Goal: Task Accomplishment & Management: Manage account settings

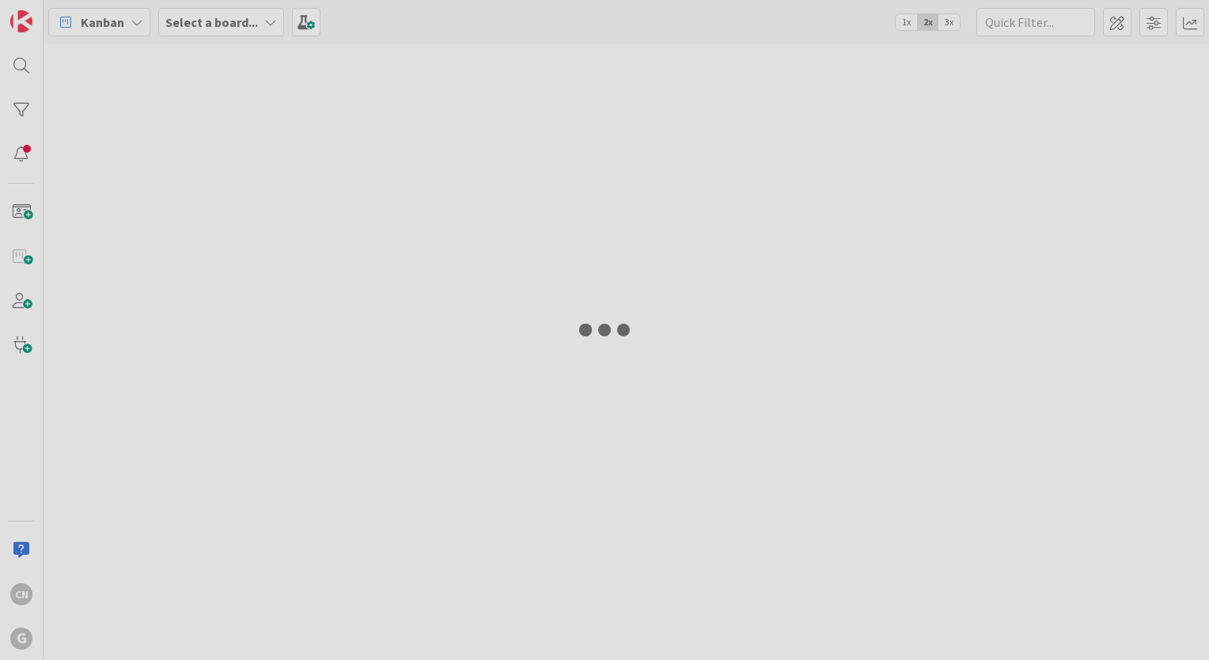
type input "[PERSON_NAME]"
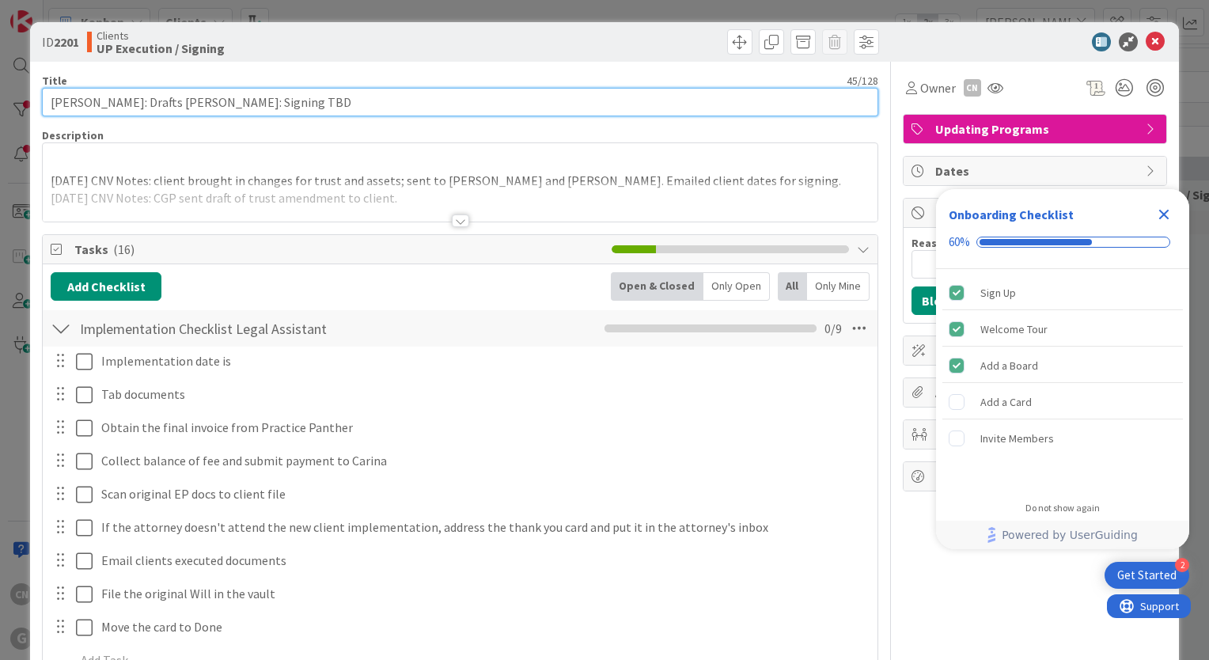
drag, startPoint x: 313, startPoint y: 106, endPoint x: 264, endPoint y: 93, distance: 50.8
click at [264, 93] on input "Wright, Dinah: Drafts Paul Chris: Signing TBD" at bounding box center [460, 102] width 836 height 28
type input "Wright, Dinah: Drafts Paul Chris: Signing 10/10"
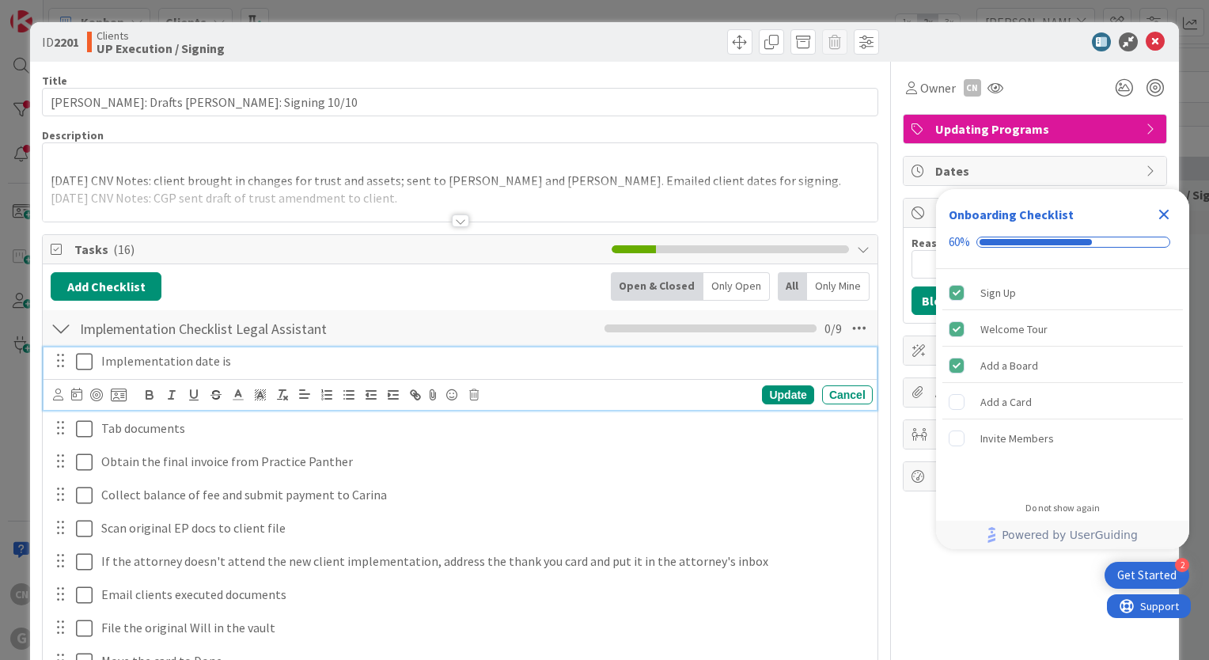
click at [242, 350] on div "Implementation date is" at bounding box center [484, 361] width 778 height 28
click at [57, 394] on icon at bounding box center [58, 394] width 10 height 12
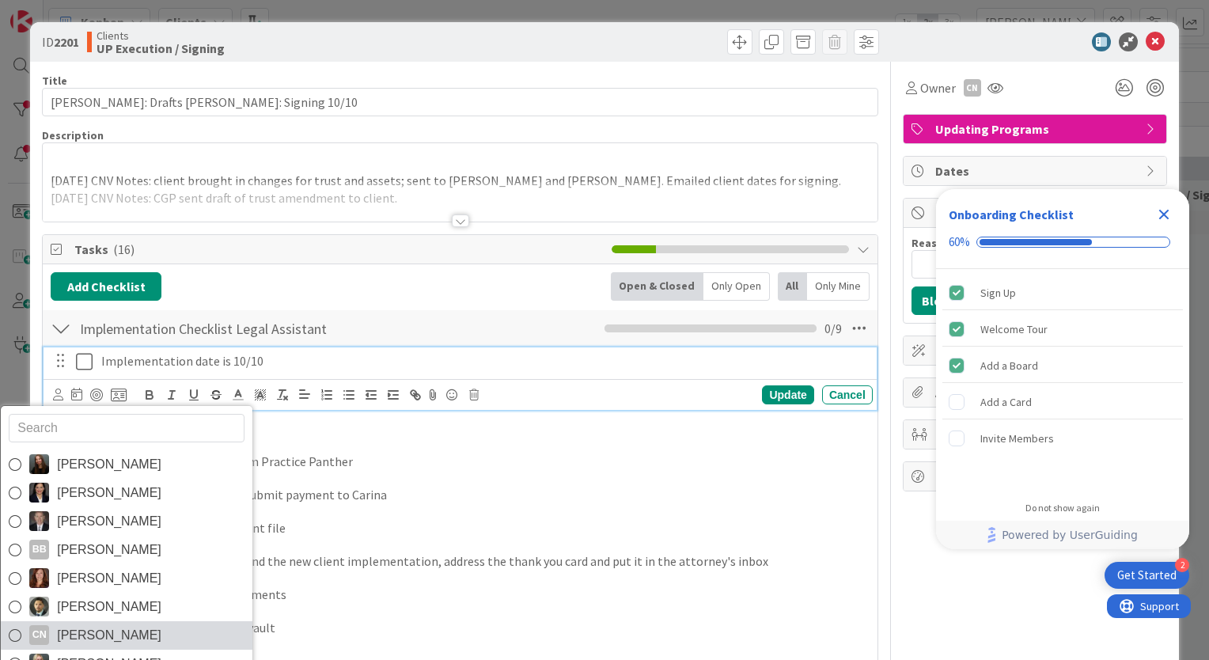
click at [85, 628] on span "[PERSON_NAME]" at bounding box center [109, 635] width 104 height 24
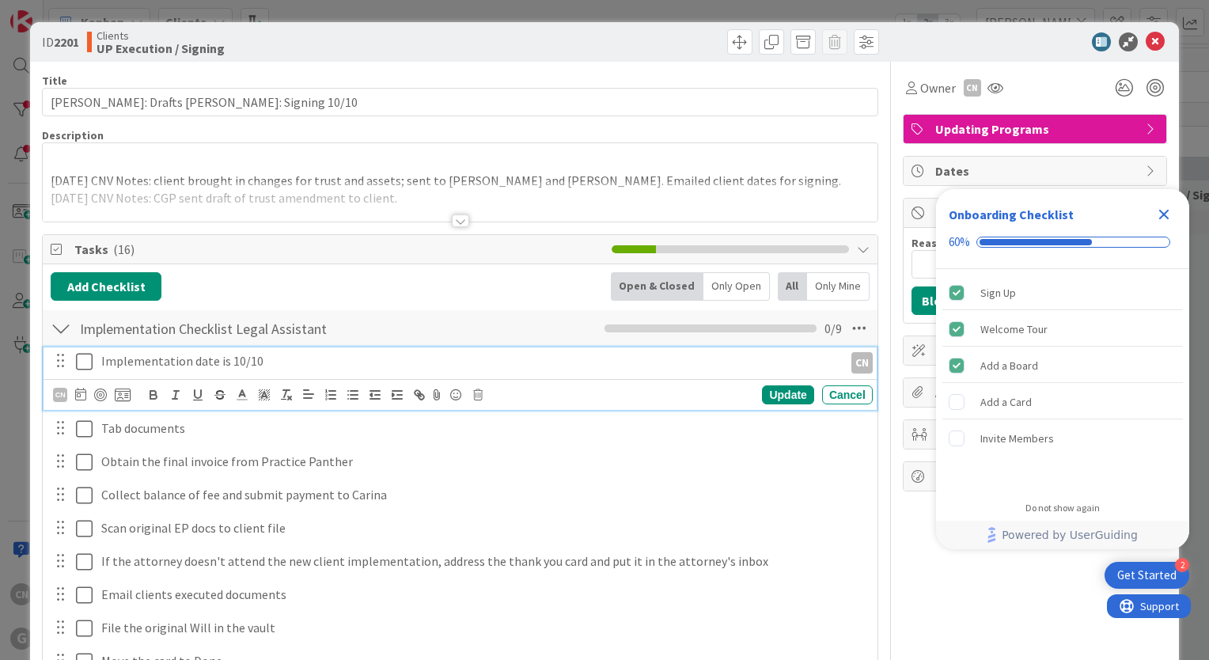
click at [79, 368] on icon at bounding box center [84, 361] width 17 height 19
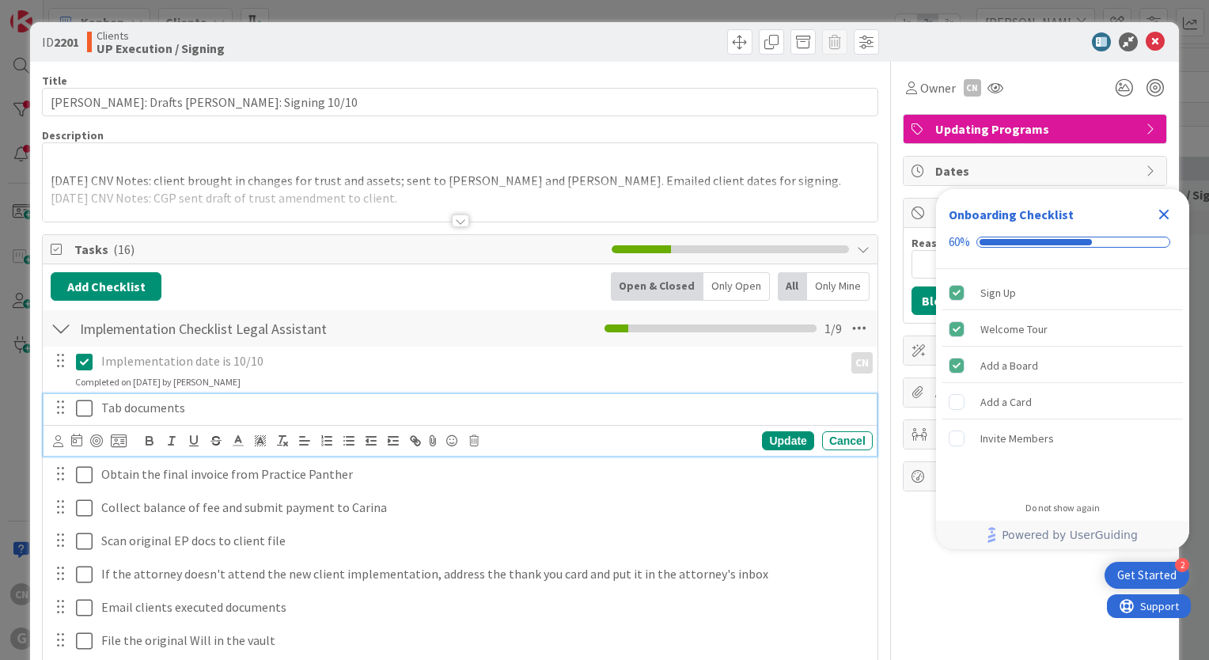
click at [193, 404] on p "Tab documents" at bounding box center [483, 408] width 765 height 18
click at [60, 442] on icon at bounding box center [58, 441] width 10 height 12
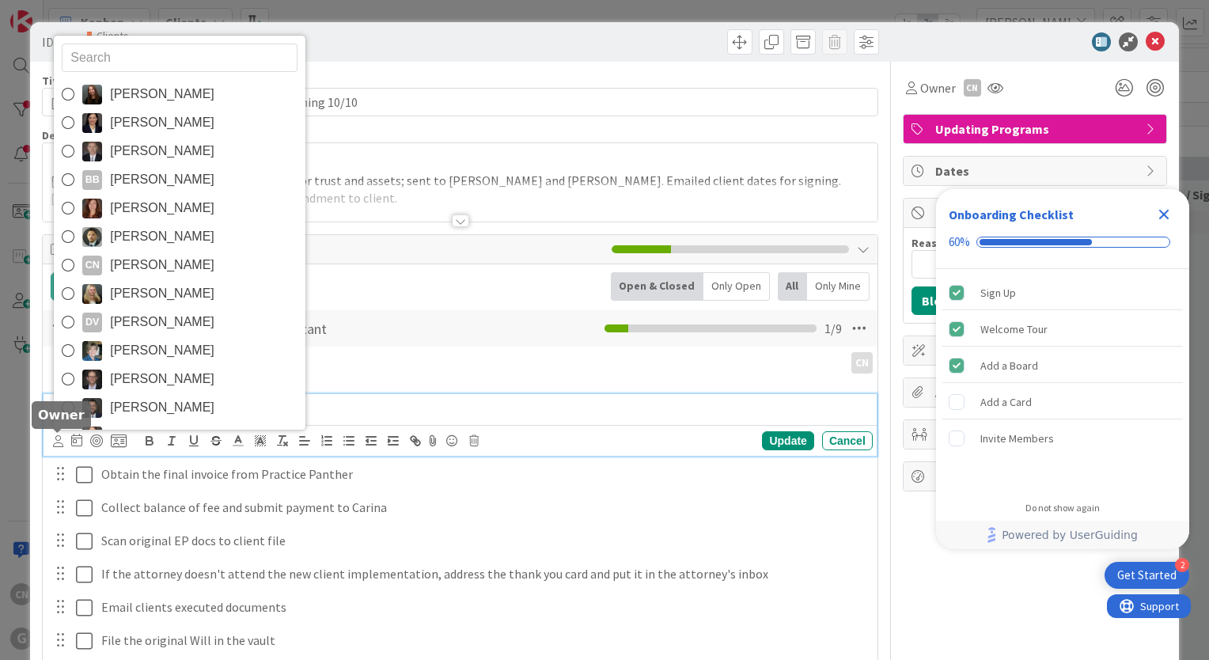
type input "d"
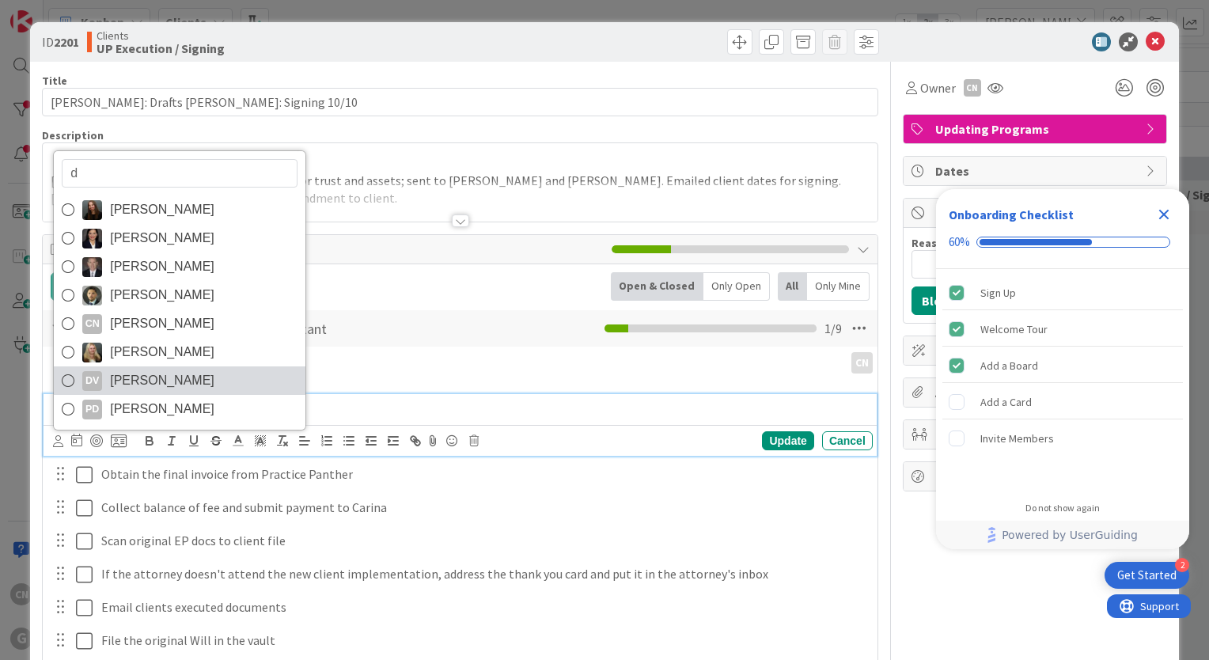
click at [174, 377] on span "[PERSON_NAME]" at bounding box center [162, 381] width 104 height 24
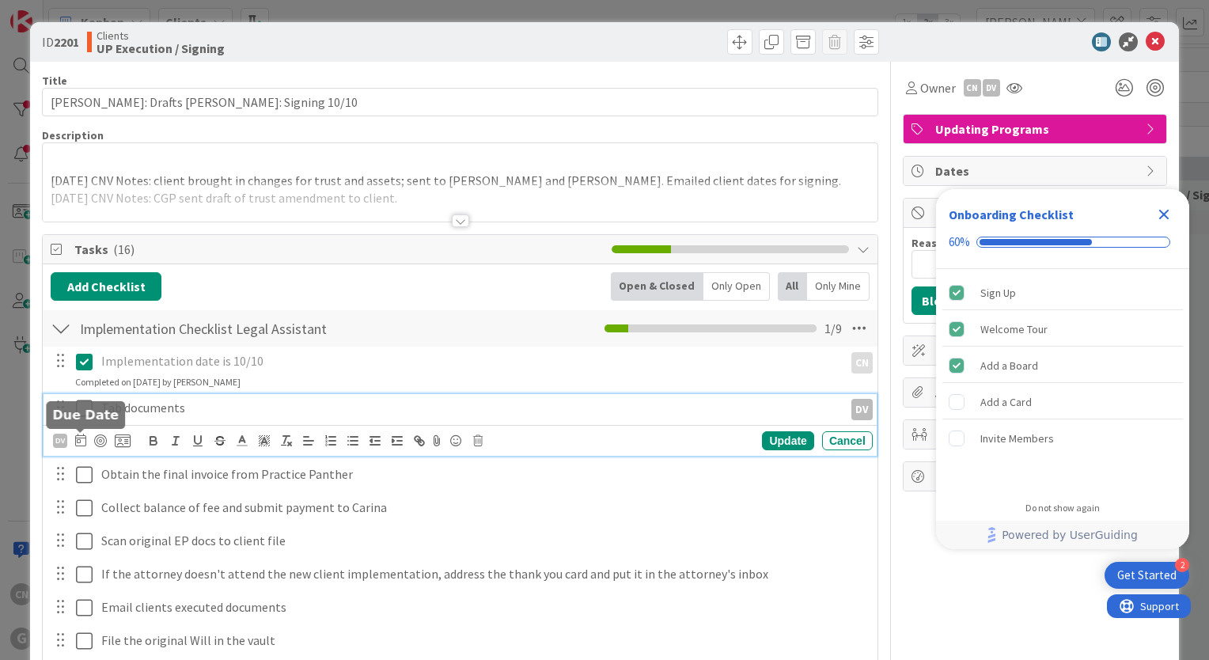
click at [79, 441] on icon at bounding box center [80, 439] width 11 height 13
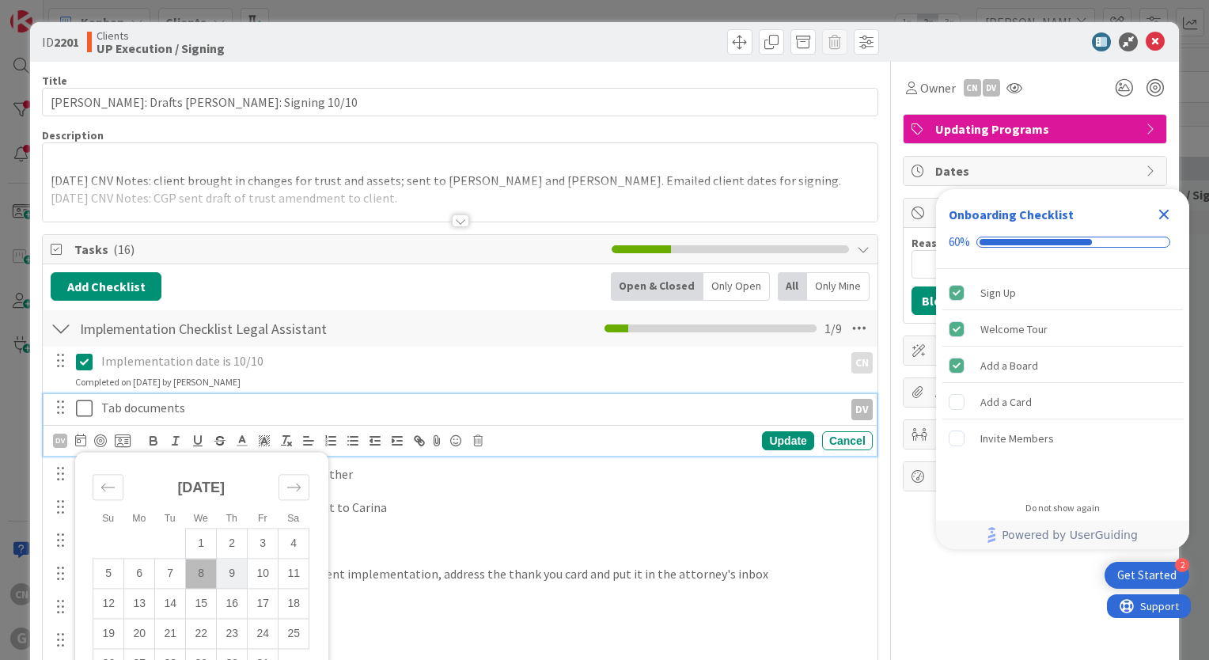
click at [232, 565] on td "9" at bounding box center [232, 573] width 31 height 30
type input "[DATE]"
click at [777, 434] on div "Update" at bounding box center [787, 440] width 51 height 19
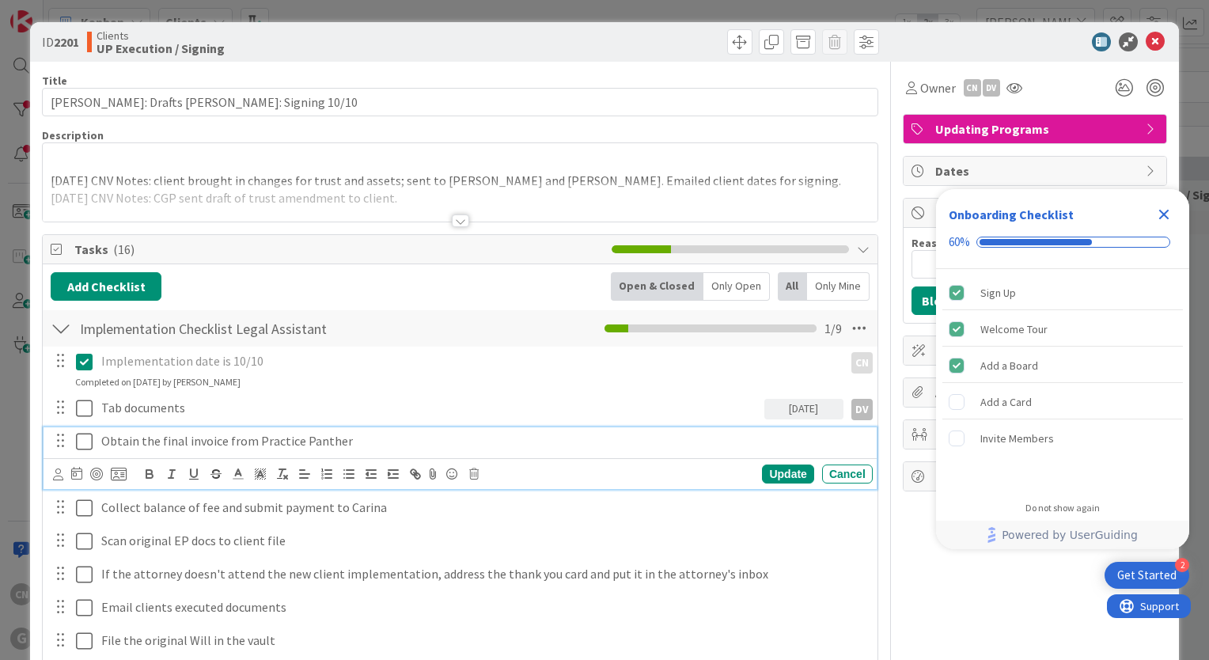
click at [169, 441] on p "Obtain the final invoice from Practice Panther" at bounding box center [483, 441] width 765 height 18
click at [51, 473] on div "Update Cancel" at bounding box center [460, 473] width 833 height 31
click at [60, 475] on icon at bounding box center [58, 474] width 10 height 12
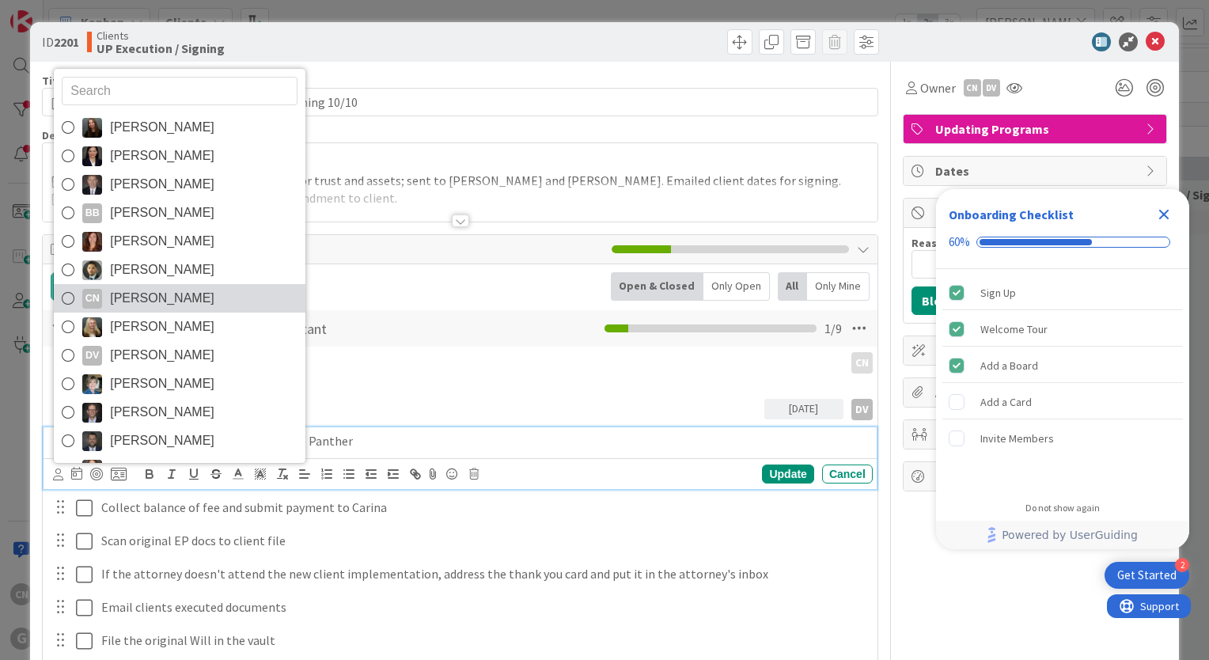
click at [180, 302] on span "[PERSON_NAME]" at bounding box center [162, 298] width 104 height 24
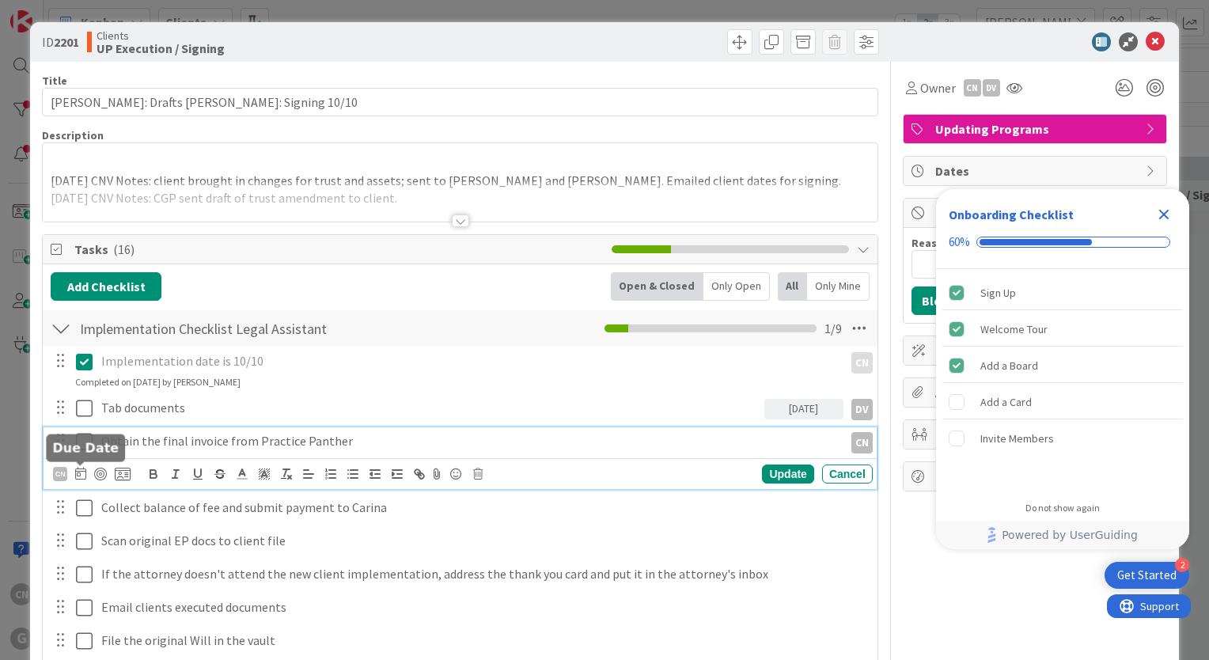
click at [81, 470] on icon at bounding box center [80, 473] width 11 height 13
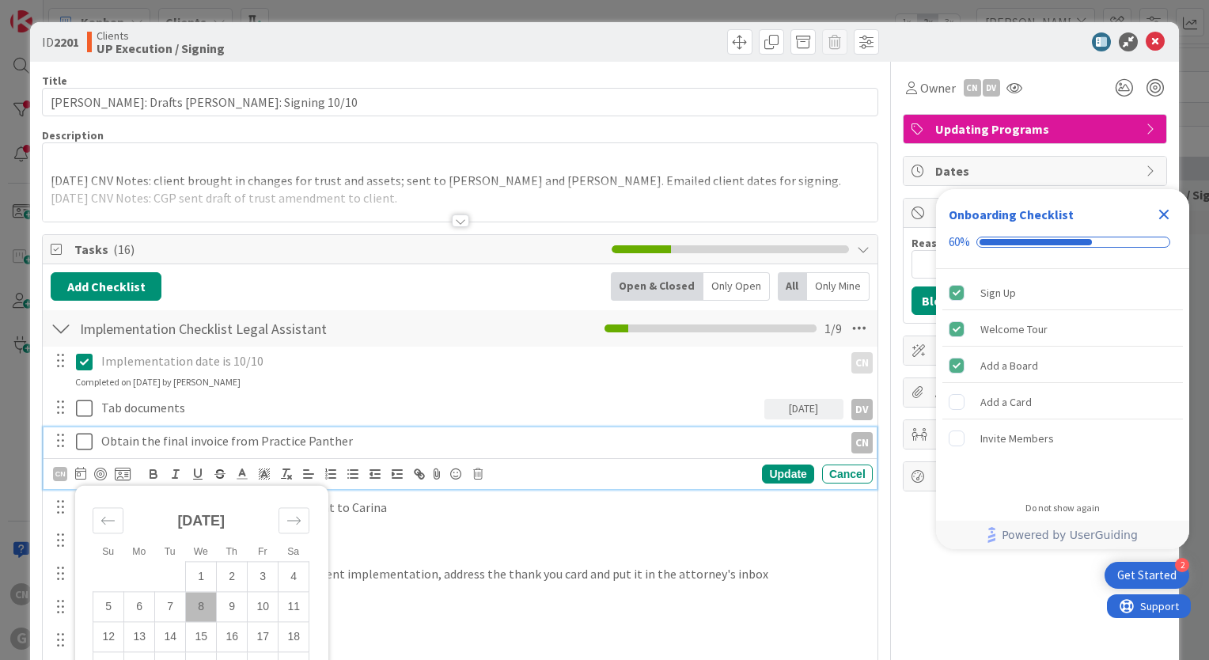
click at [202, 608] on td "8" at bounding box center [201, 607] width 31 height 30
click at [85, 437] on icon at bounding box center [84, 441] width 17 height 19
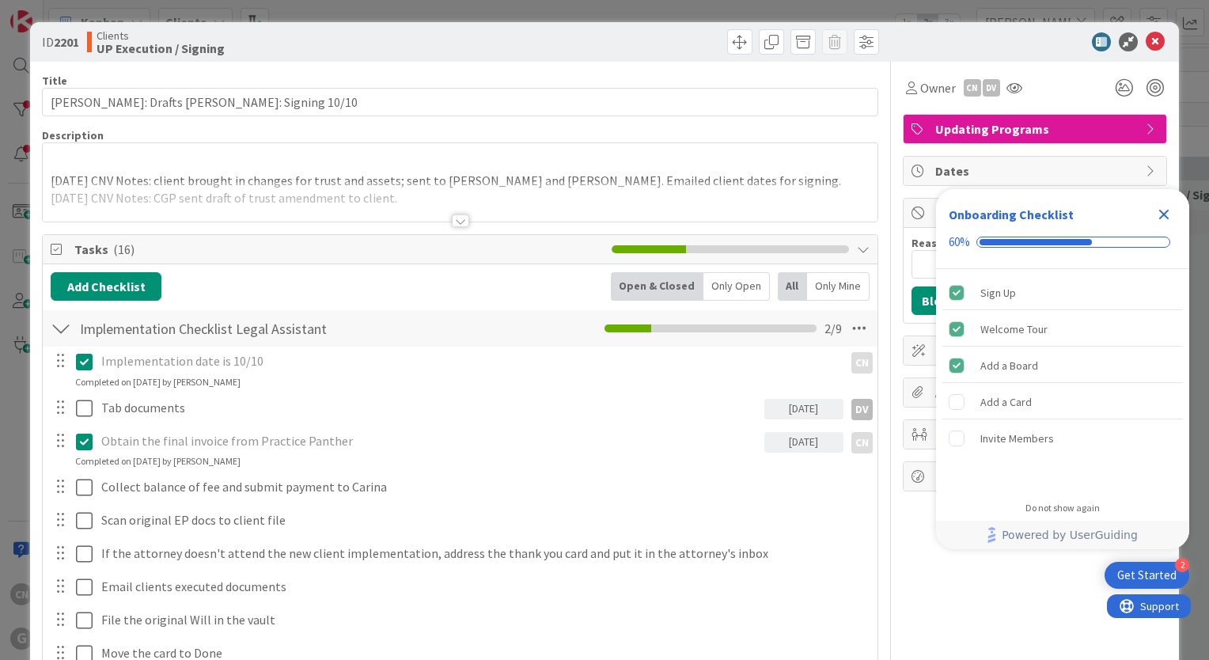
click at [89, 440] on icon at bounding box center [84, 441] width 17 height 19
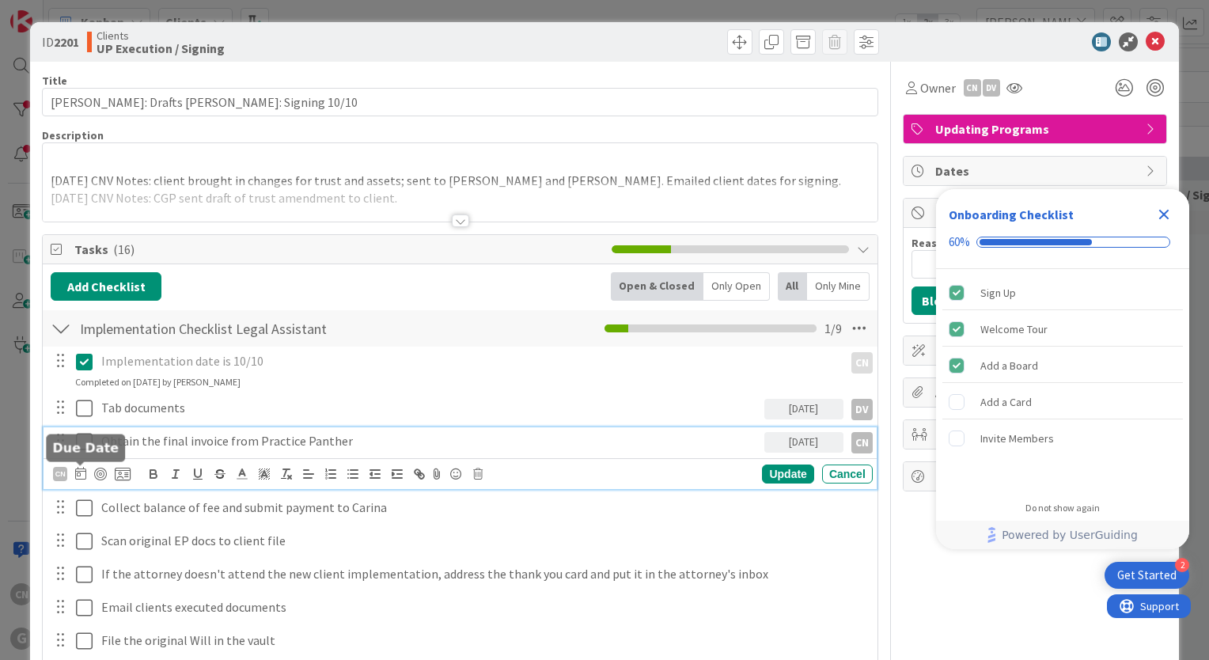
click at [78, 475] on icon at bounding box center [80, 473] width 11 height 13
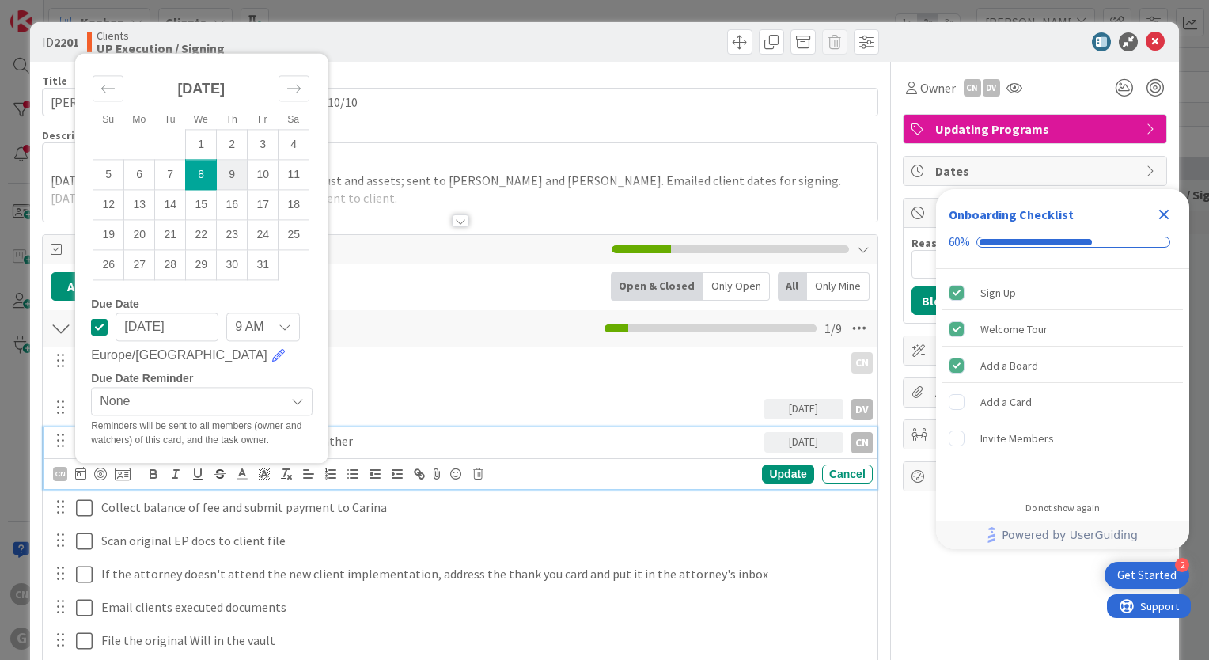
click at [233, 176] on td "9" at bounding box center [232, 175] width 31 height 30
type input "[DATE]"
click at [771, 471] on div "Update" at bounding box center [787, 473] width 51 height 19
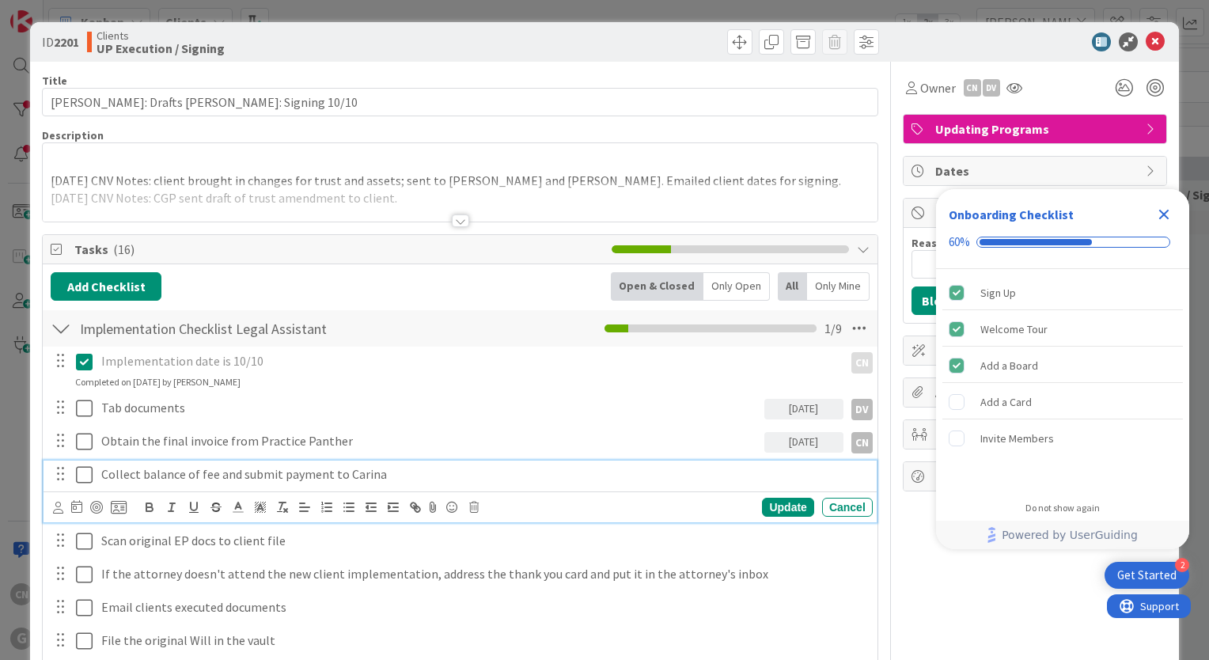
click at [392, 479] on p "Collect balance of fee and submit payment to Carina" at bounding box center [483, 474] width 765 height 18
click at [77, 507] on icon at bounding box center [76, 506] width 11 height 13
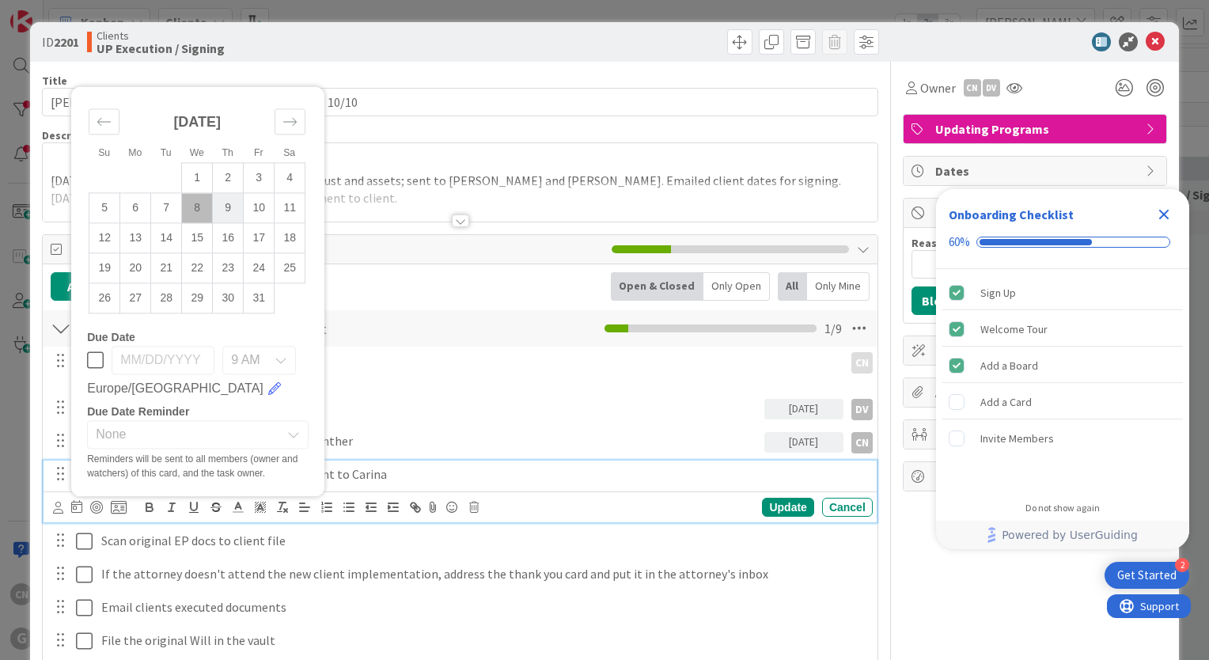
click at [234, 210] on td "9" at bounding box center [228, 208] width 31 height 30
type input "[DATE]"
click at [62, 505] on icon at bounding box center [58, 507] width 10 height 12
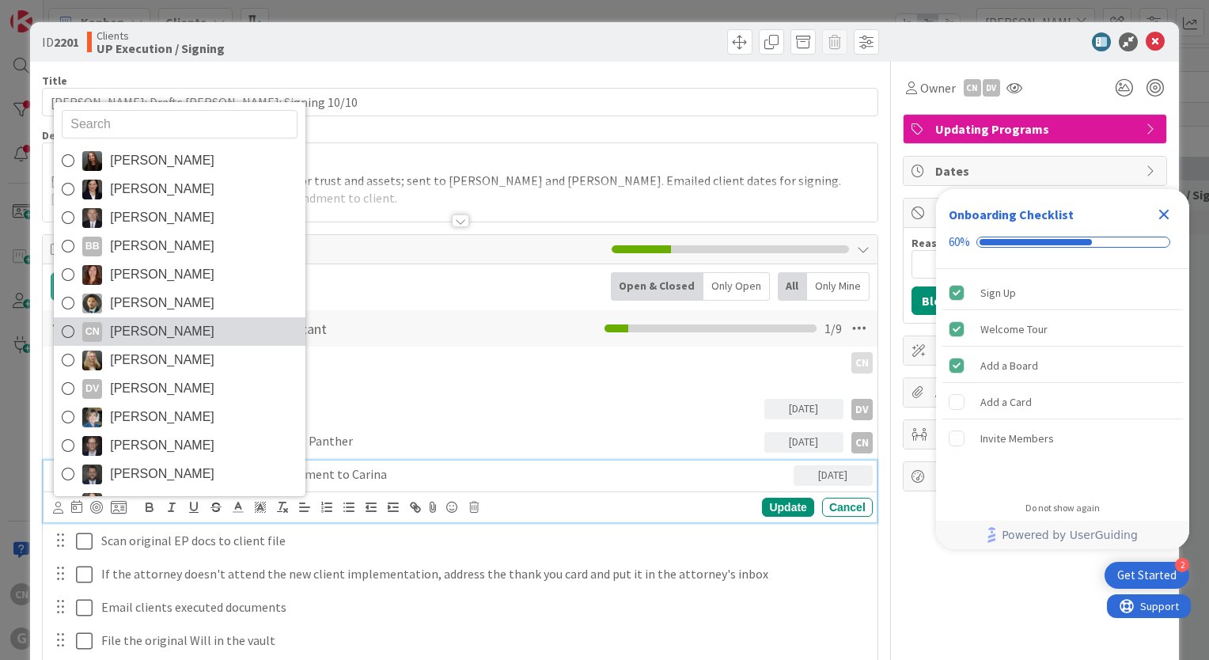
click at [168, 334] on span "[PERSON_NAME]" at bounding box center [162, 332] width 104 height 24
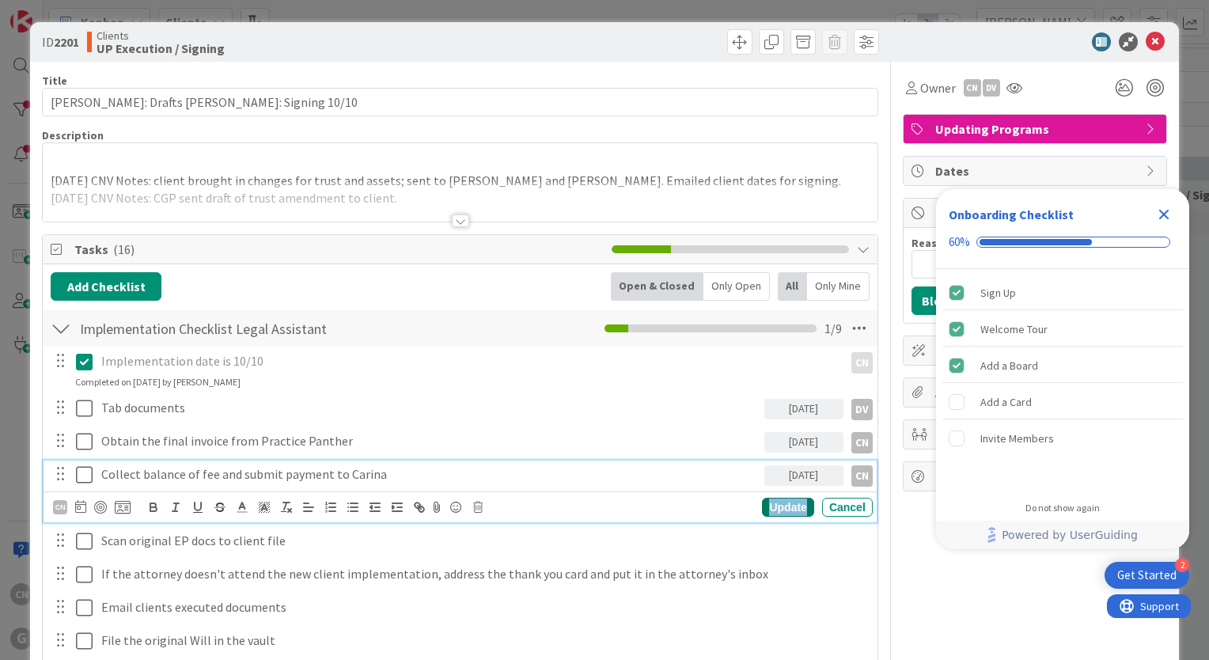
click at [786, 508] on div "Update" at bounding box center [787, 507] width 51 height 19
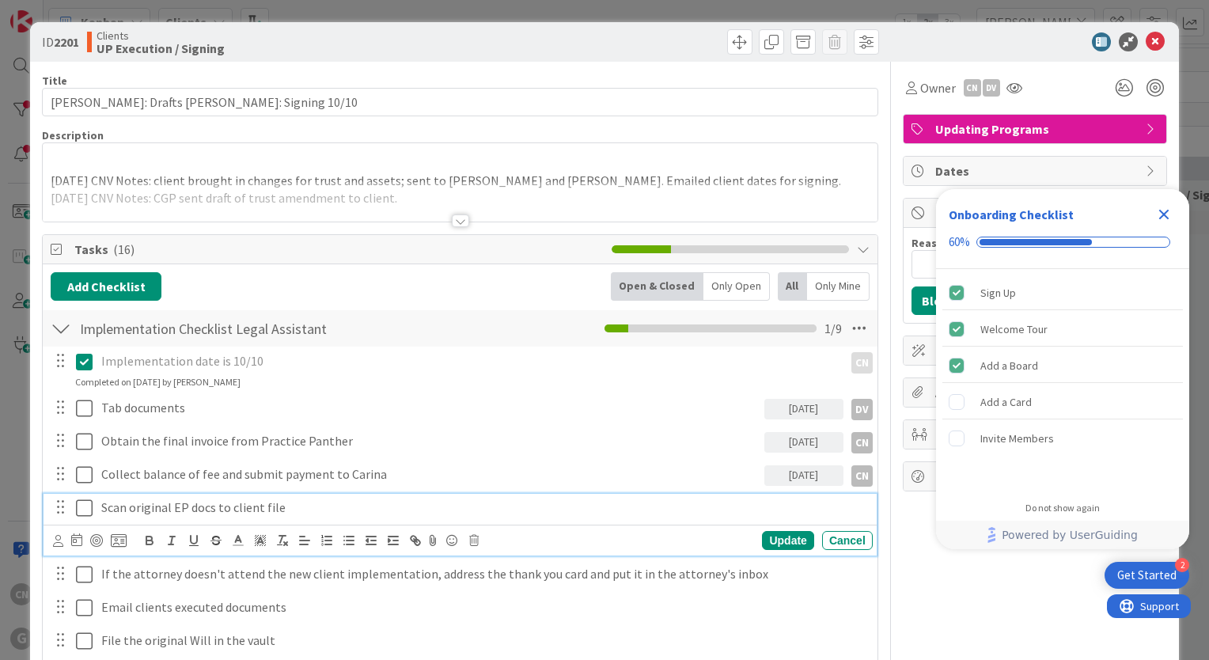
click at [289, 506] on p "Scan original EP docs to client file" at bounding box center [483, 507] width 765 height 18
click at [57, 539] on icon at bounding box center [58, 541] width 10 height 12
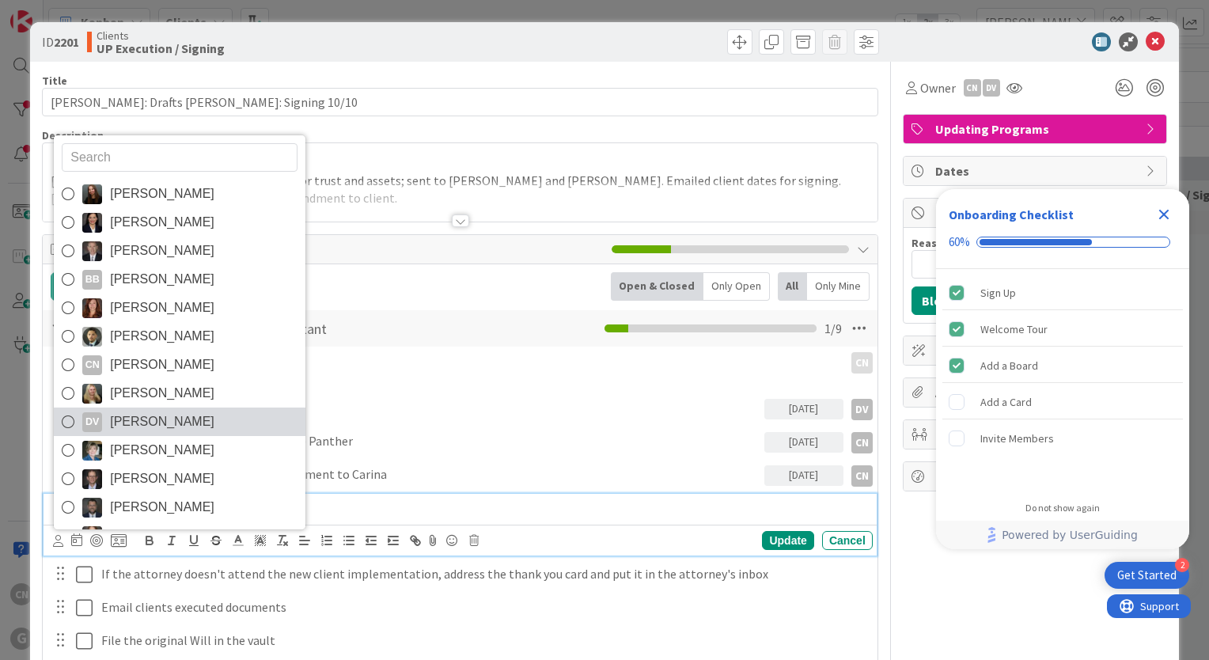
click at [158, 416] on span "[PERSON_NAME]" at bounding box center [162, 422] width 104 height 24
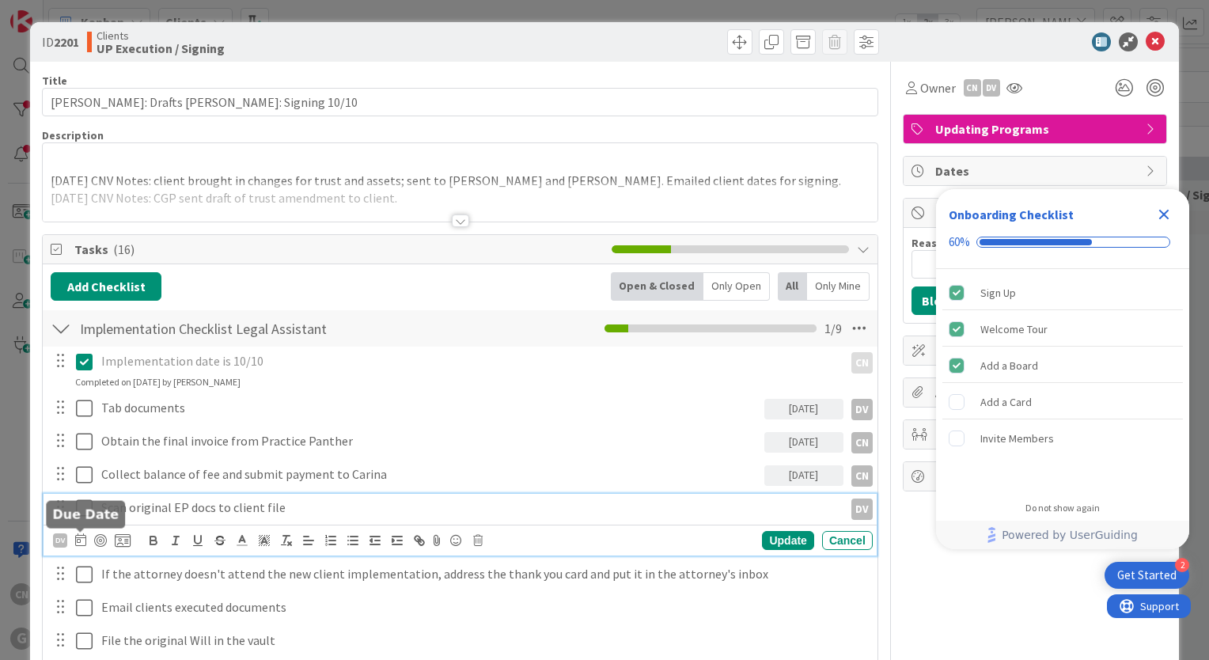
click at [76, 542] on icon at bounding box center [80, 539] width 11 height 13
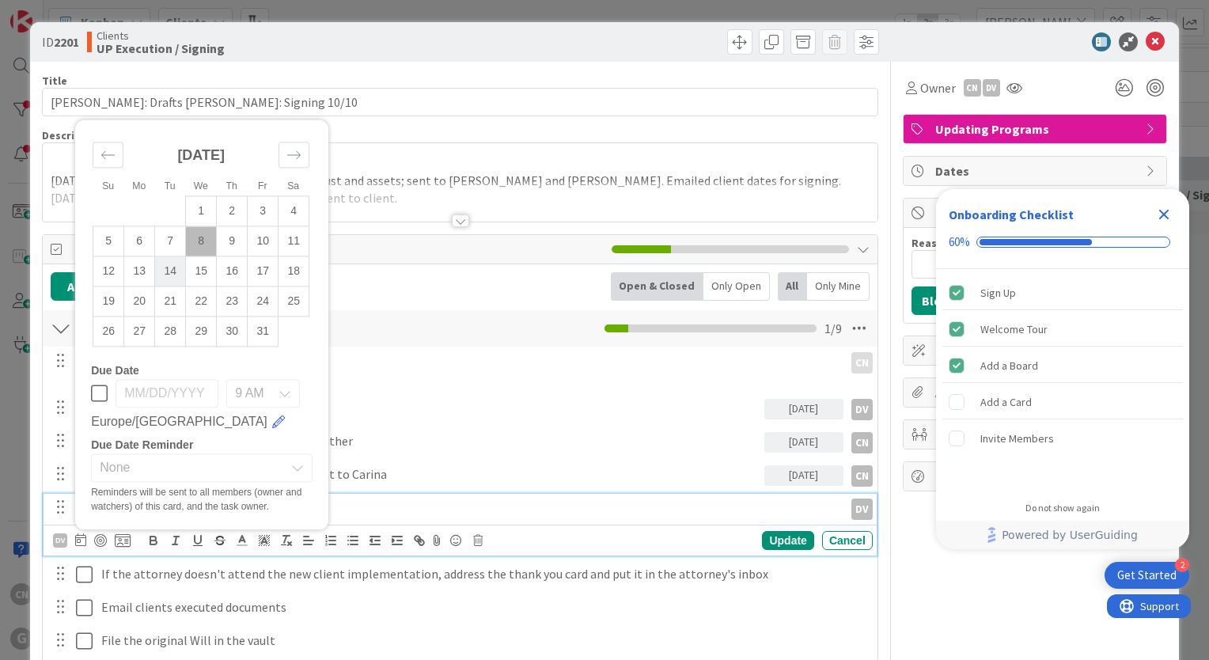
click at [171, 277] on td "14" at bounding box center [170, 271] width 31 height 30
type input "[DATE]"
click at [777, 536] on div "Update" at bounding box center [787, 540] width 51 height 19
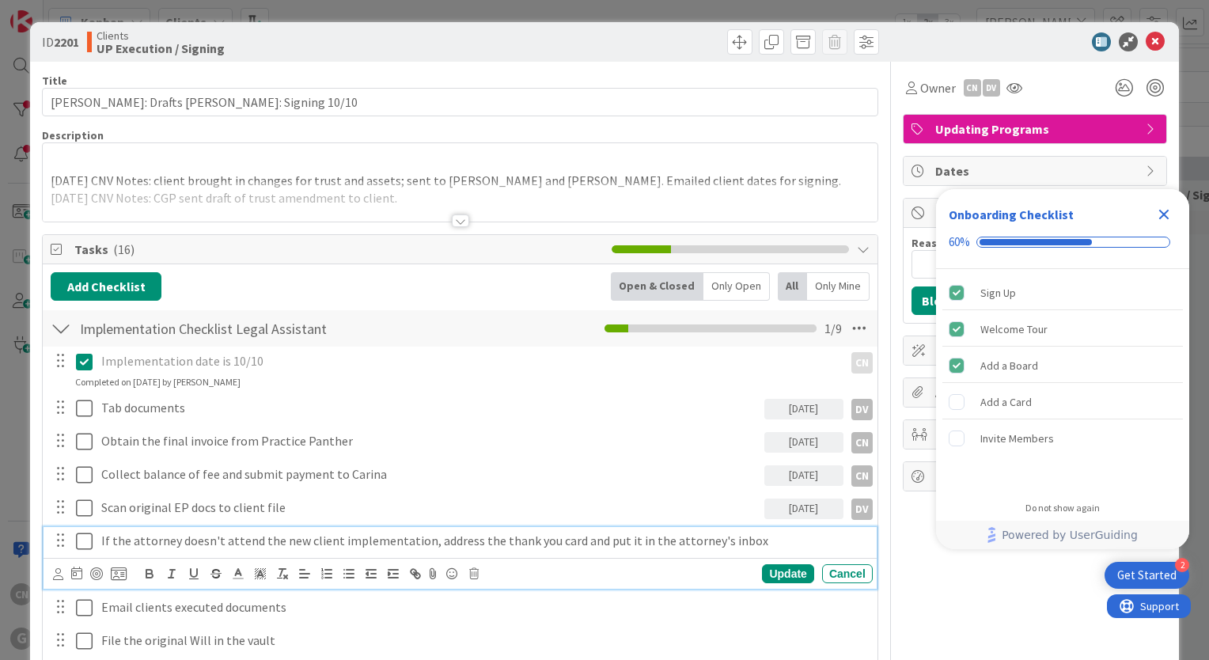
click at [731, 542] on p "If the attorney doesn't attend the new client implementation, address the thank…" at bounding box center [483, 541] width 765 height 18
click at [475, 573] on icon at bounding box center [473, 573] width 9 height 11
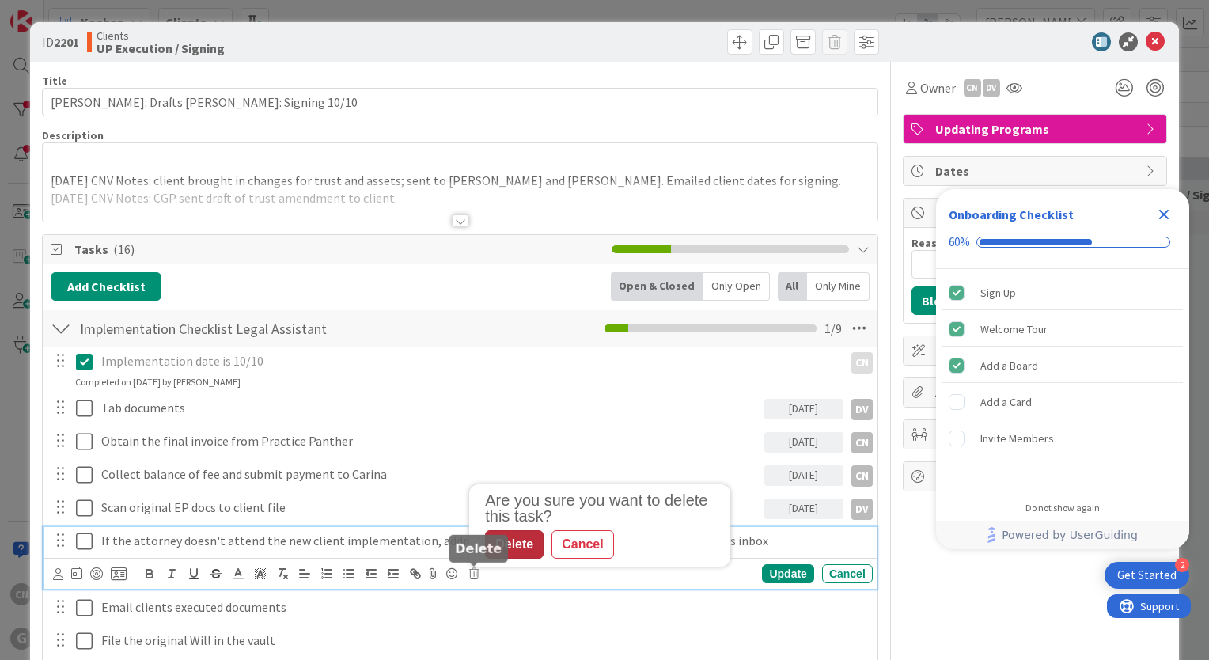
click at [508, 547] on div "Delete" at bounding box center [514, 544] width 59 height 28
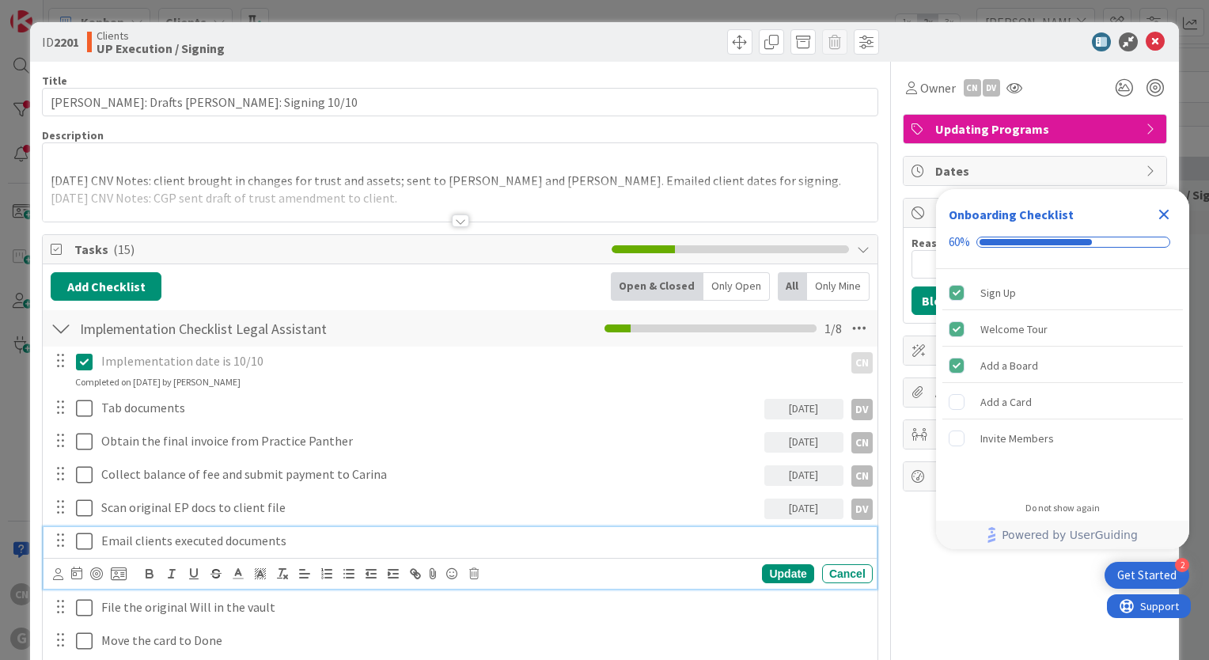
click at [301, 541] on p "Email clients executed documents" at bounding box center [483, 541] width 765 height 18
click at [55, 574] on icon at bounding box center [58, 574] width 10 height 12
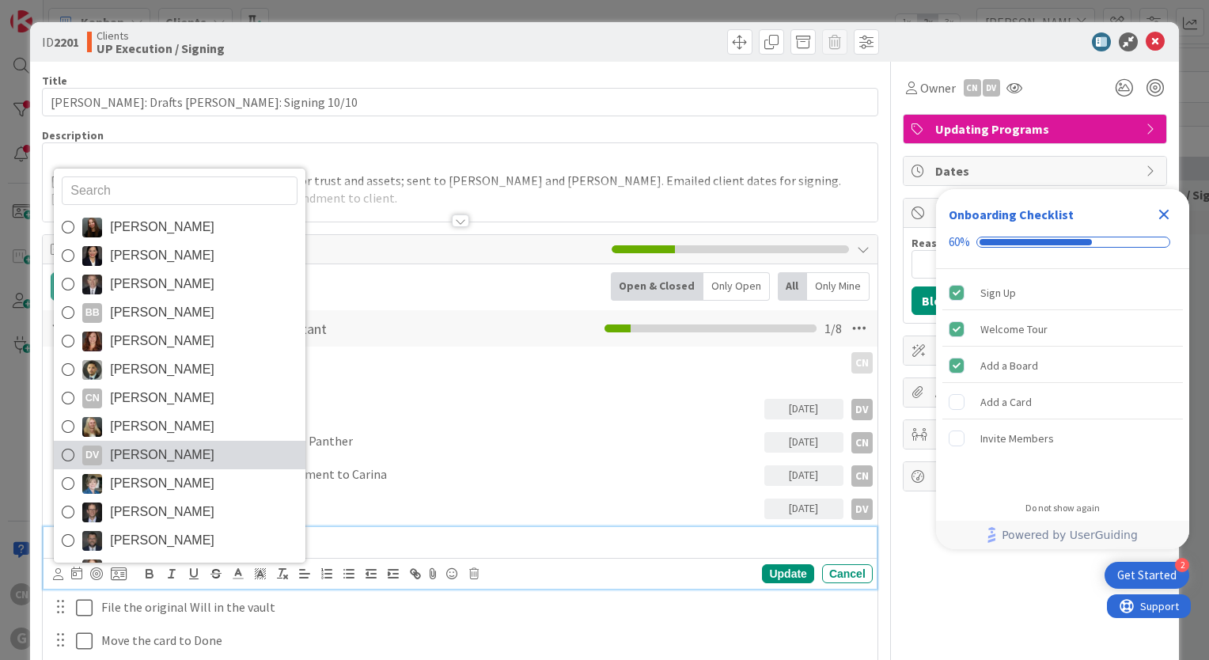
click at [172, 450] on span "[PERSON_NAME]" at bounding box center [162, 455] width 104 height 24
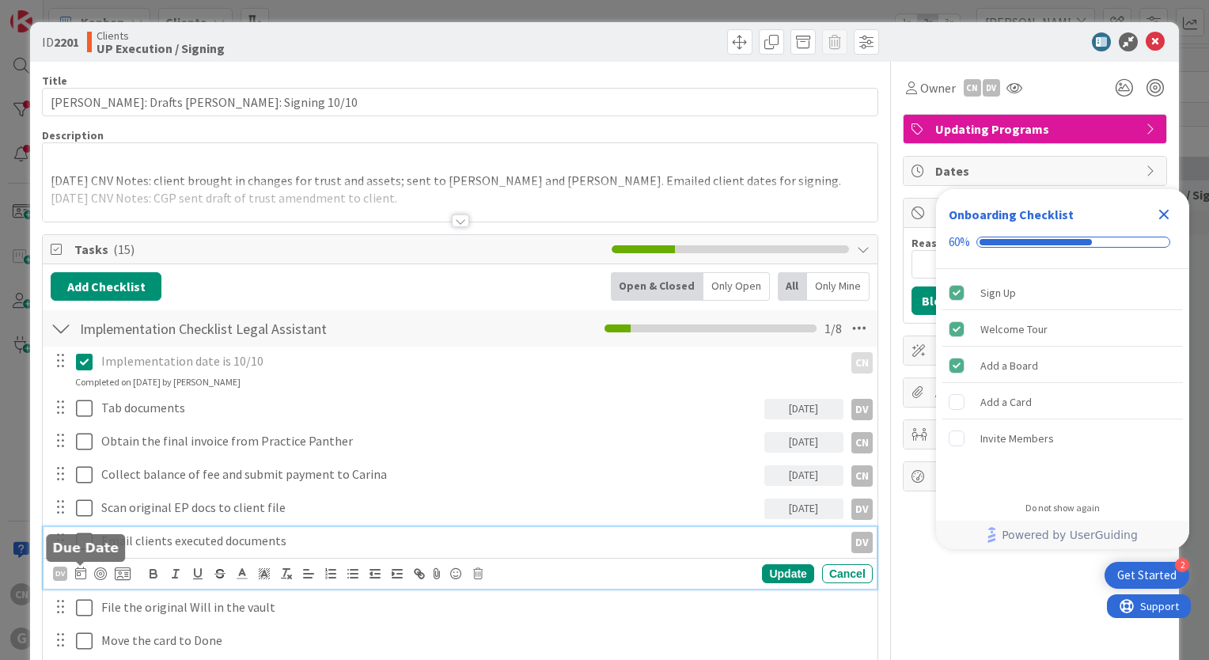
click at [81, 572] on icon at bounding box center [80, 572] width 11 height 13
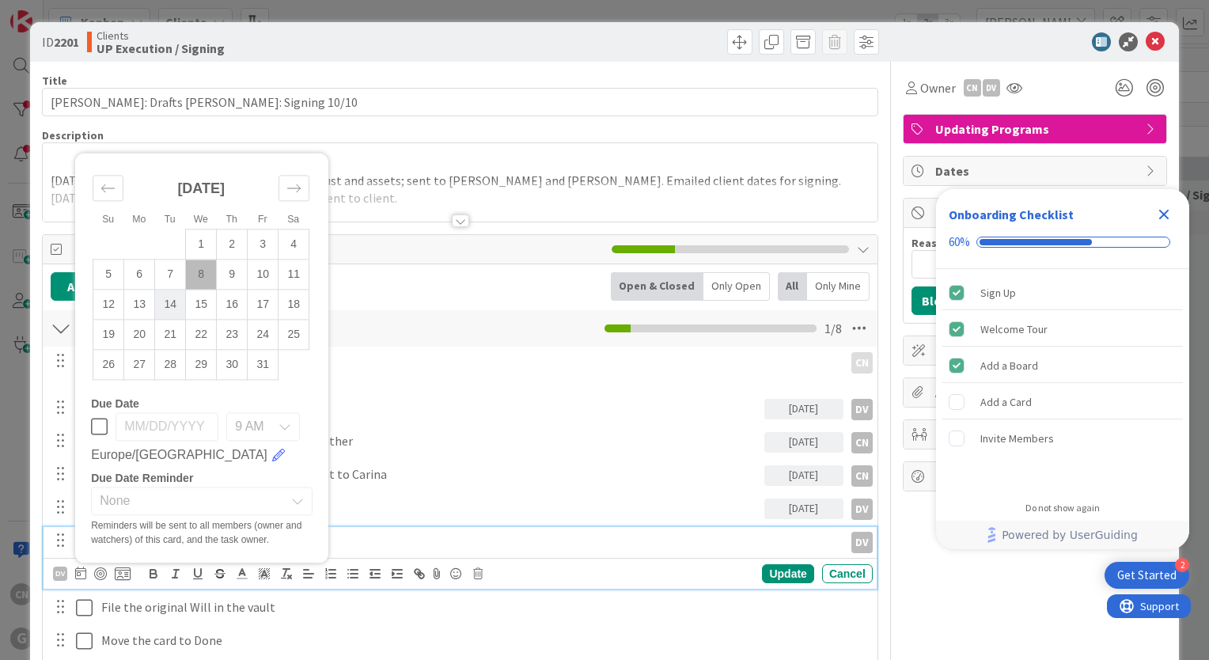
click at [177, 301] on td "14" at bounding box center [170, 304] width 31 height 30
type input "[DATE]"
click at [778, 571] on div "Update" at bounding box center [787, 573] width 51 height 19
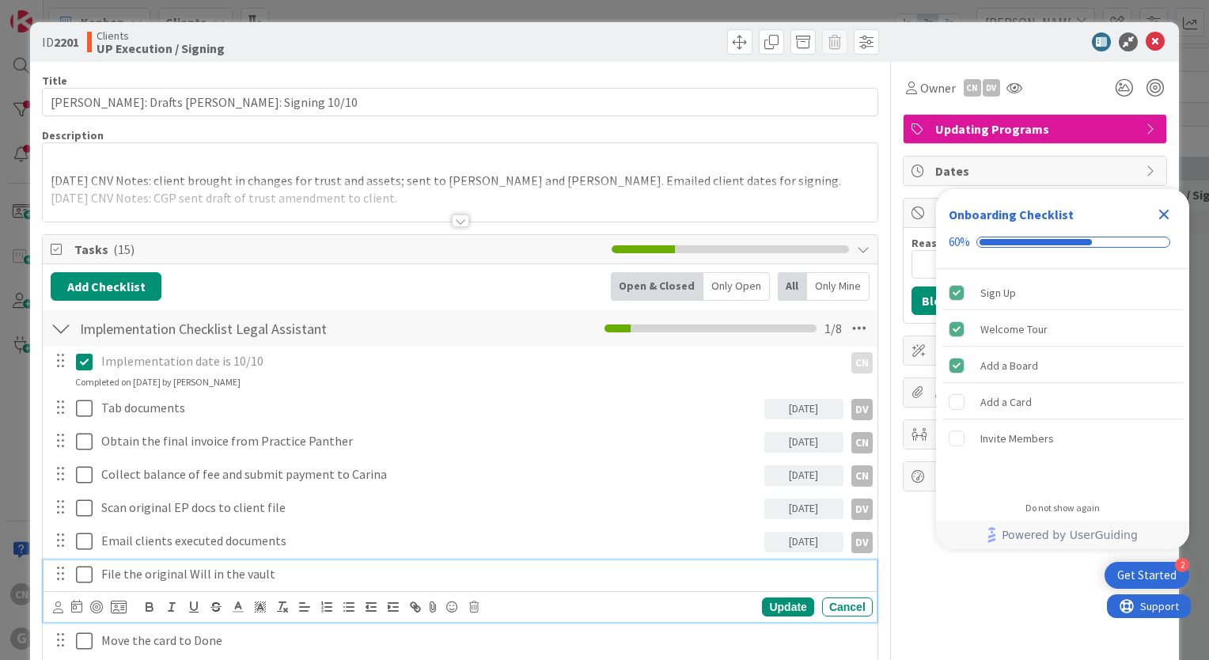
click at [291, 566] on p "File the original Will in the vault" at bounding box center [483, 574] width 765 height 18
click at [71, 607] on icon at bounding box center [76, 606] width 11 height 13
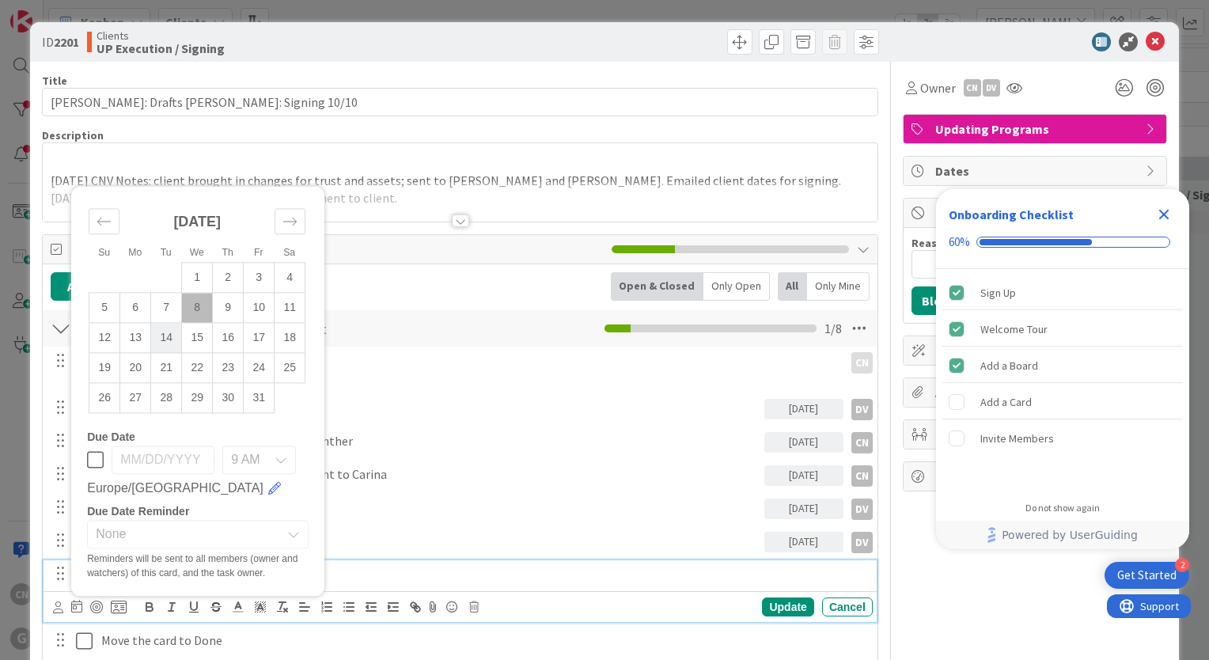
click at [166, 340] on td "14" at bounding box center [166, 338] width 31 height 30
type input "[DATE]"
click at [55, 612] on div at bounding box center [58, 606] width 10 height 17
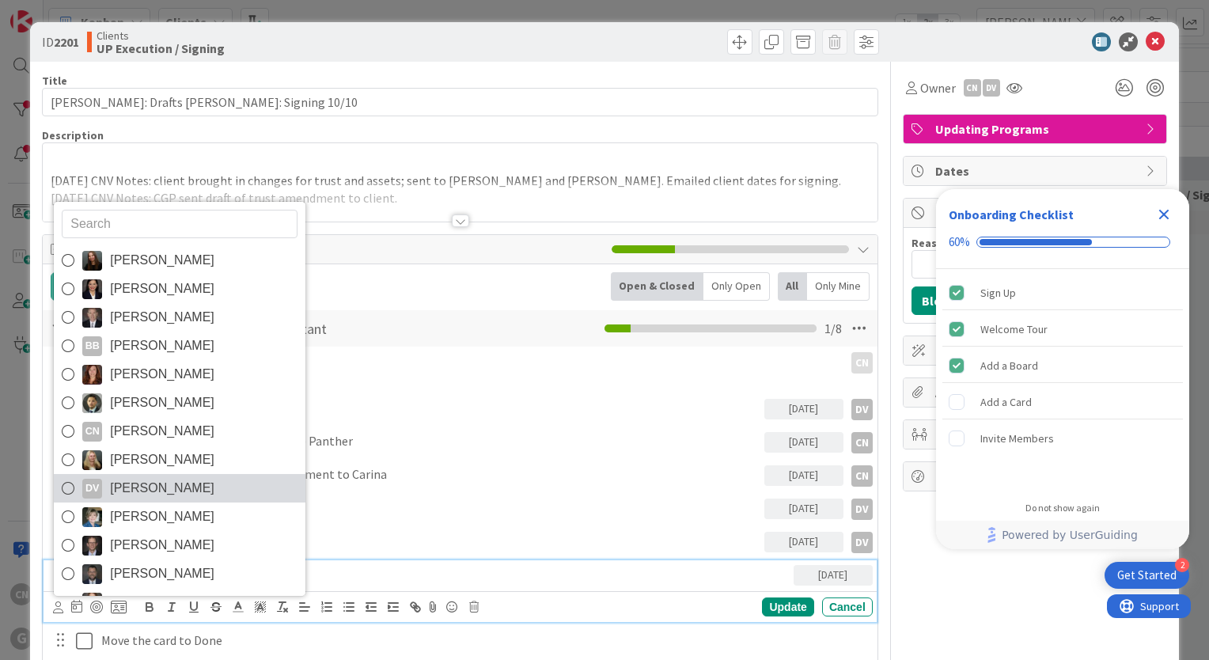
click at [199, 489] on span "[PERSON_NAME]" at bounding box center [162, 488] width 104 height 24
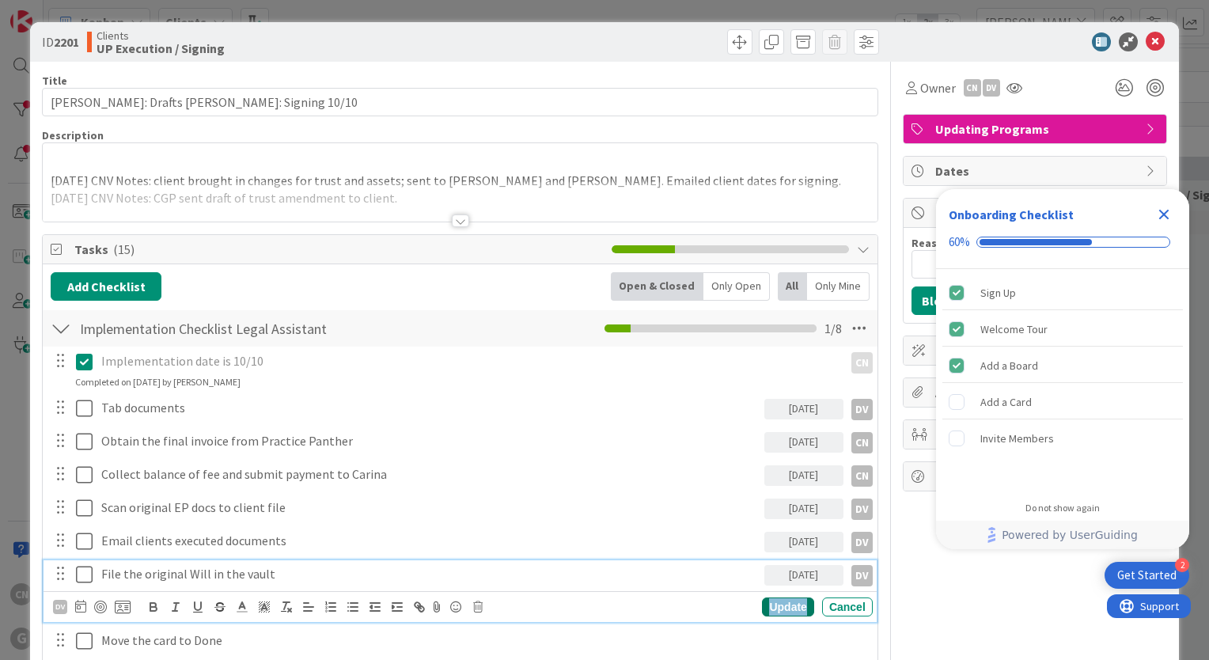
click at [774, 605] on div "Update" at bounding box center [787, 606] width 51 height 19
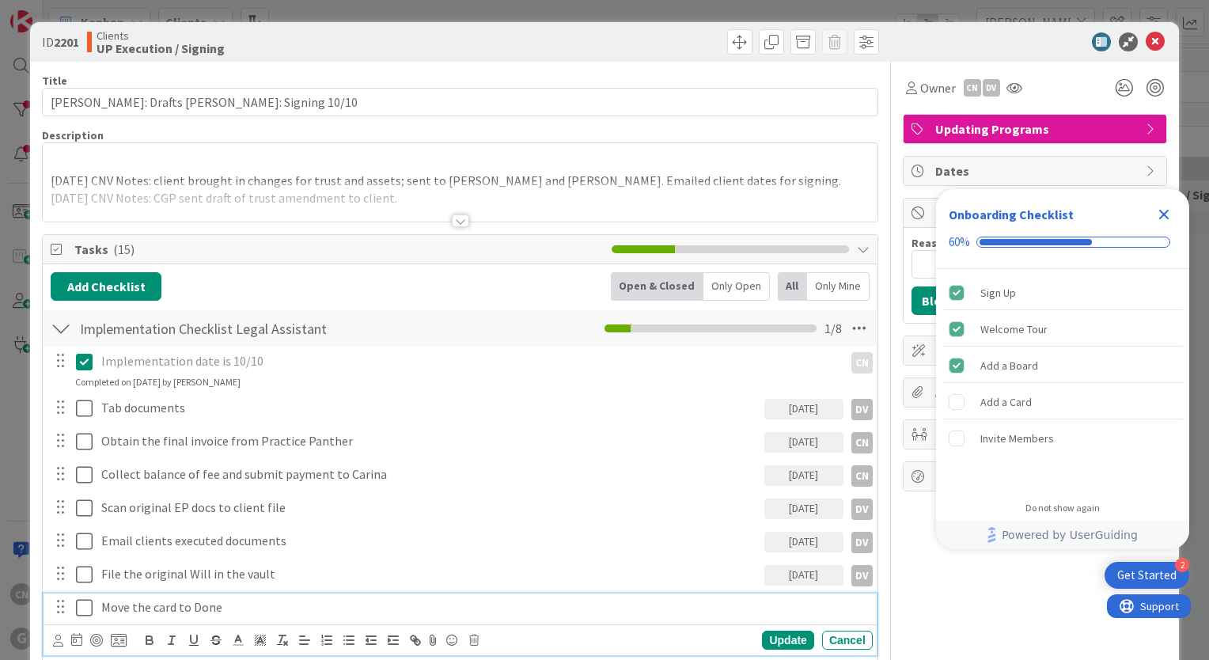
click at [247, 598] on p "Move the card to Done" at bounding box center [483, 607] width 765 height 18
click at [74, 644] on icon at bounding box center [76, 639] width 11 height 13
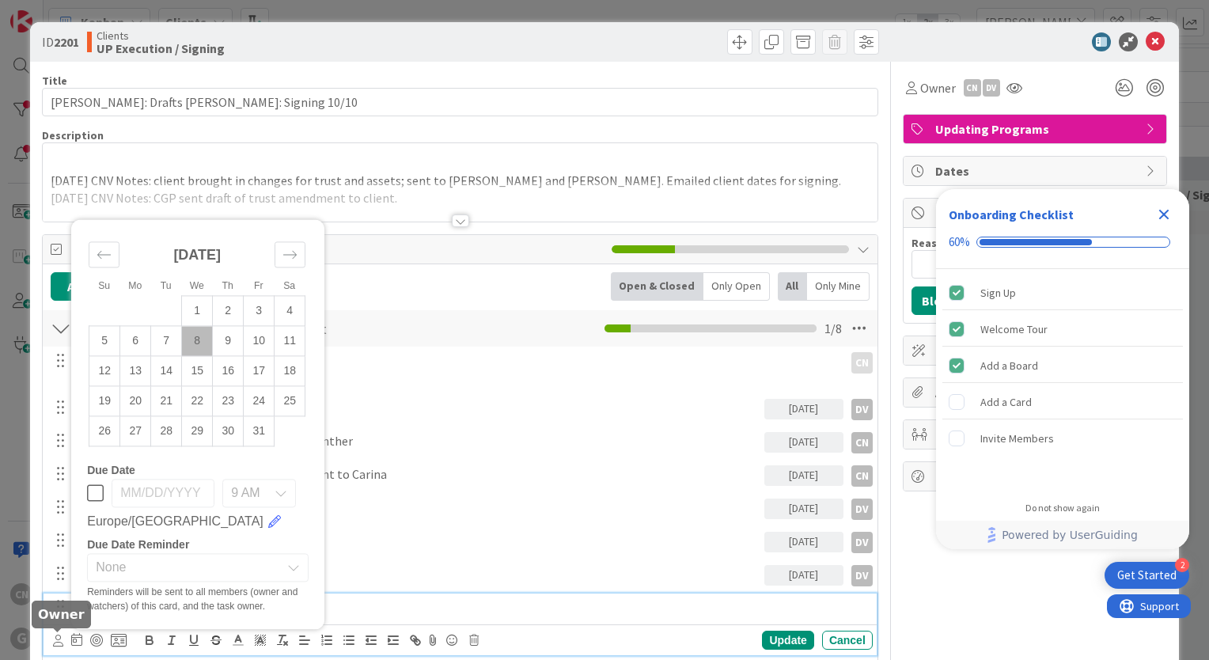
click at [62, 640] on icon at bounding box center [58, 640] width 10 height 12
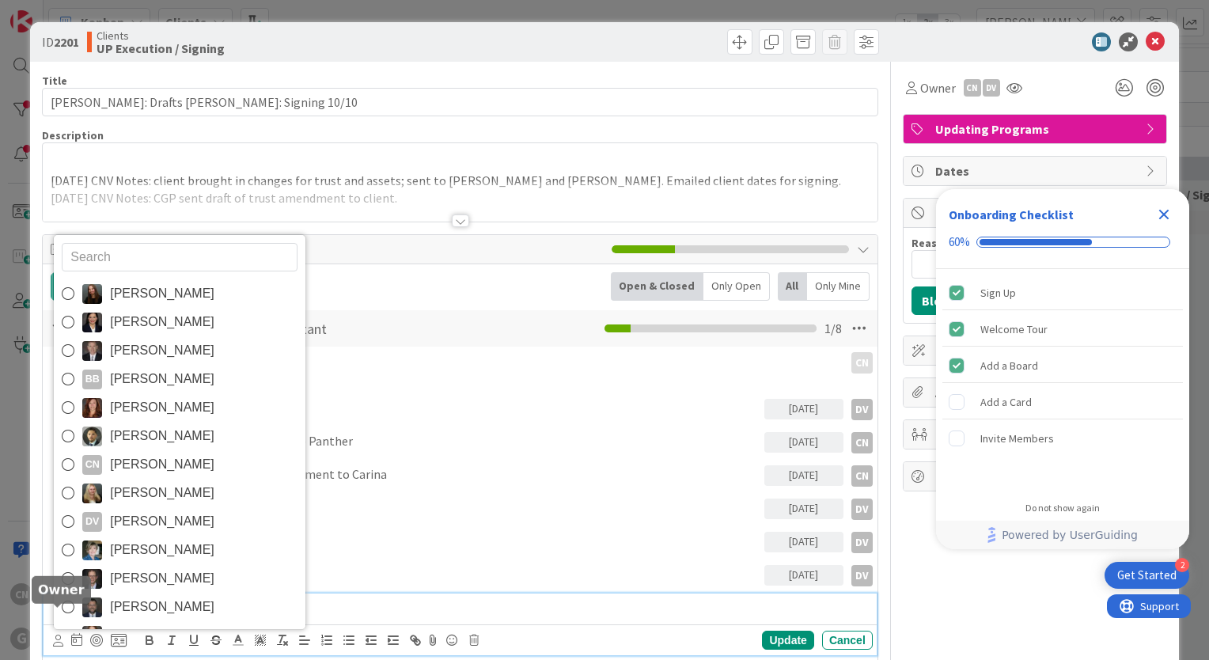
scroll to position [25, 0]
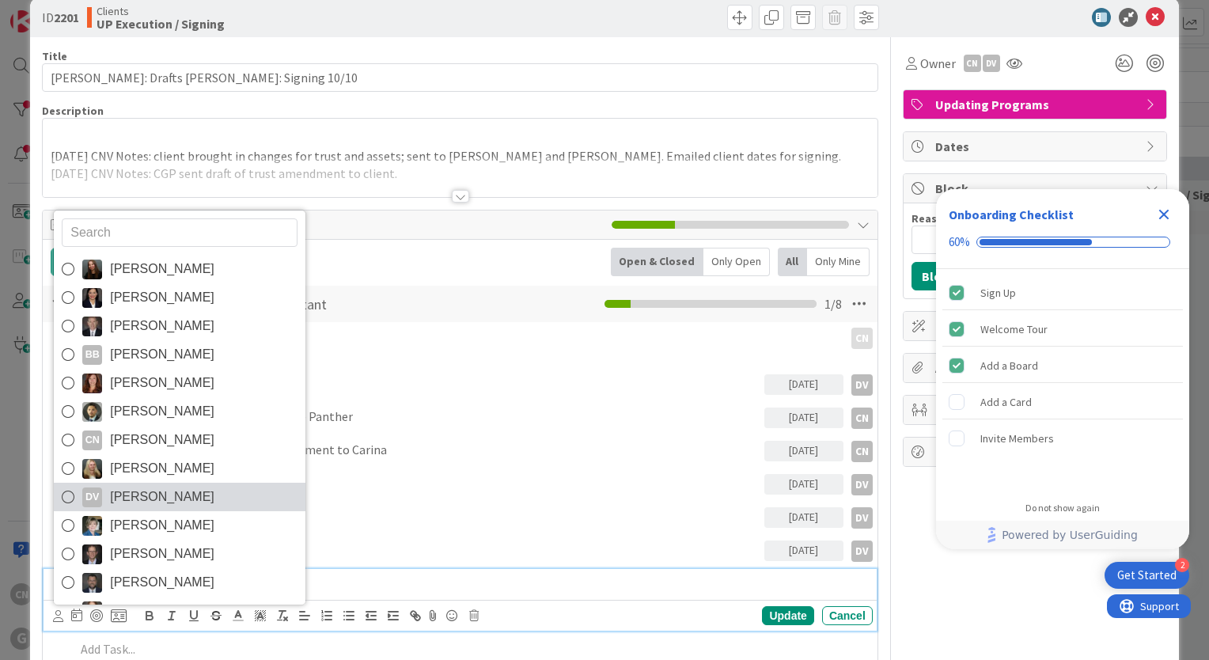
click at [174, 497] on span "[PERSON_NAME]" at bounding box center [162, 497] width 104 height 24
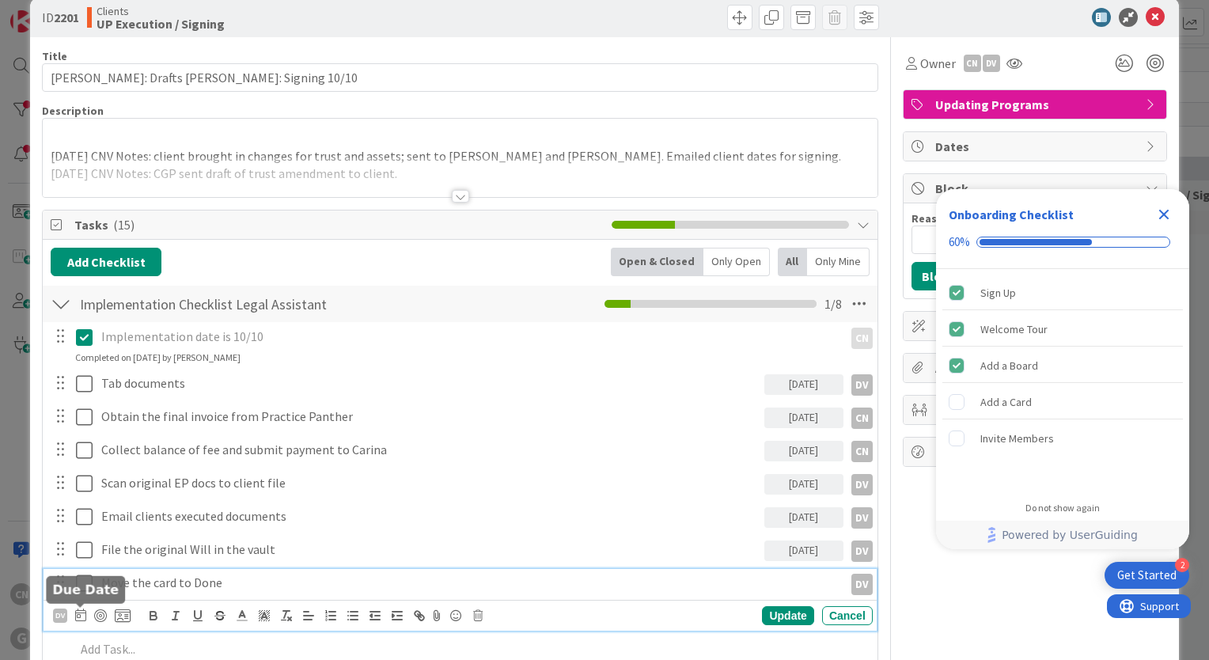
click at [76, 619] on icon at bounding box center [80, 614] width 11 height 13
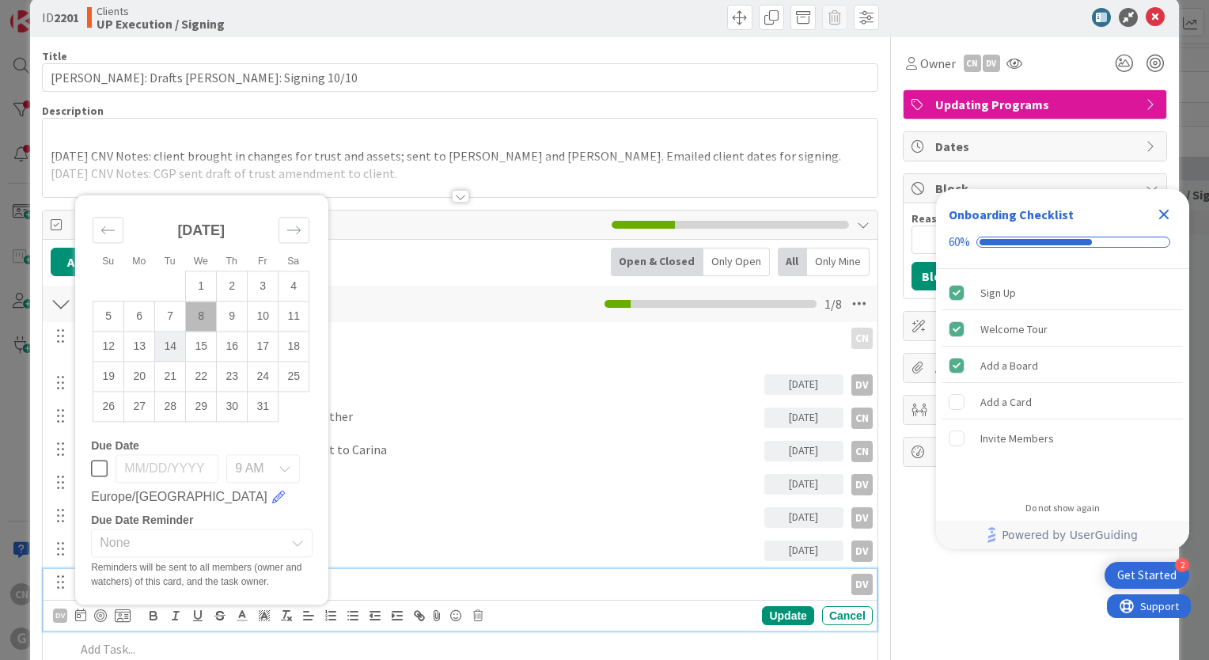
click at [170, 348] on td "14" at bounding box center [170, 346] width 31 height 30
type input "[DATE]"
click at [777, 606] on div "Update" at bounding box center [787, 615] width 51 height 19
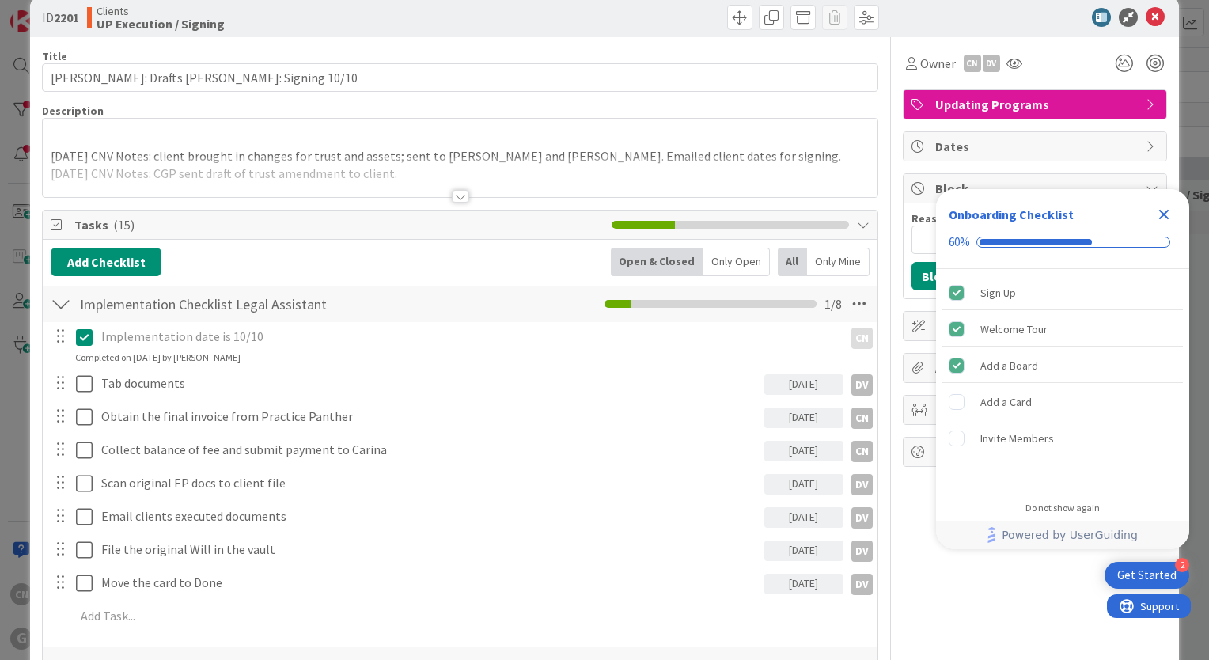
click at [1166, 218] on icon "Close Checklist" at bounding box center [1164, 215] width 10 height 10
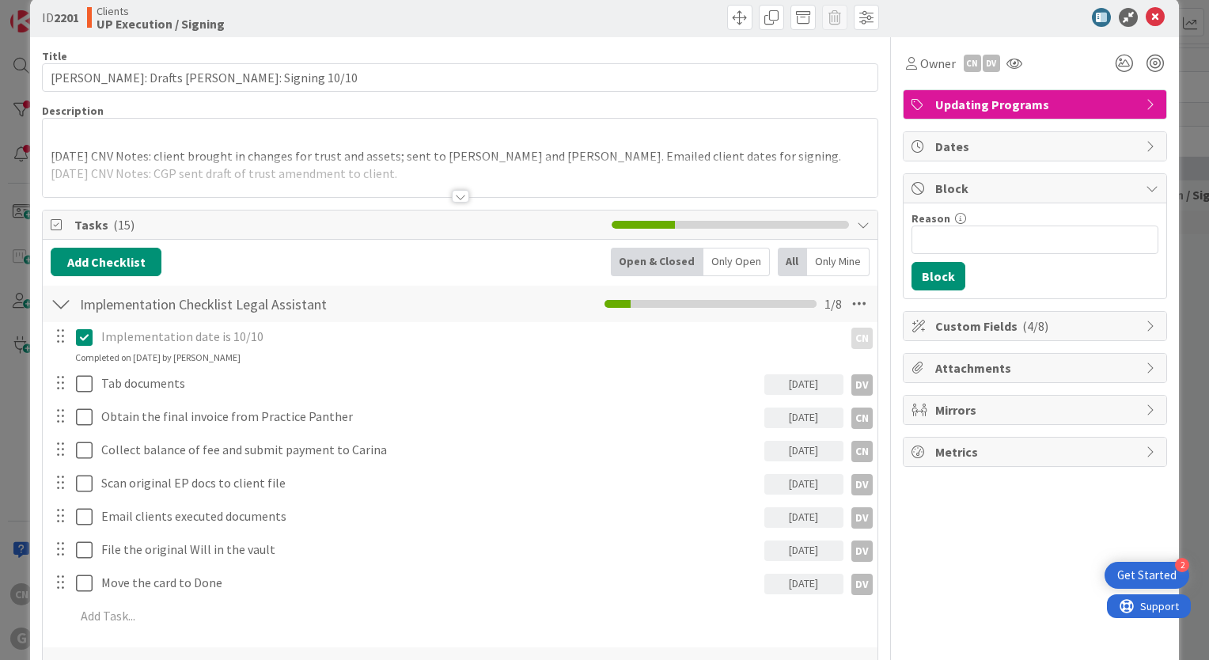
scroll to position [0, 0]
click at [452, 201] on div at bounding box center [460, 196] width 17 height 13
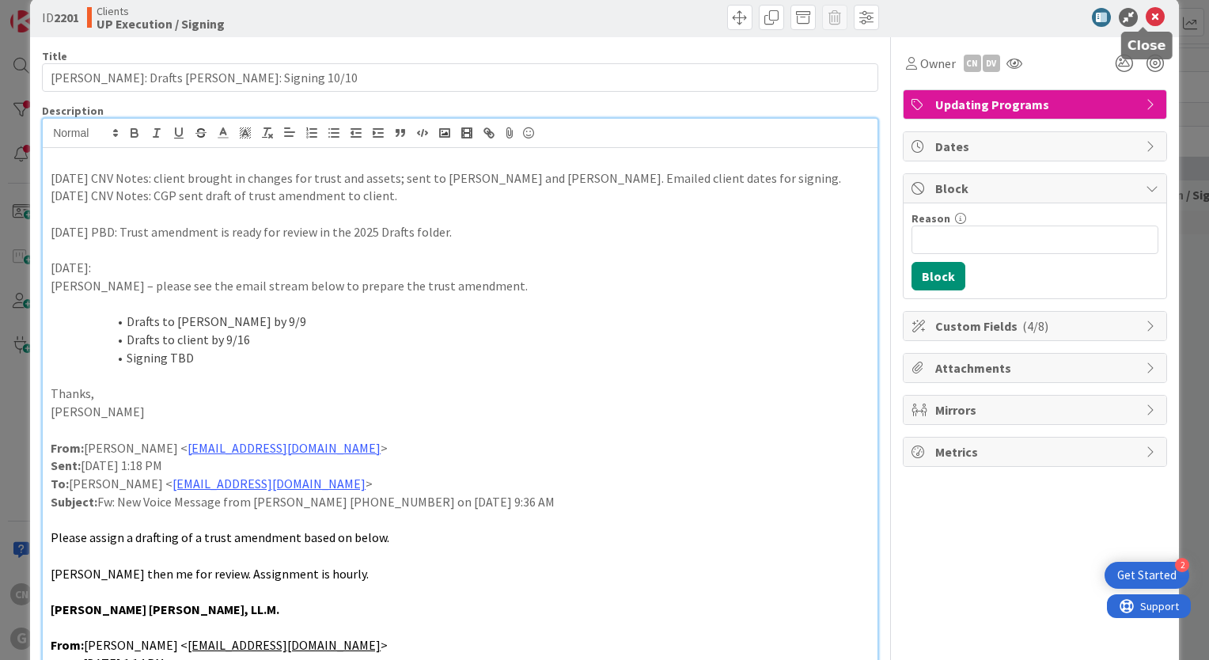
click at [1145, 13] on icon at bounding box center [1154, 17] width 19 height 19
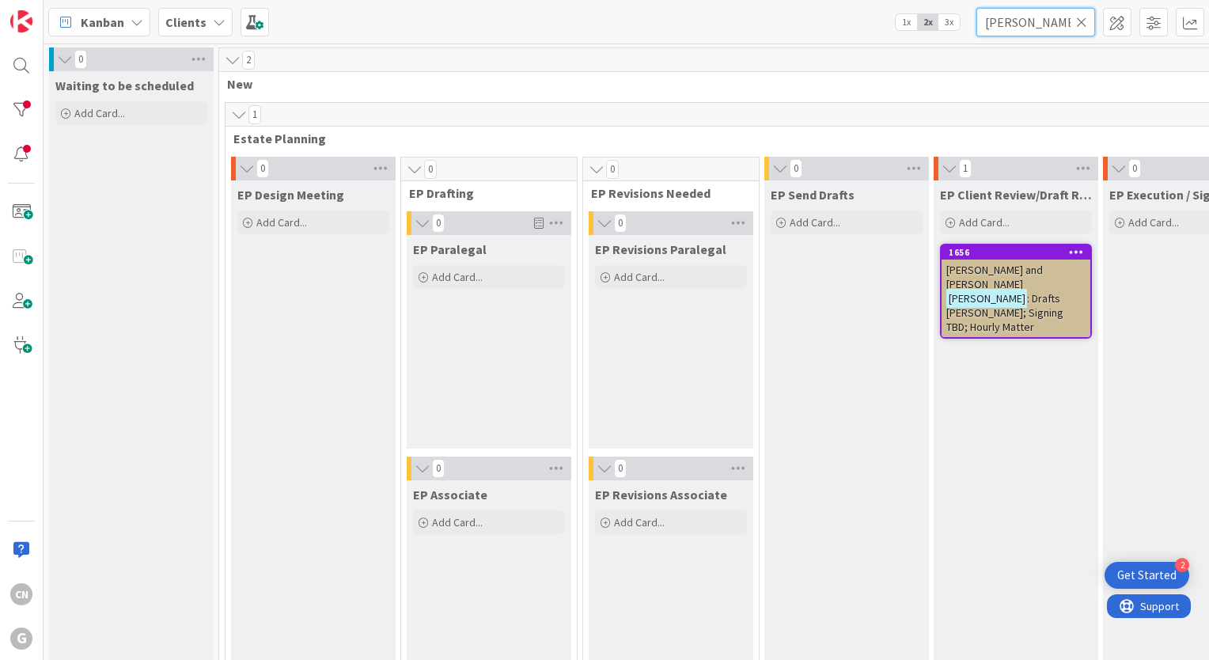
drag, startPoint x: 1030, startPoint y: 25, endPoint x: 916, endPoint y: 17, distance: 114.2
click at [916, 17] on div "Kanban Clients 1x 2x 3x [PERSON_NAME]" at bounding box center [626, 22] width 1165 height 44
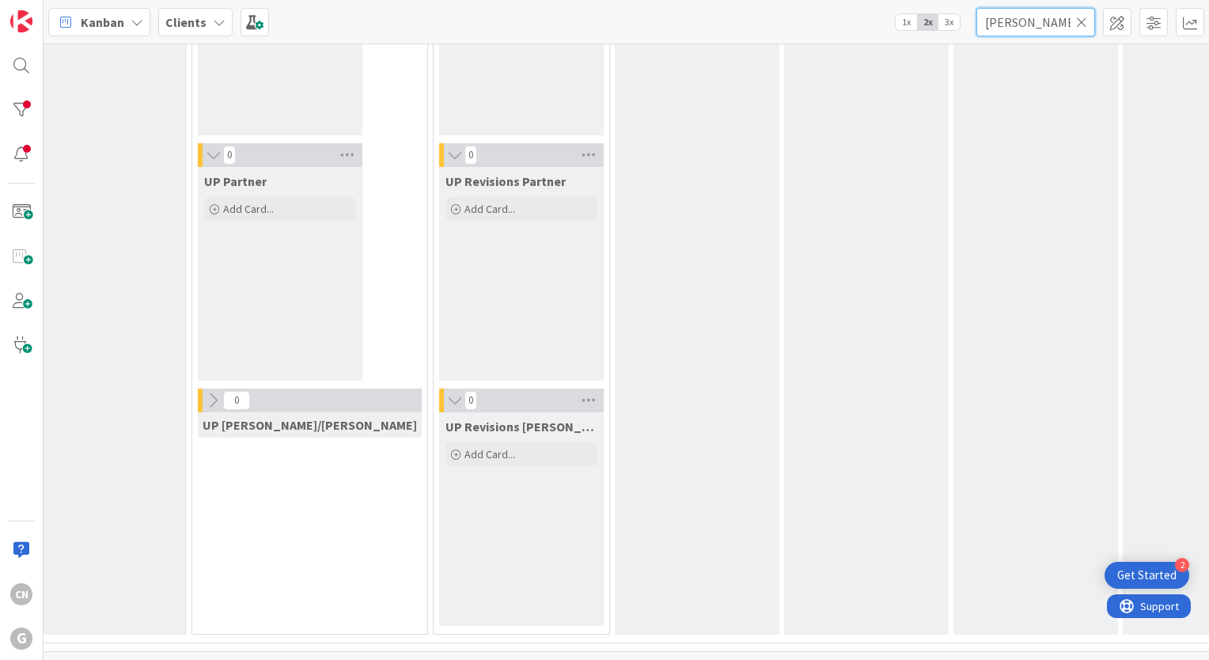
scroll to position [2782, 210]
type input "[PERSON_NAME]"
click at [986, 528] on div "UP Execution / Signing Add Card..." at bounding box center [1034, 128] width 165 height 1012
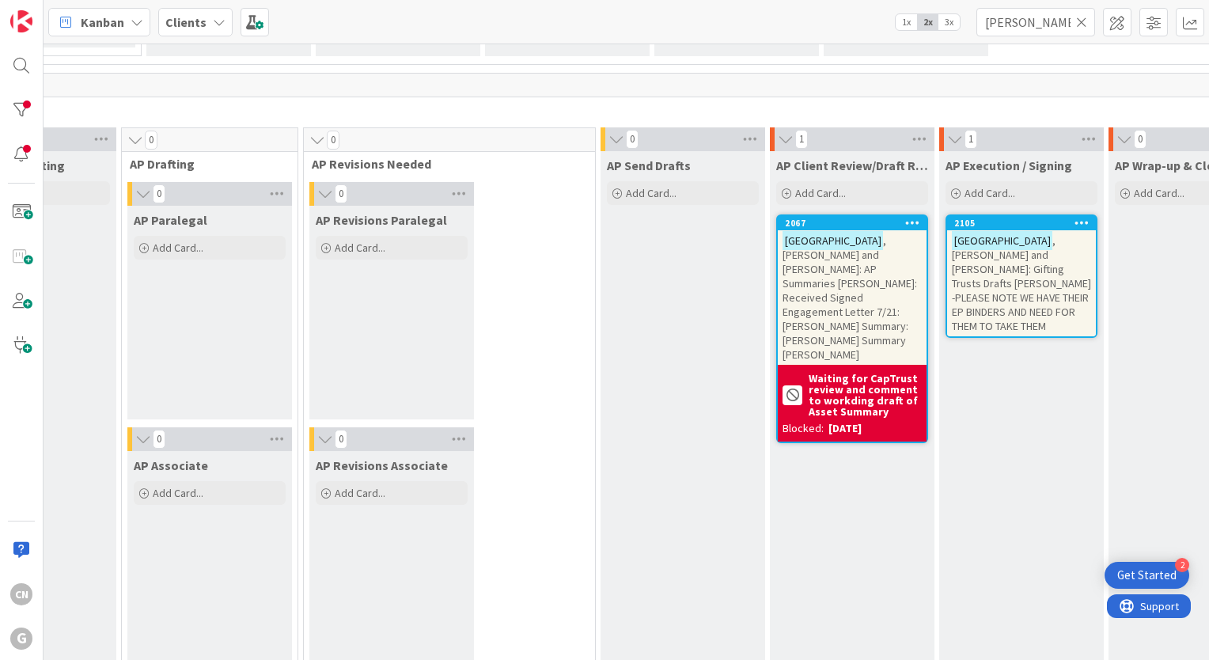
scroll to position [1137, 623]
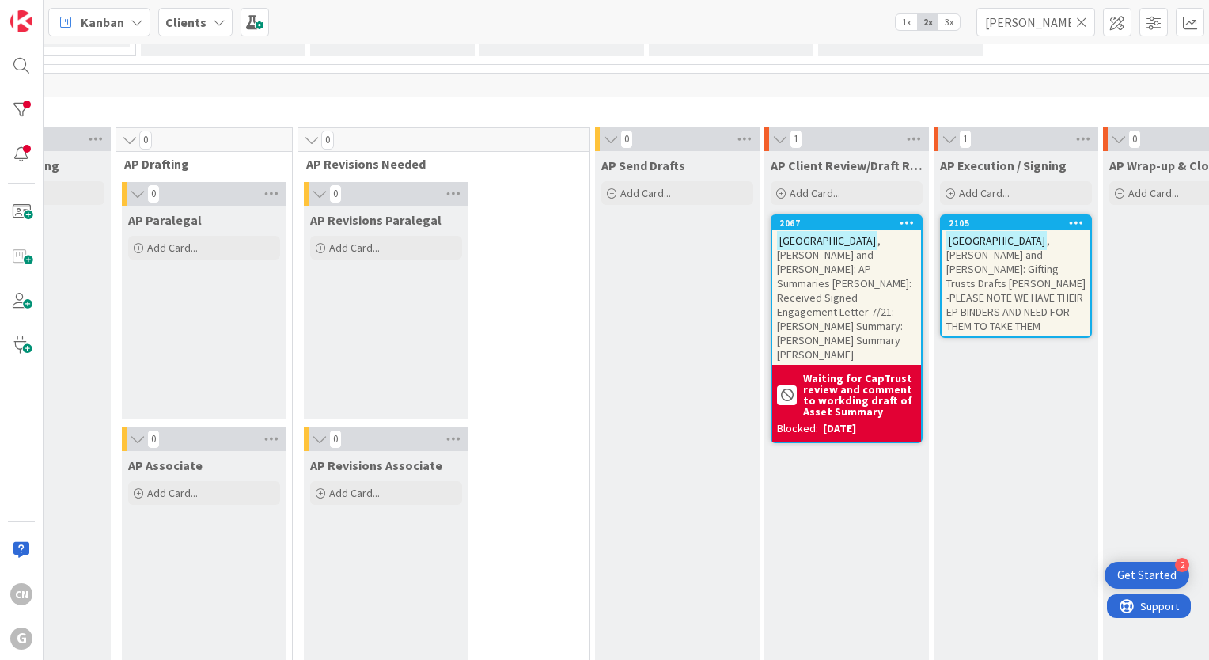
click at [946, 284] on span ", [PERSON_NAME] and [PERSON_NAME]: Gifting Trusts Drafts [PERSON_NAME] -PLEASE …" at bounding box center [1015, 283] width 139 height 100
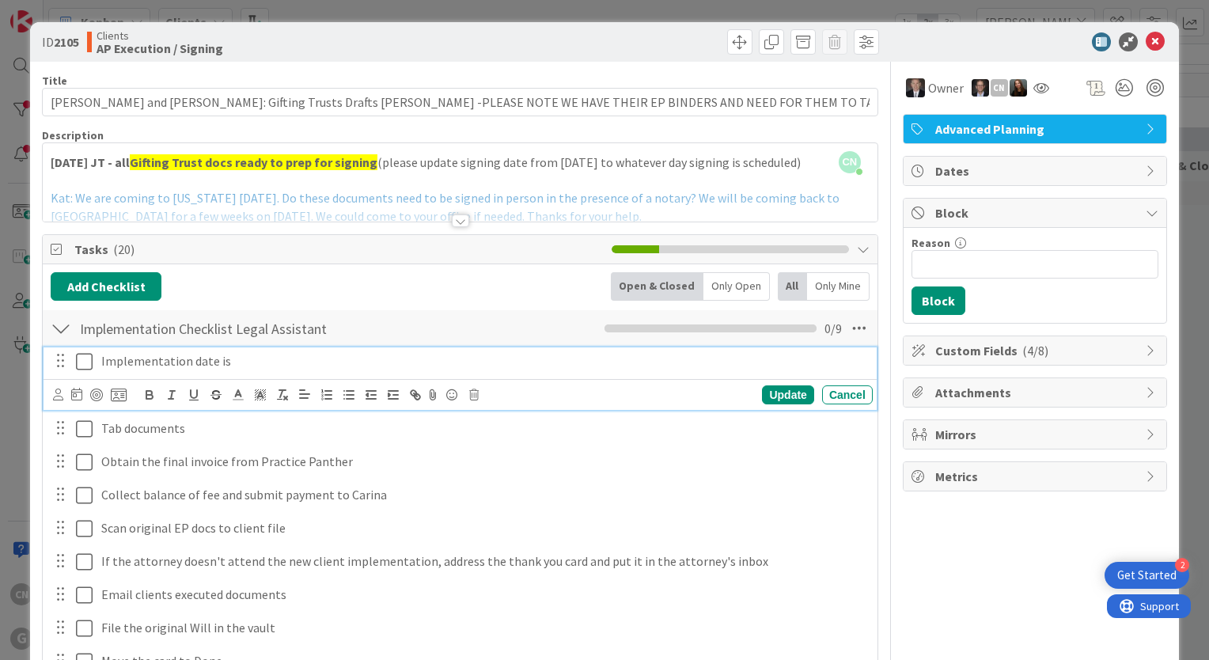
click at [249, 363] on p "Implementation date is" at bounding box center [483, 361] width 765 height 18
click at [89, 355] on icon at bounding box center [84, 361] width 17 height 19
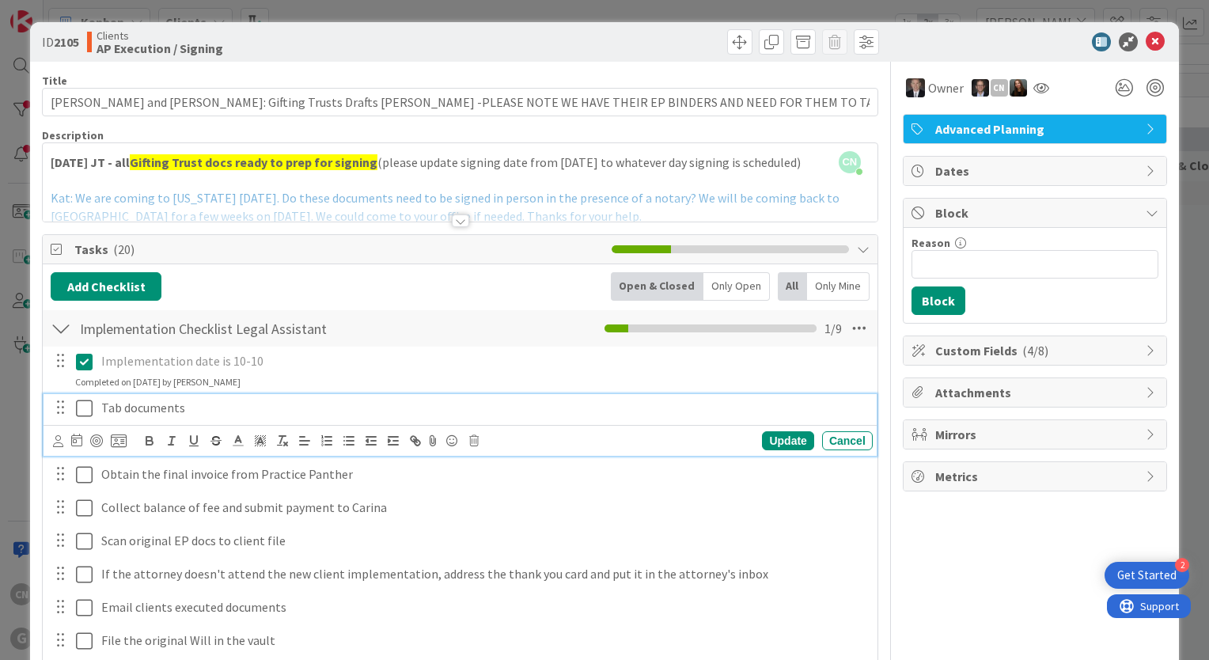
click at [206, 413] on p "Tab documents" at bounding box center [483, 408] width 765 height 18
click at [76, 441] on icon at bounding box center [76, 439] width 11 height 13
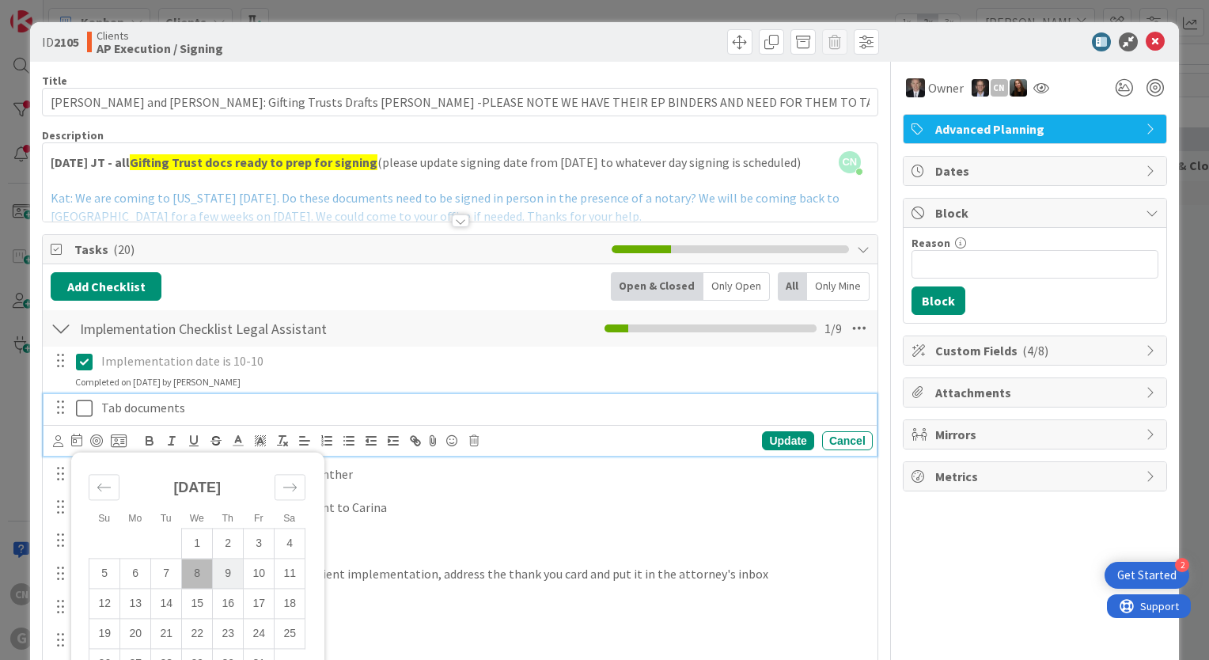
click at [234, 568] on td "9" at bounding box center [228, 573] width 31 height 30
type input "[DATE]"
click at [54, 438] on icon at bounding box center [58, 441] width 10 height 12
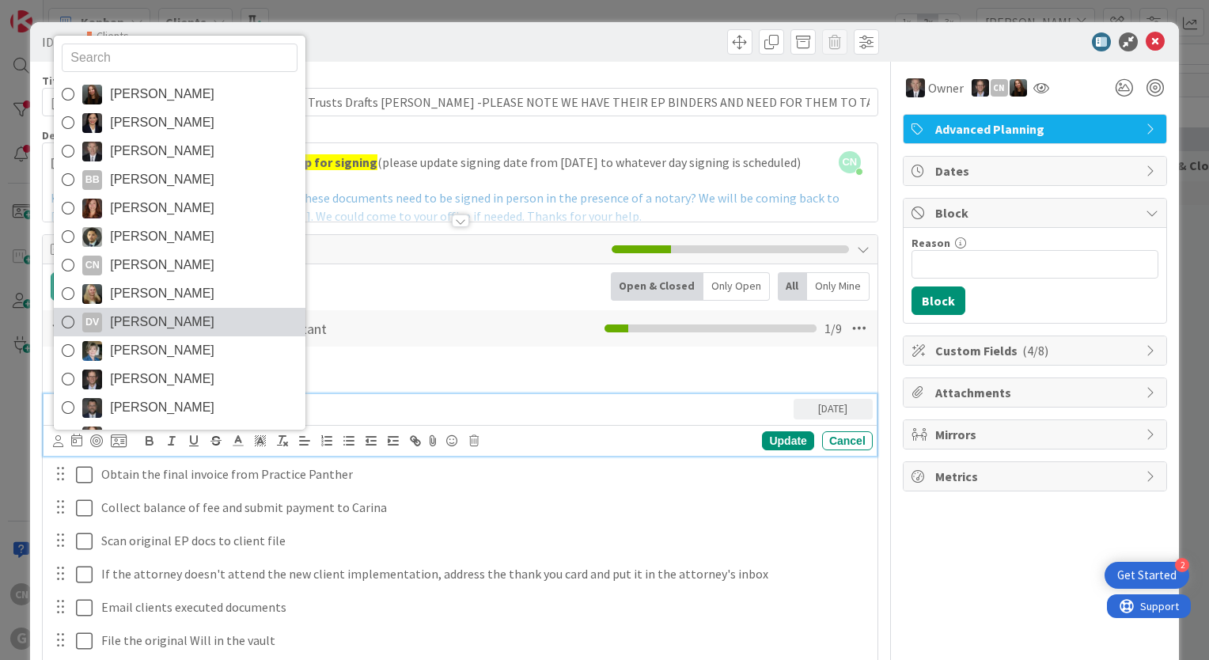
click at [167, 327] on span "[PERSON_NAME]" at bounding box center [162, 322] width 104 height 24
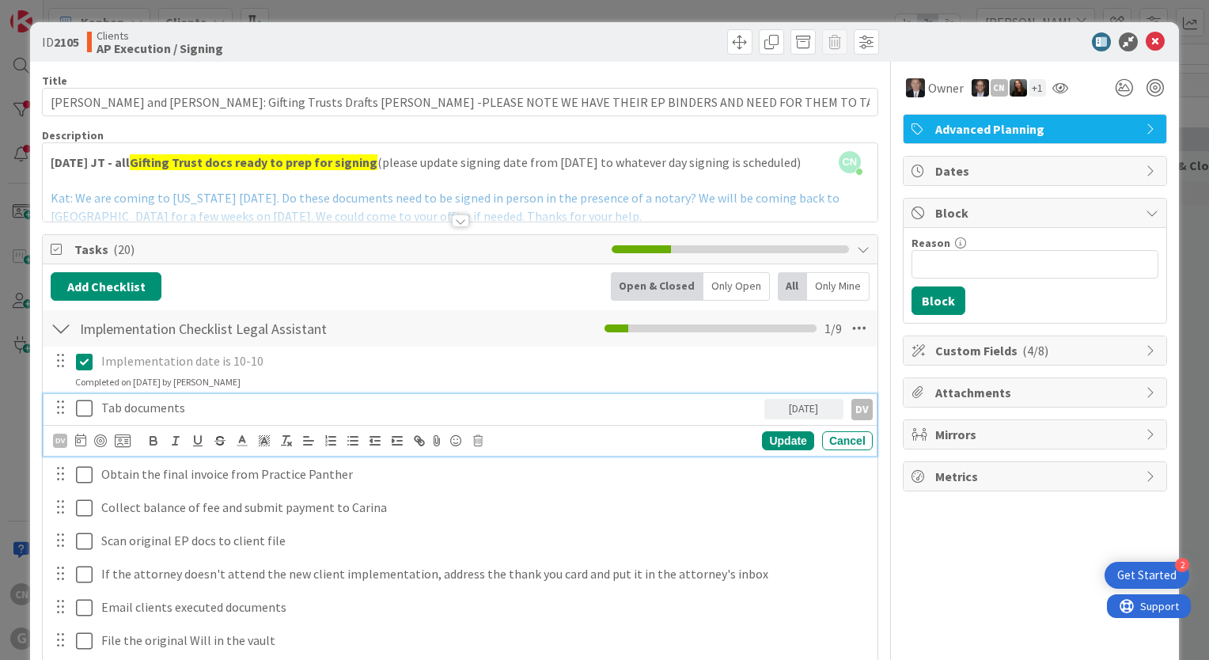
click at [85, 404] on icon at bounding box center [84, 408] width 17 height 19
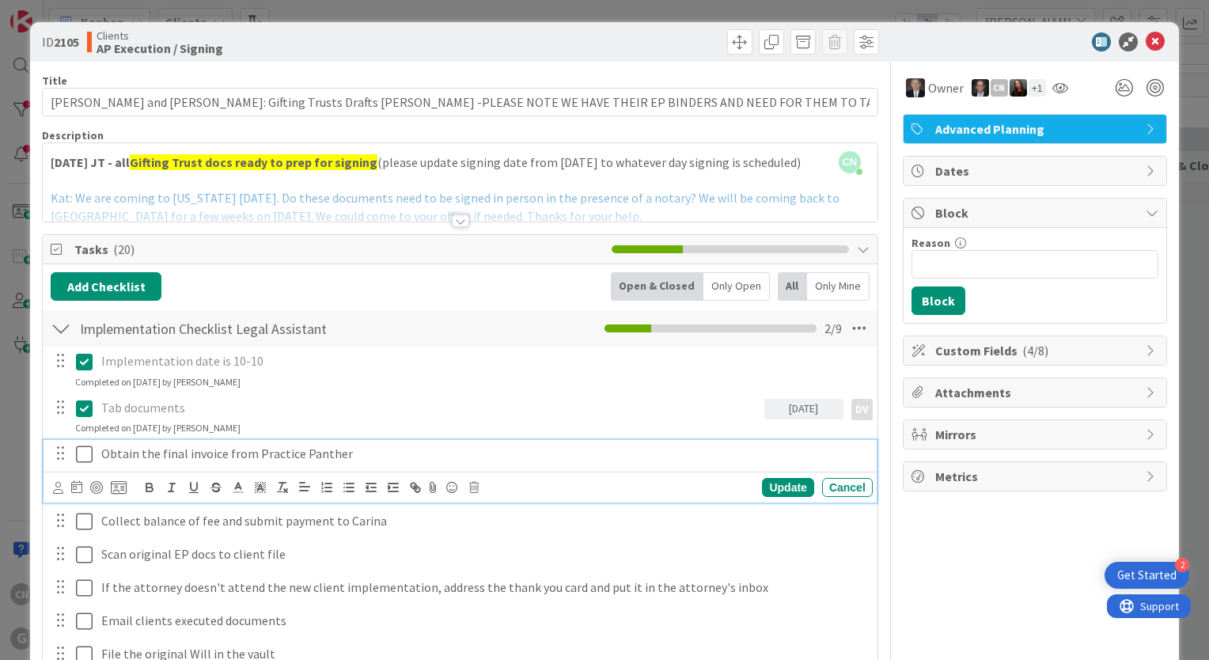
click at [146, 454] on p "Obtain the final invoice from Practice Panther" at bounding box center [483, 454] width 765 height 18
click at [59, 487] on icon at bounding box center [58, 488] width 10 height 12
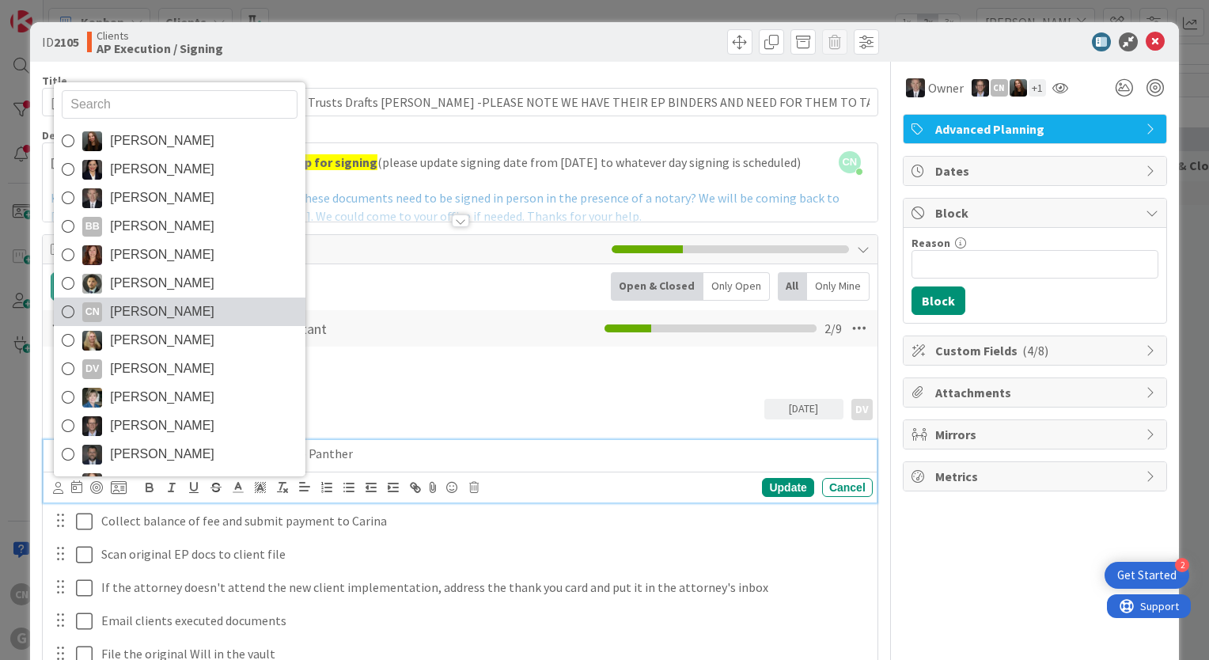
click at [180, 308] on span "[PERSON_NAME]" at bounding box center [162, 312] width 104 height 24
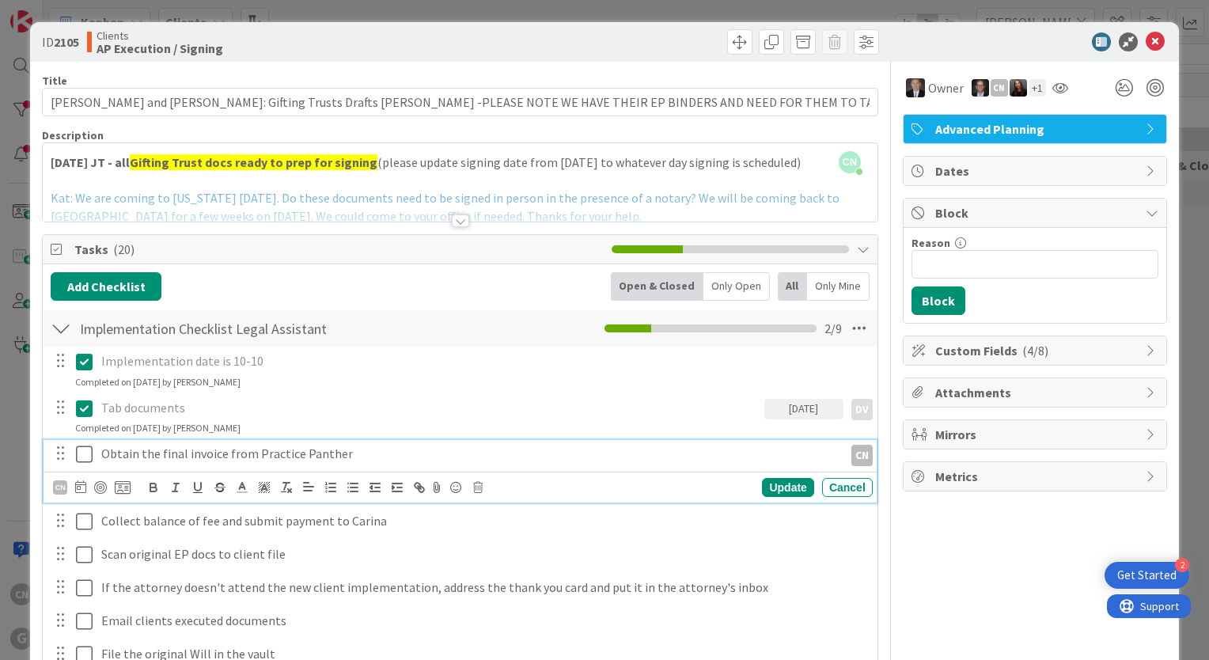
click at [84, 454] on icon at bounding box center [84, 454] width 17 height 19
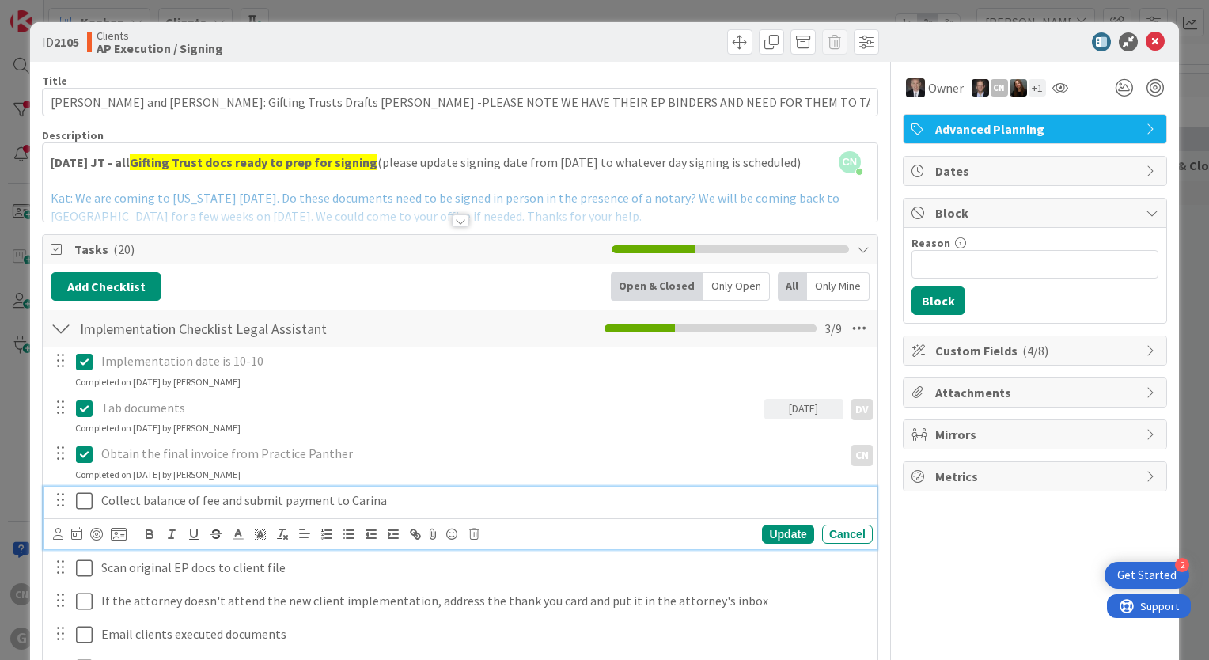
click at [386, 502] on p "Collect balance of fee and submit payment to Carina" at bounding box center [483, 500] width 765 height 18
click at [59, 535] on icon at bounding box center [58, 534] width 10 height 12
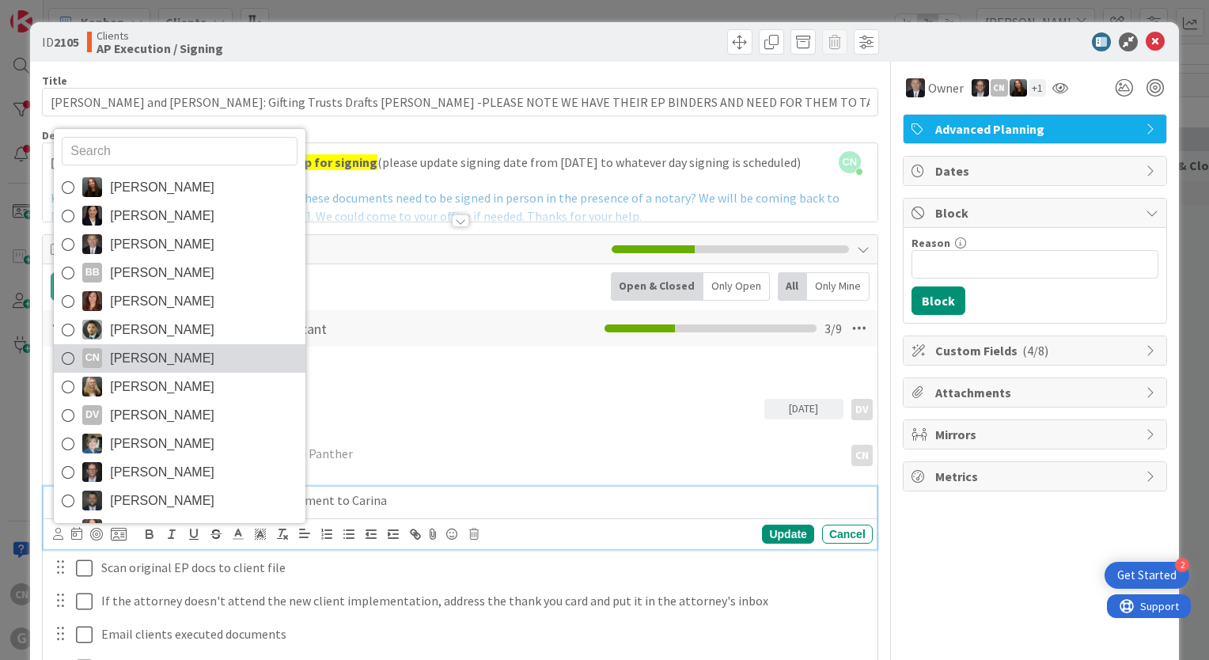
click at [171, 354] on span "[PERSON_NAME]" at bounding box center [162, 358] width 104 height 24
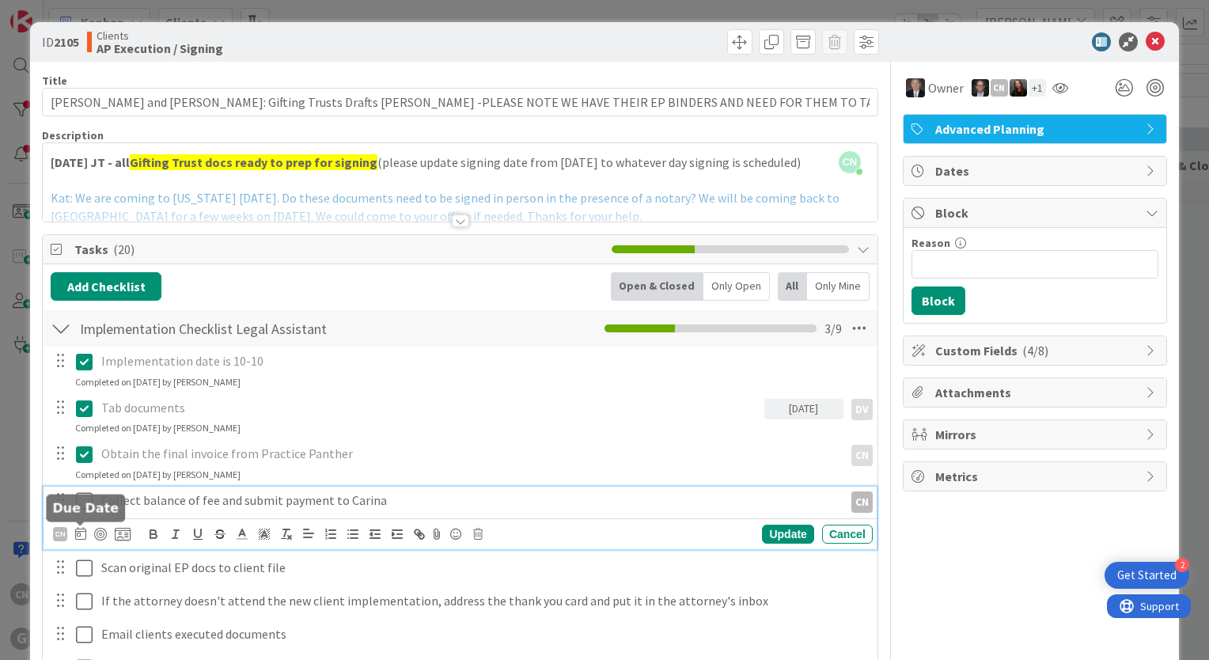
click at [77, 536] on icon at bounding box center [80, 533] width 11 height 13
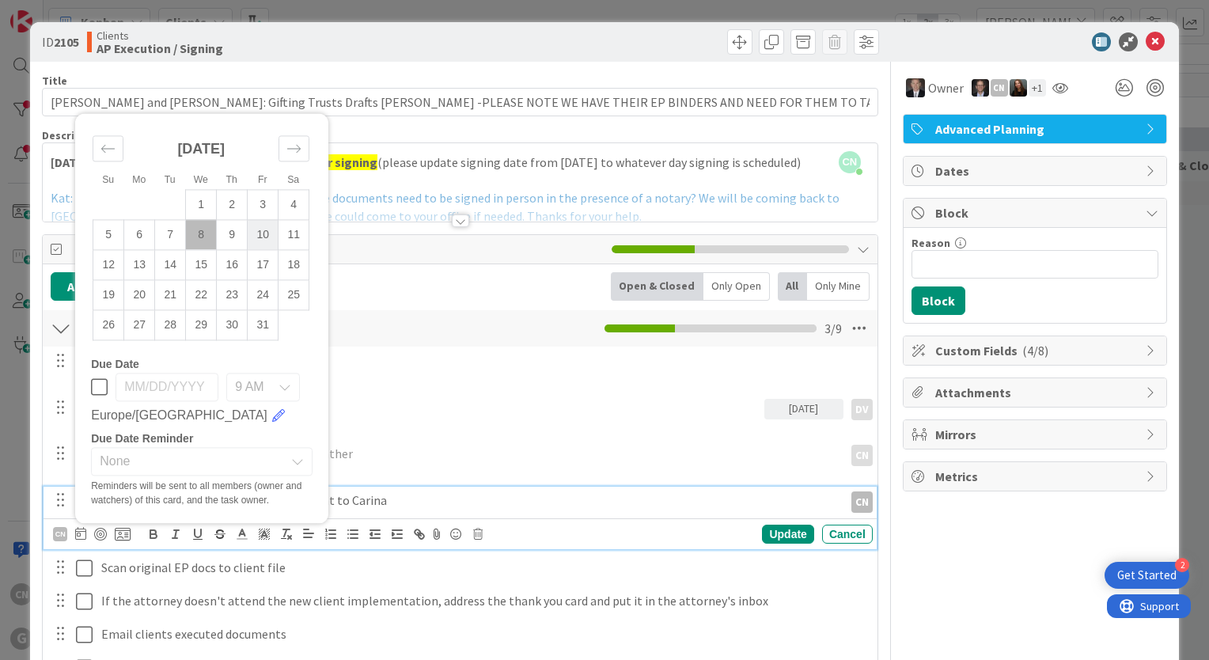
click at [261, 235] on td "10" at bounding box center [263, 235] width 31 height 30
type input "[DATE]"
click at [769, 535] on div "Update" at bounding box center [787, 533] width 51 height 19
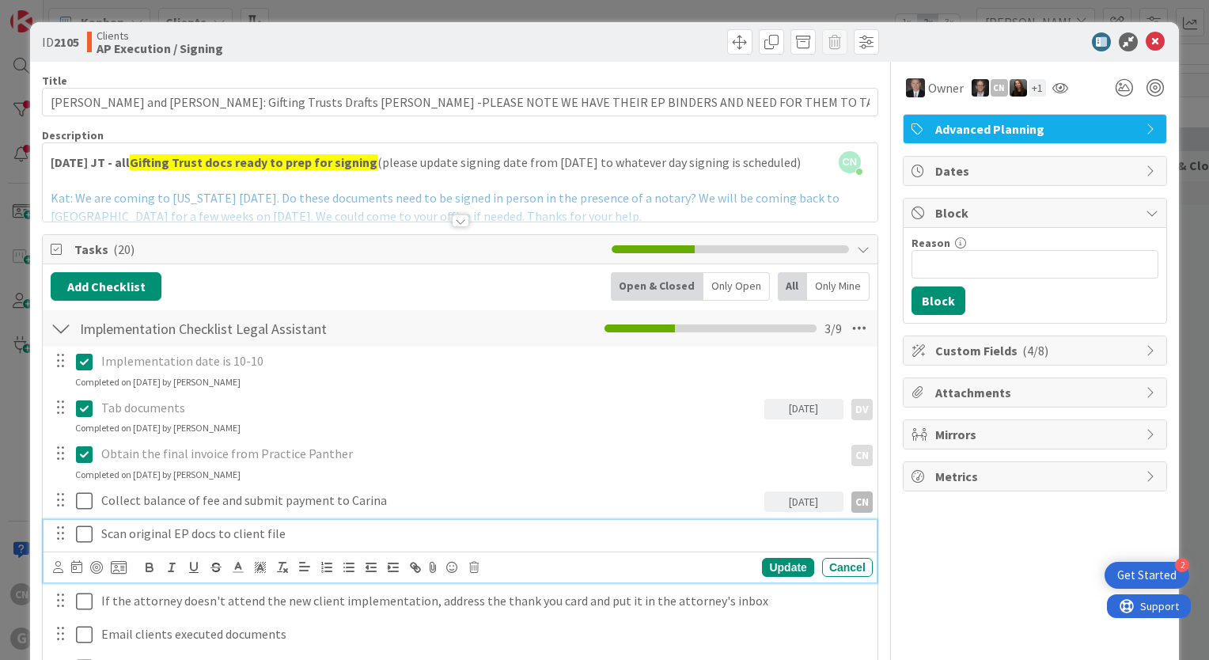
click at [297, 536] on p "Scan original EP docs to client file" at bounding box center [483, 533] width 765 height 18
click at [73, 566] on icon at bounding box center [76, 566] width 11 height 13
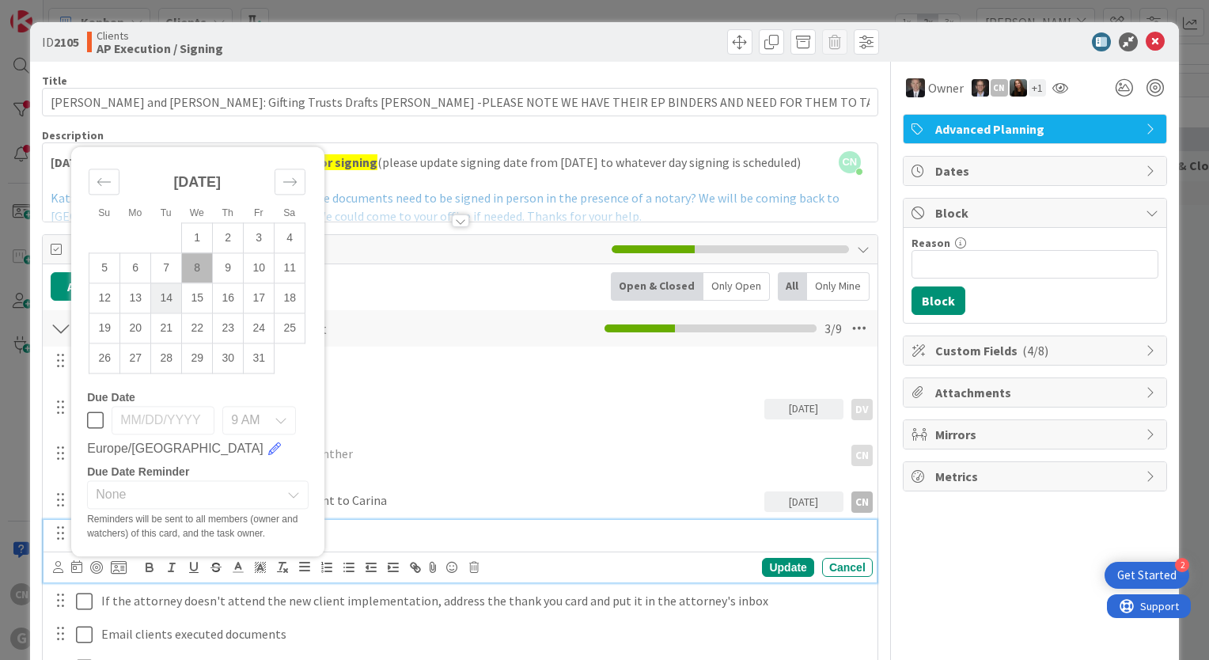
click at [168, 297] on td "14" at bounding box center [166, 298] width 31 height 30
type input "[DATE]"
click at [59, 568] on icon at bounding box center [58, 567] width 10 height 12
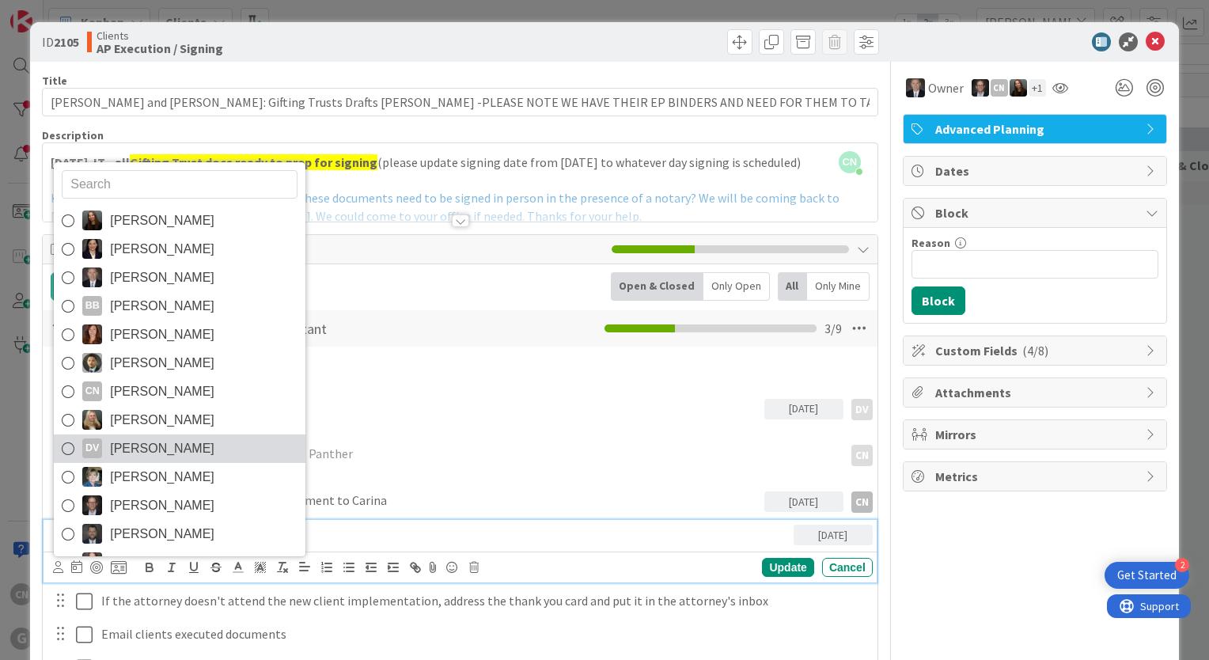
click at [160, 447] on span "[PERSON_NAME]" at bounding box center [162, 449] width 104 height 24
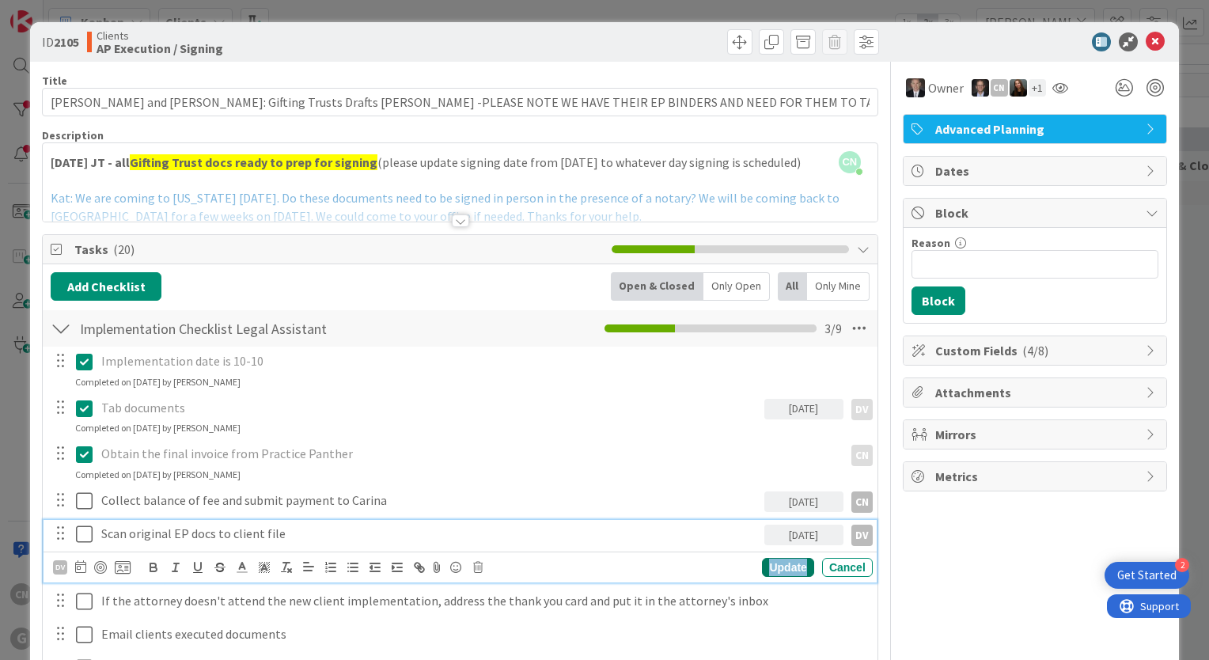
click at [783, 569] on div "Update" at bounding box center [787, 567] width 51 height 19
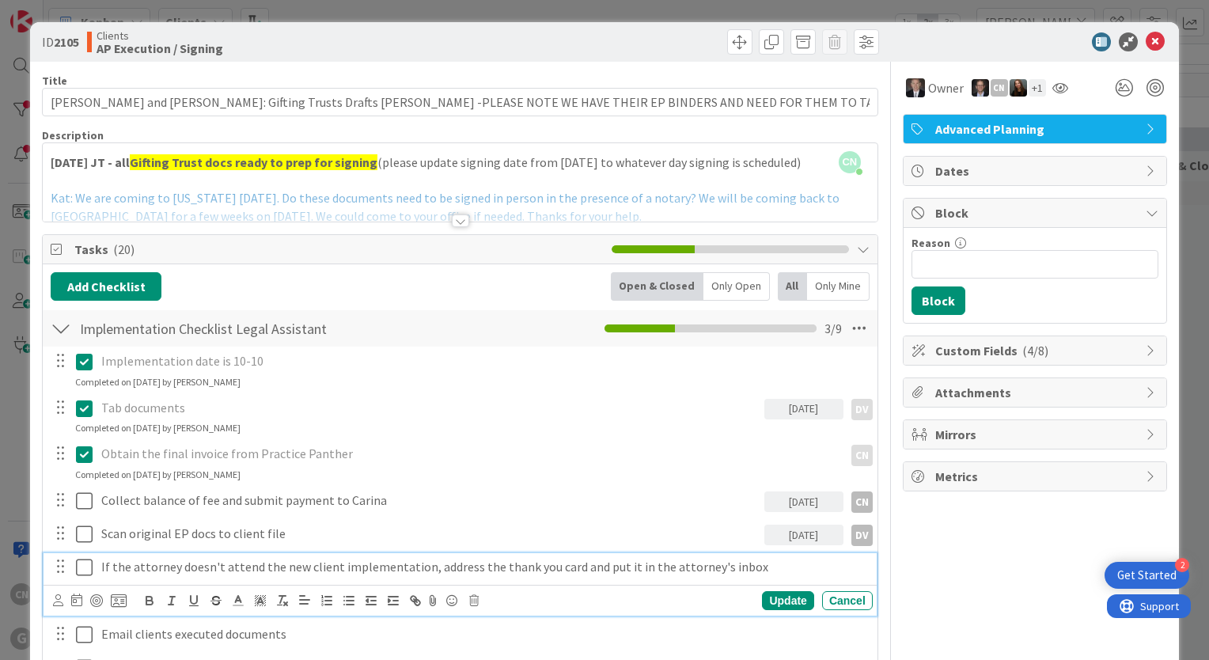
click at [757, 560] on p "If the attorney doesn't attend the new client implementation, address the thank…" at bounding box center [483, 567] width 765 height 18
click at [471, 599] on icon at bounding box center [473, 600] width 9 height 11
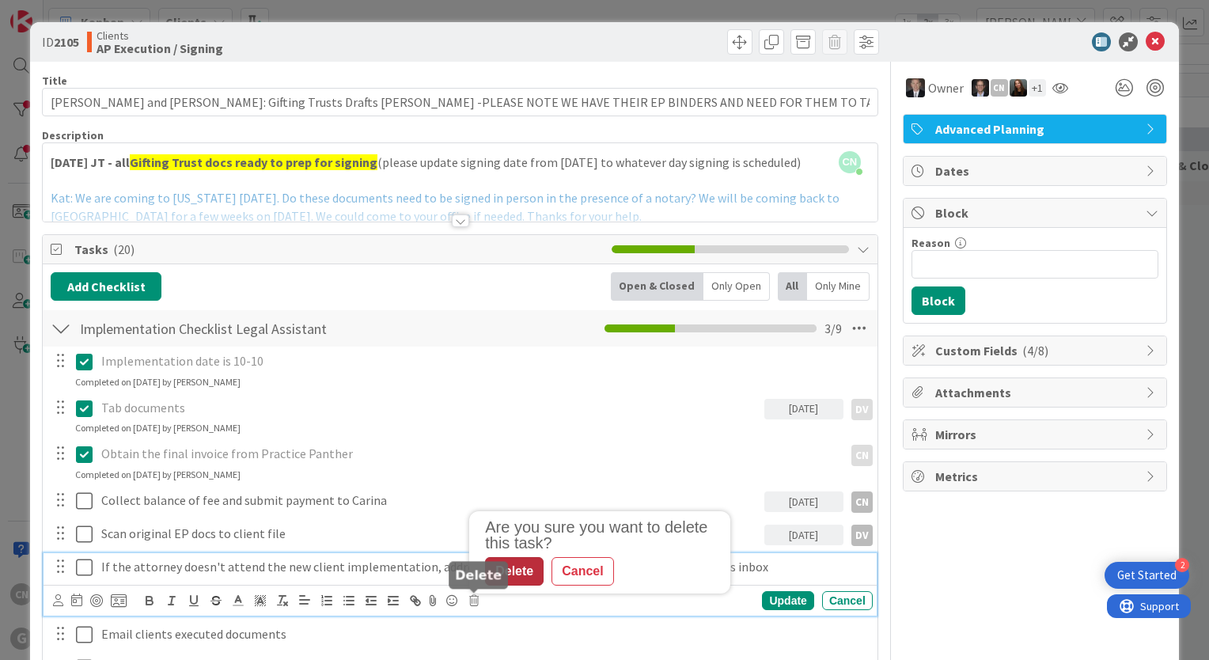
click at [522, 567] on div "Delete" at bounding box center [514, 571] width 59 height 28
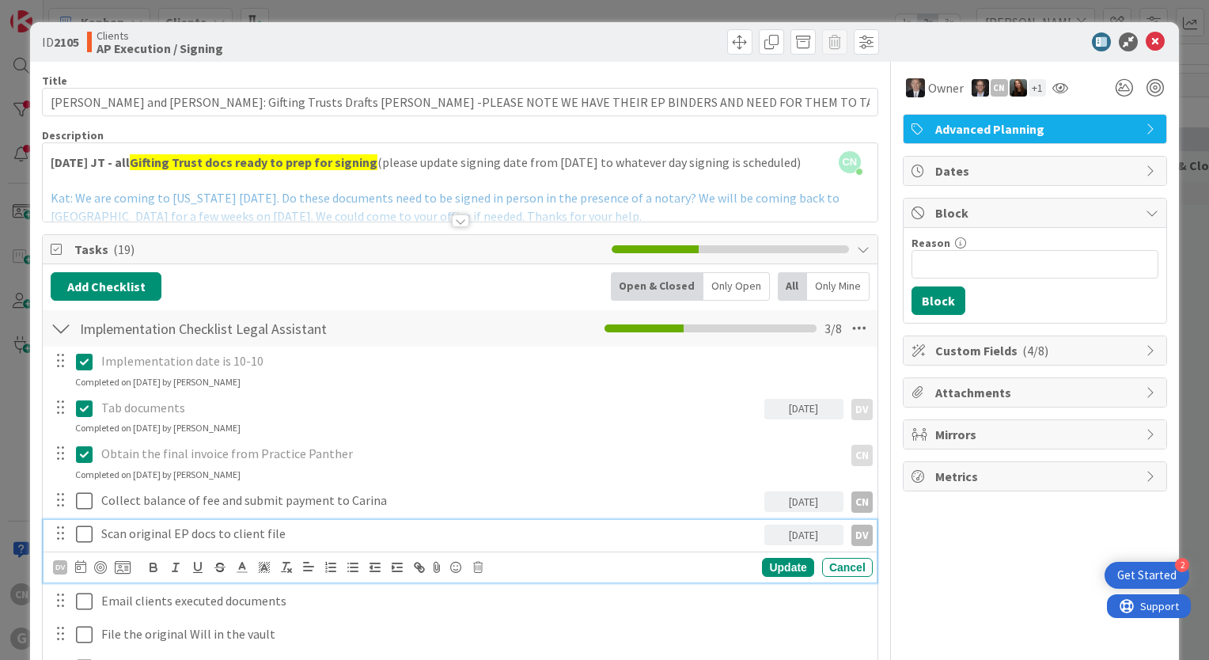
click at [309, 530] on p "Scan original EP docs to client file" at bounding box center [429, 533] width 657 height 18
click at [329, 618] on div "Implementation date is 10-10 Update Cancel Completed on [DATE] by [PERSON_NAME]…" at bounding box center [460, 533] width 819 height 374
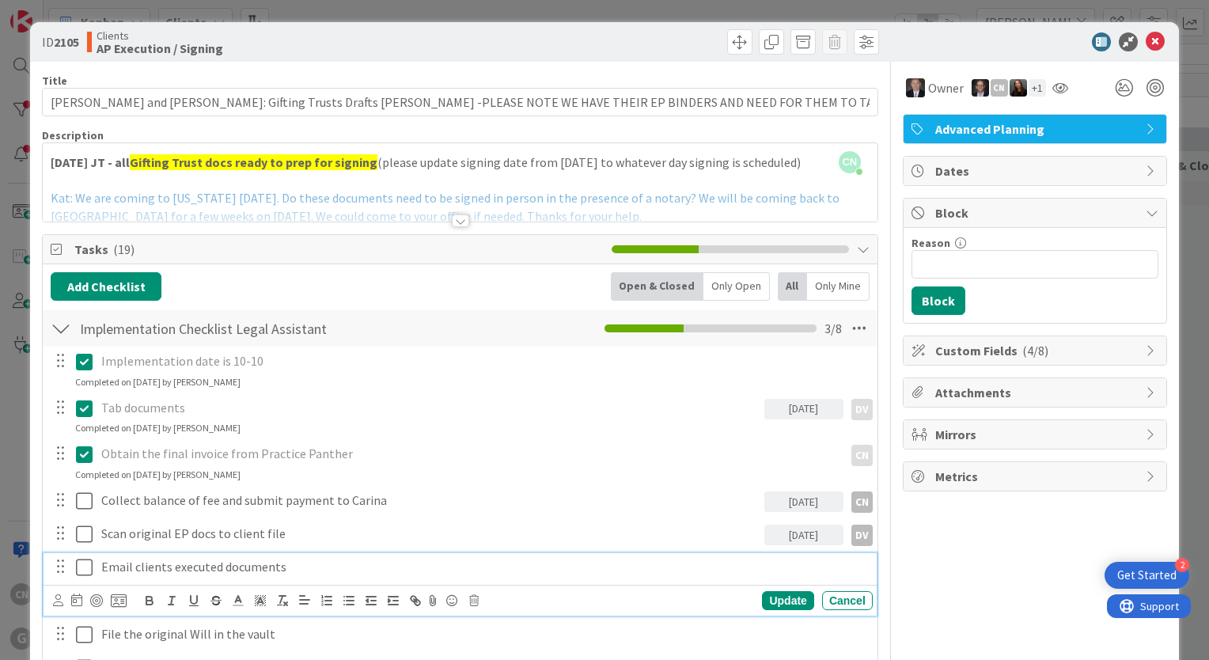
click at [296, 569] on p "Email clients executed documents" at bounding box center [483, 567] width 765 height 18
click at [76, 600] on icon at bounding box center [76, 599] width 11 height 13
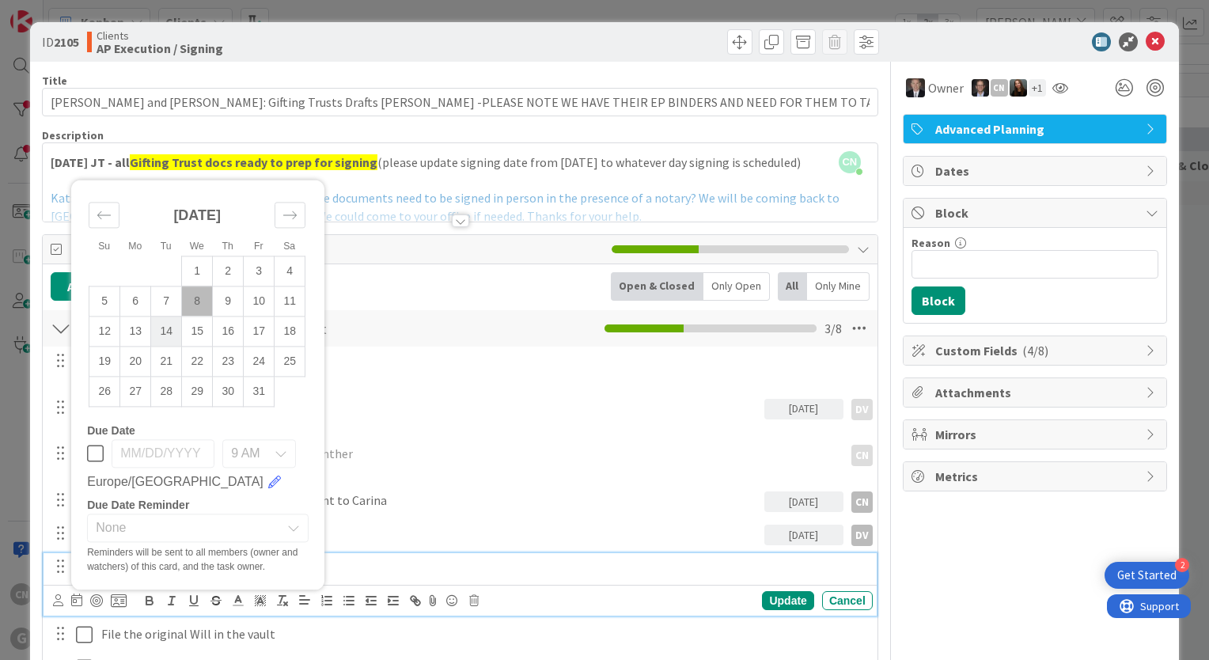
click at [171, 329] on td "14" at bounding box center [166, 331] width 31 height 30
type input "[DATE]"
click at [55, 600] on icon at bounding box center [58, 600] width 10 height 12
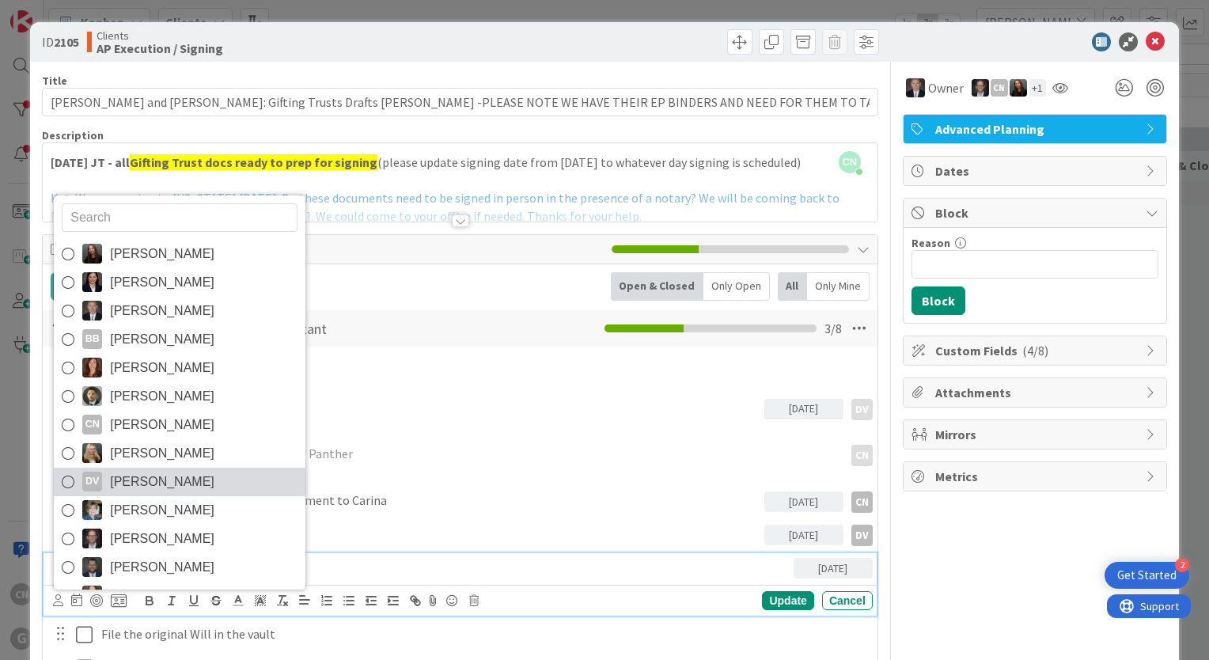
click at [165, 472] on span "[PERSON_NAME]" at bounding box center [162, 482] width 104 height 24
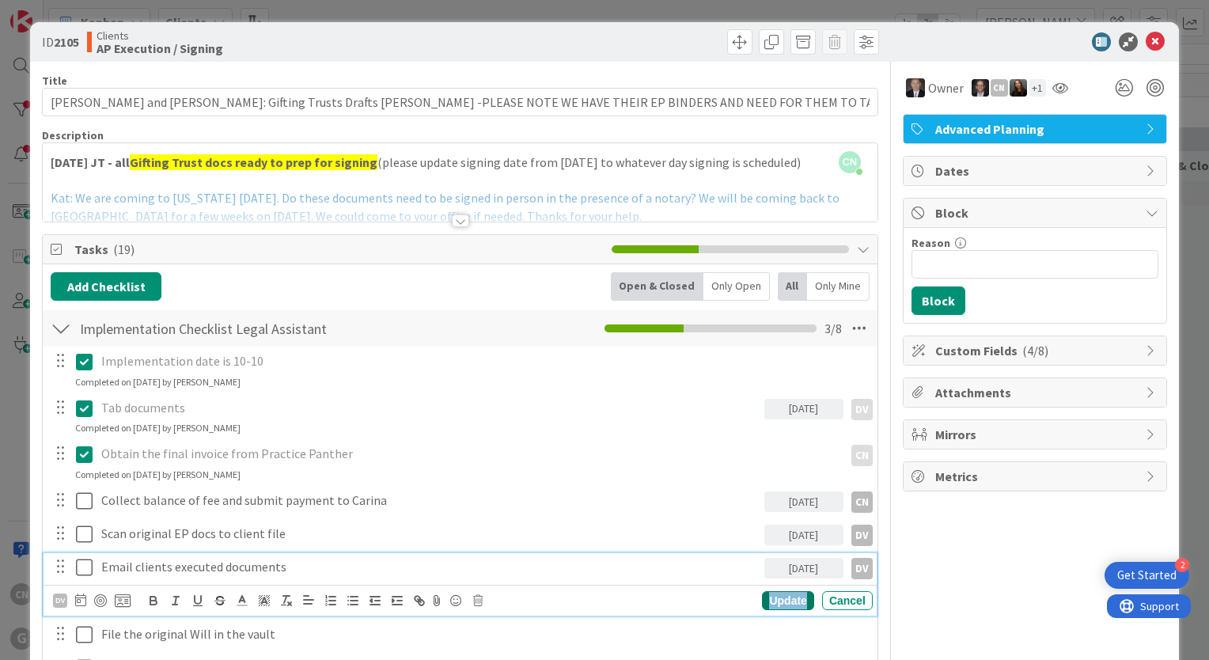
click at [772, 602] on div "Update" at bounding box center [787, 600] width 51 height 19
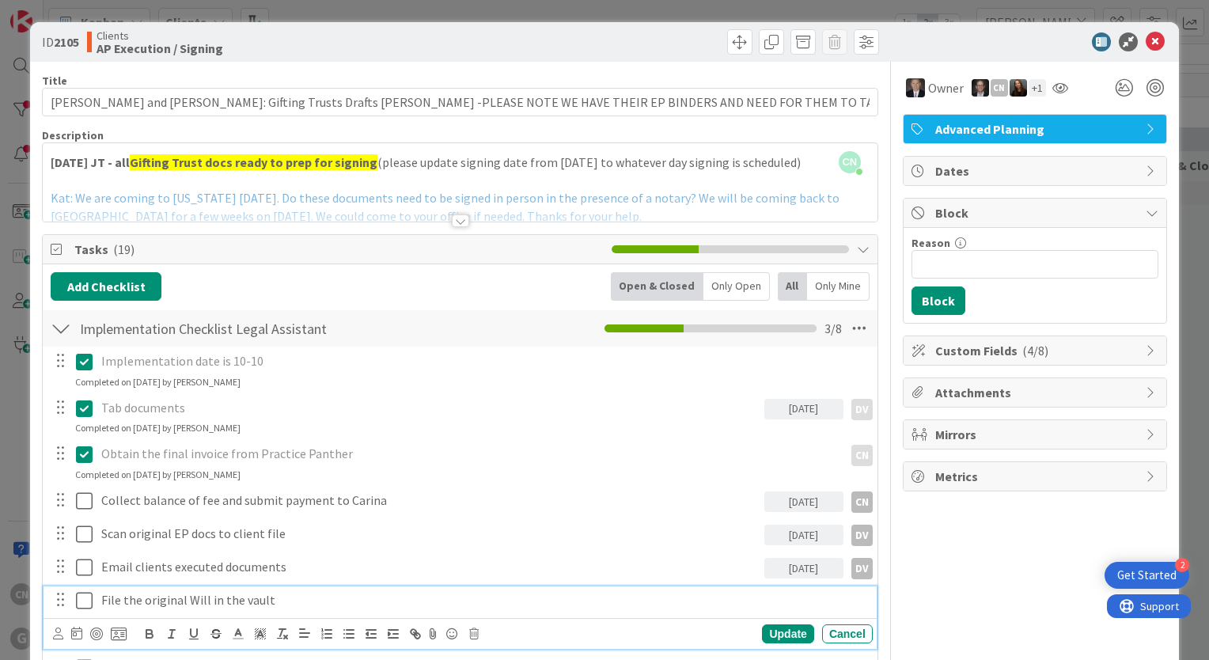
click at [304, 601] on p "File the original Will in the vault" at bounding box center [483, 600] width 765 height 18
click at [471, 634] on icon at bounding box center [473, 633] width 9 height 11
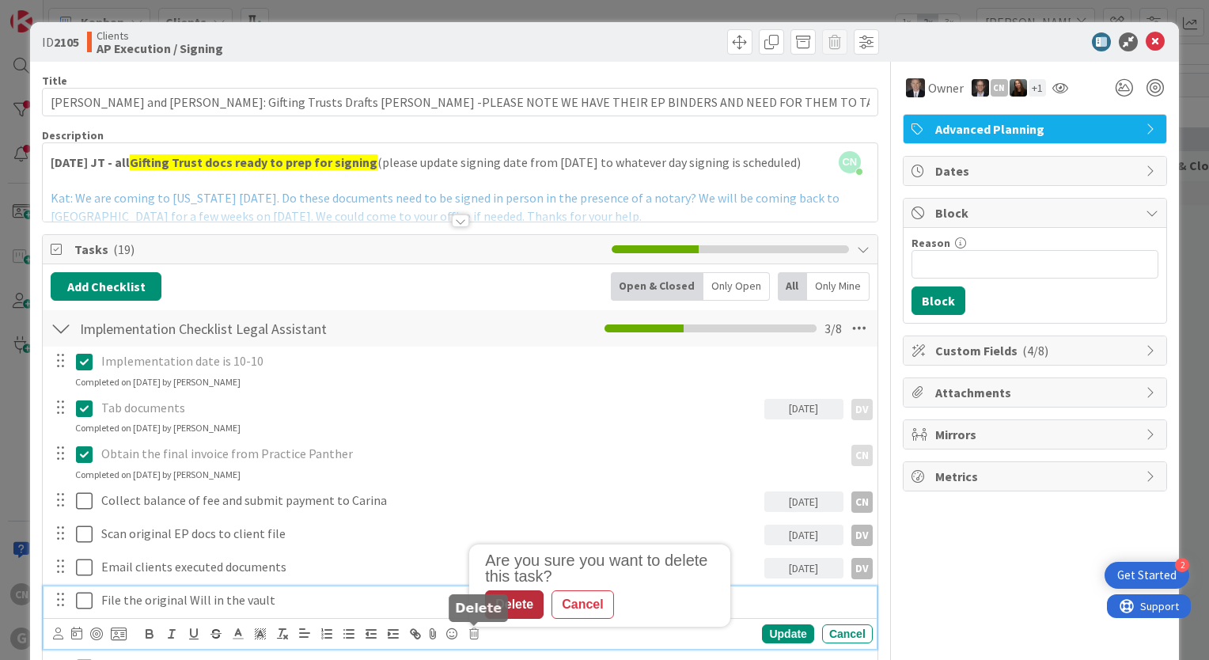
click at [520, 602] on div "Delete" at bounding box center [514, 604] width 59 height 28
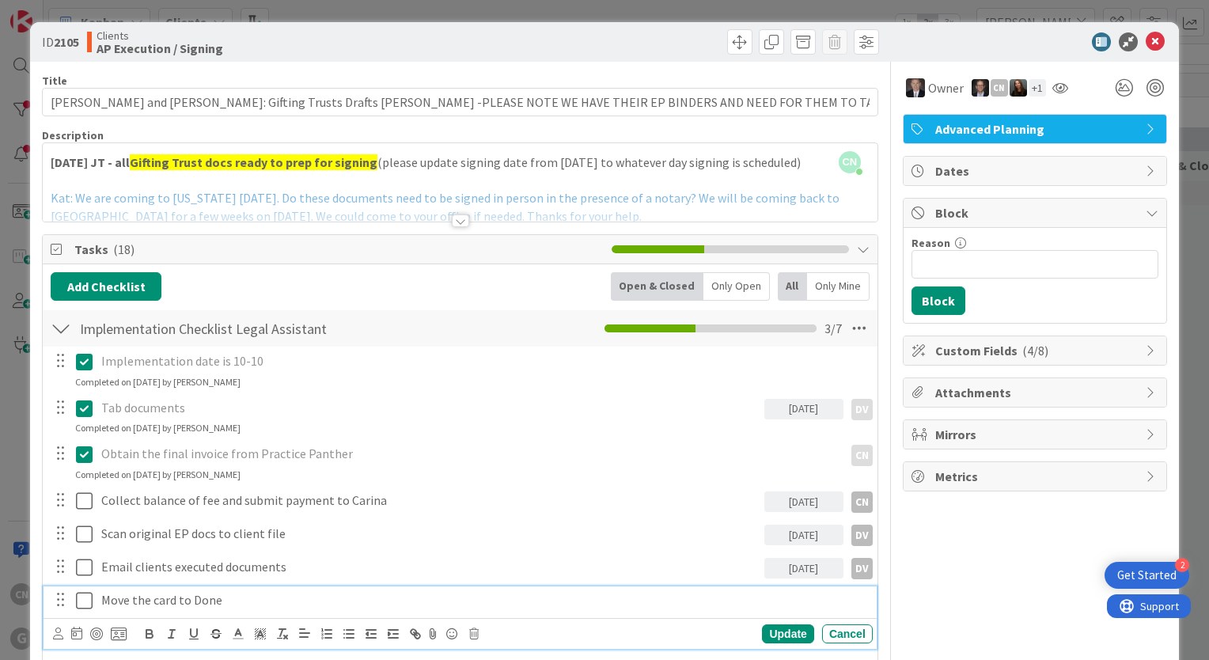
click at [246, 591] on p "Move the card to Done" at bounding box center [483, 600] width 765 height 18
click at [61, 629] on icon at bounding box center [58, 633] width 10 height 12
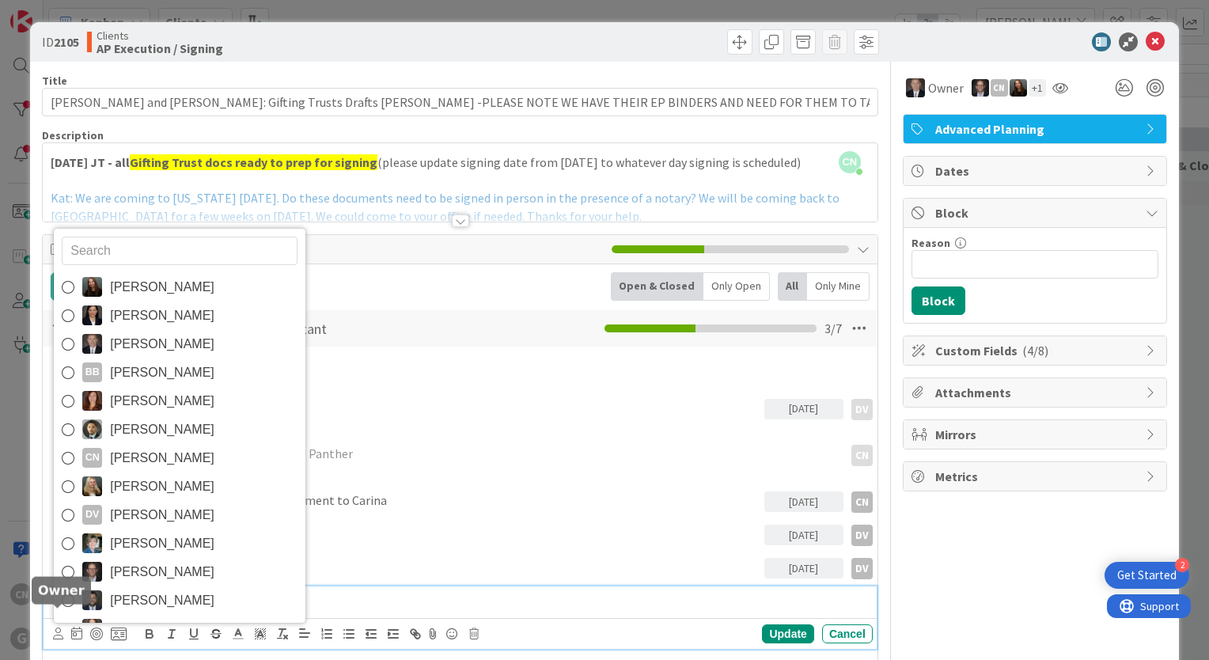
scroll to position [17, 0]
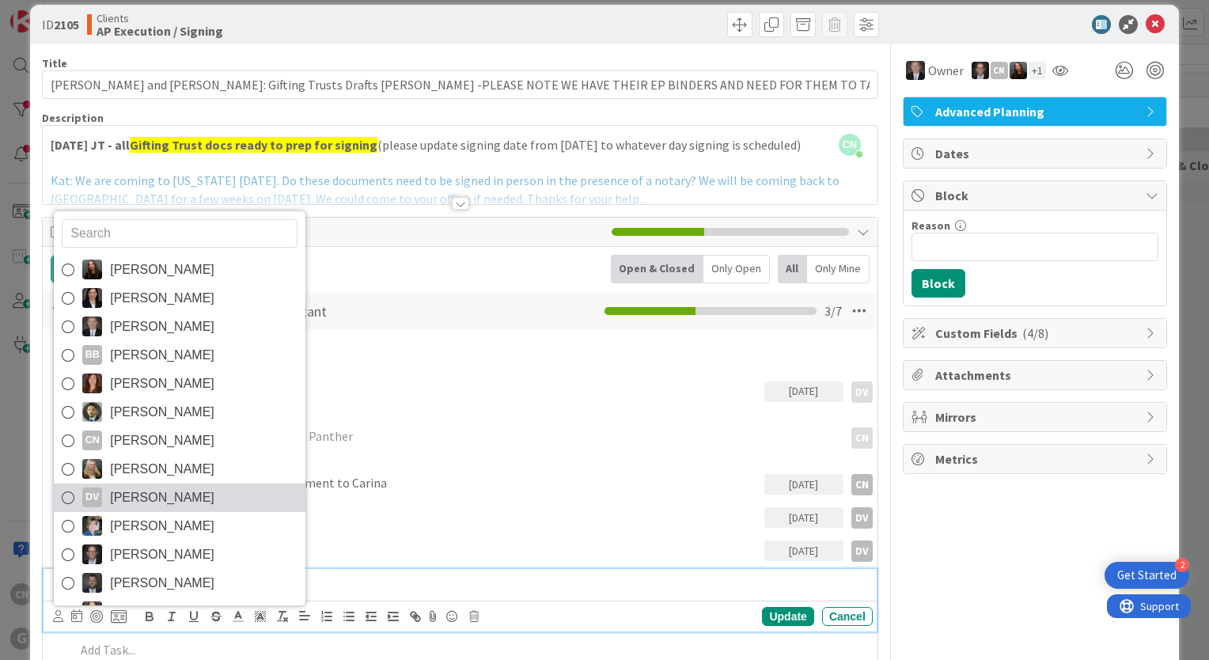
click at [180, 496] on span "[PERSON_NAME]" at bounding box center [162, 498] width 104 height 24
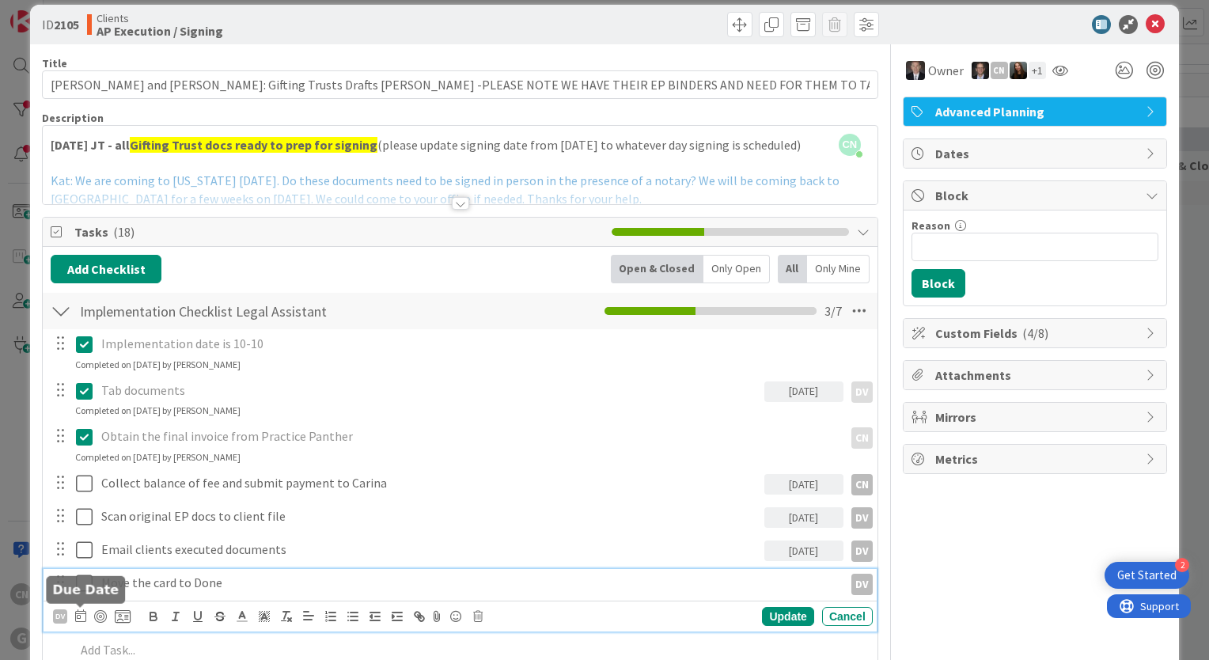
click at [82, 610] on icon at bounding box center [80, 615] width 11 height 13
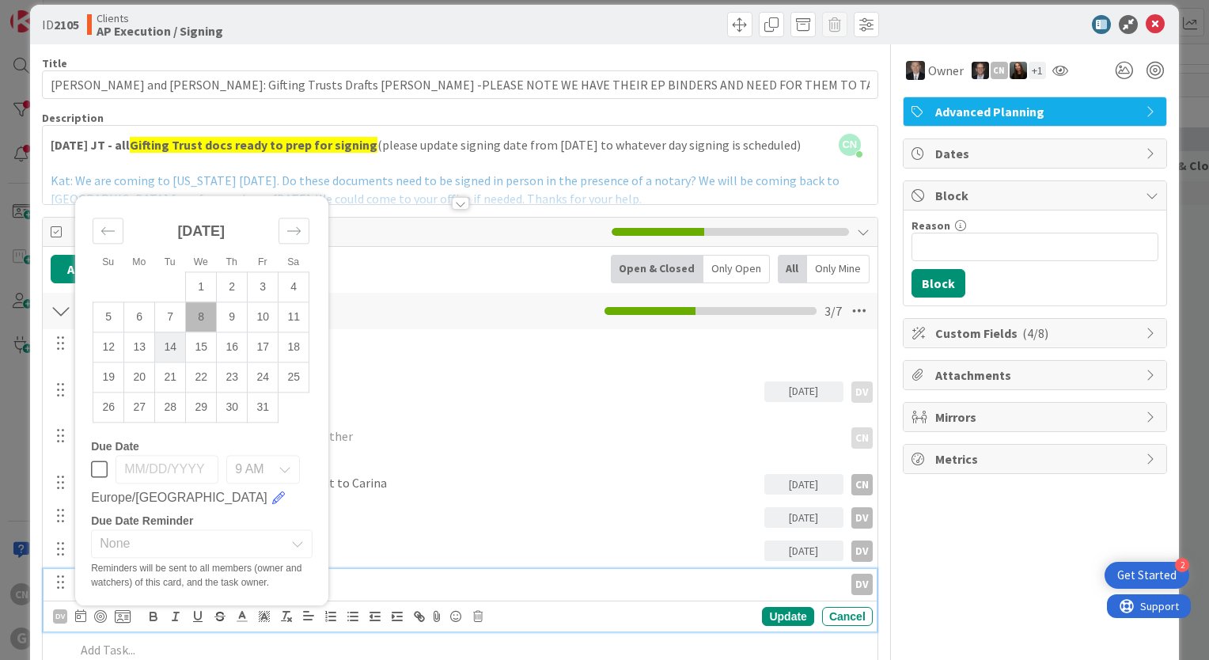
click at [172, 347] on td "14" at bounding box center [170, 347] width 31 height 30
type input "[DATE]"
click at [775, 608] on div "Update" at bounding box center [787, 616] width 51 height 19
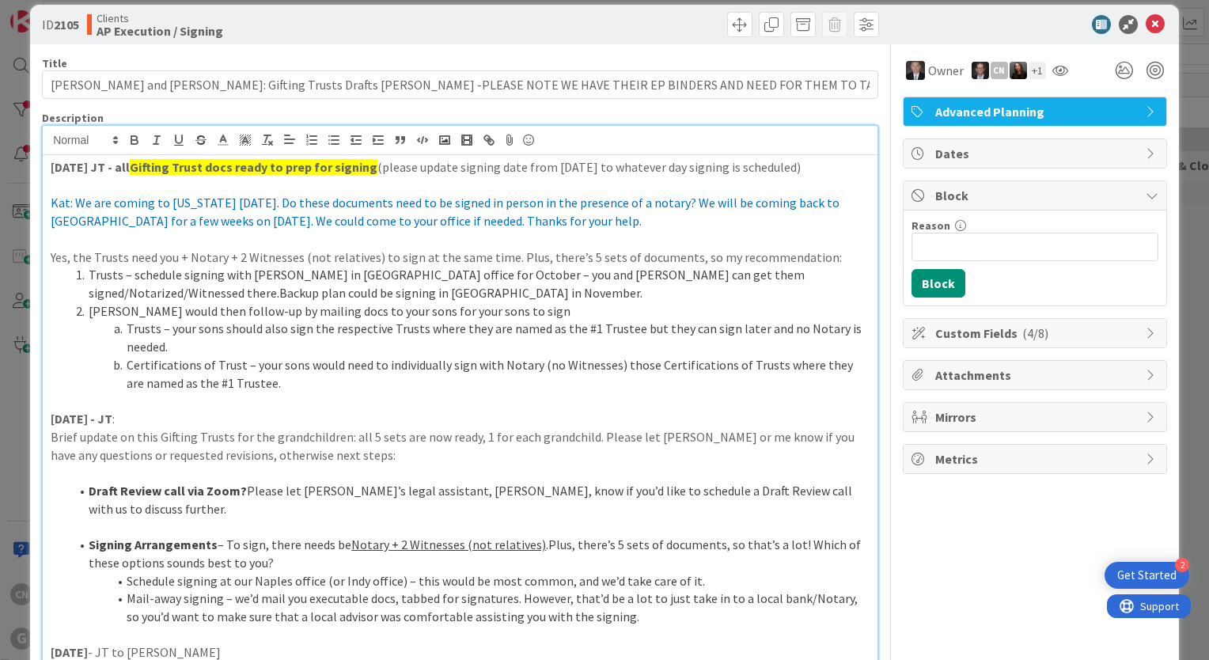
drag, startPoint x: 1141, startPoint y: 21, endPoint x: 1045, endPoint y: 537, distance: 525.4
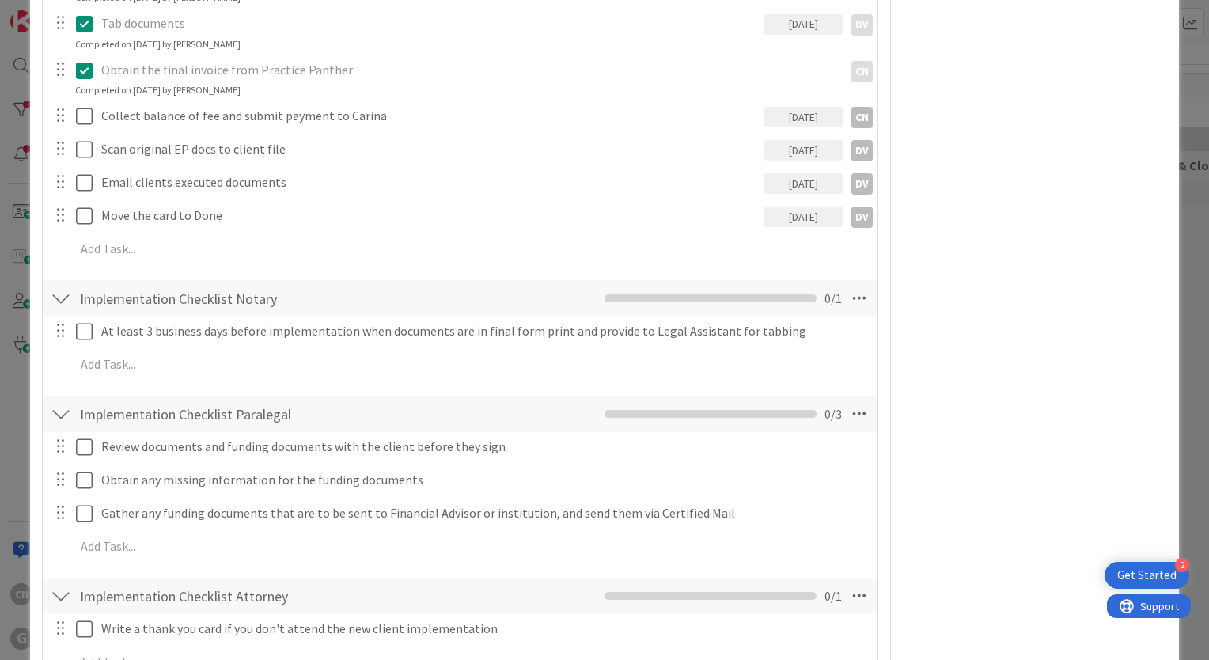
scroll to position [2137, 0]
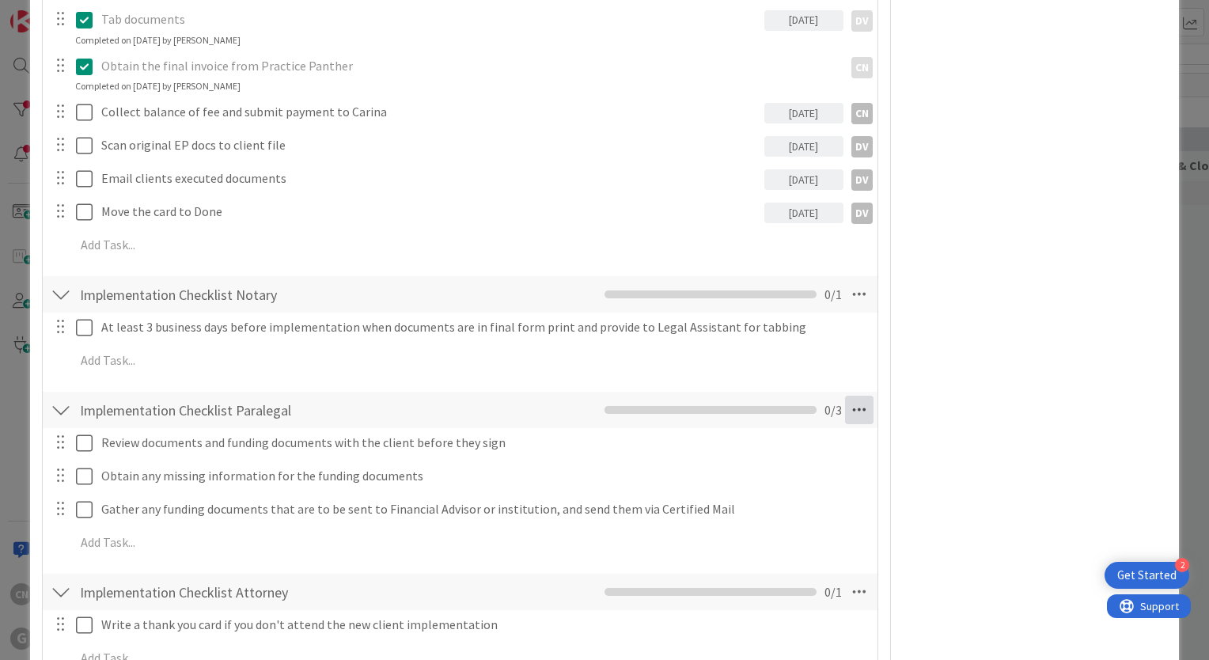
click at [846, 395] on icon at bounding box center [859, 409] width 28 height 28
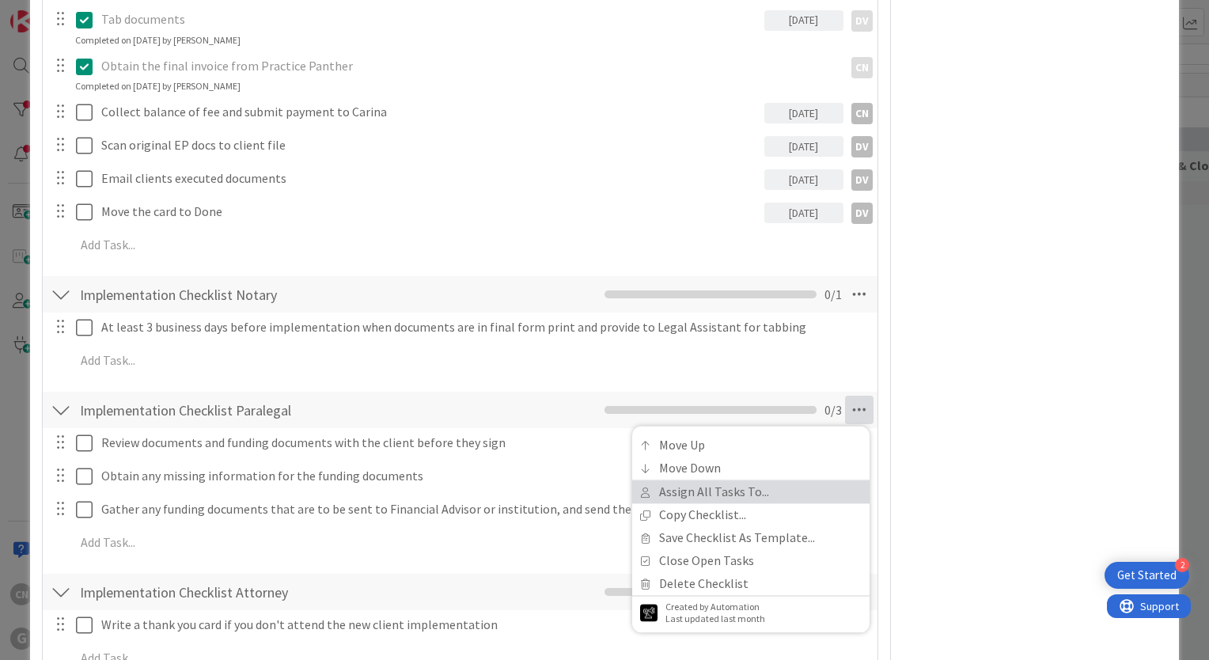
click at [721, 481] on link "Assign All Tasks To..." at bounding box center [750, 492] width 237 height 23
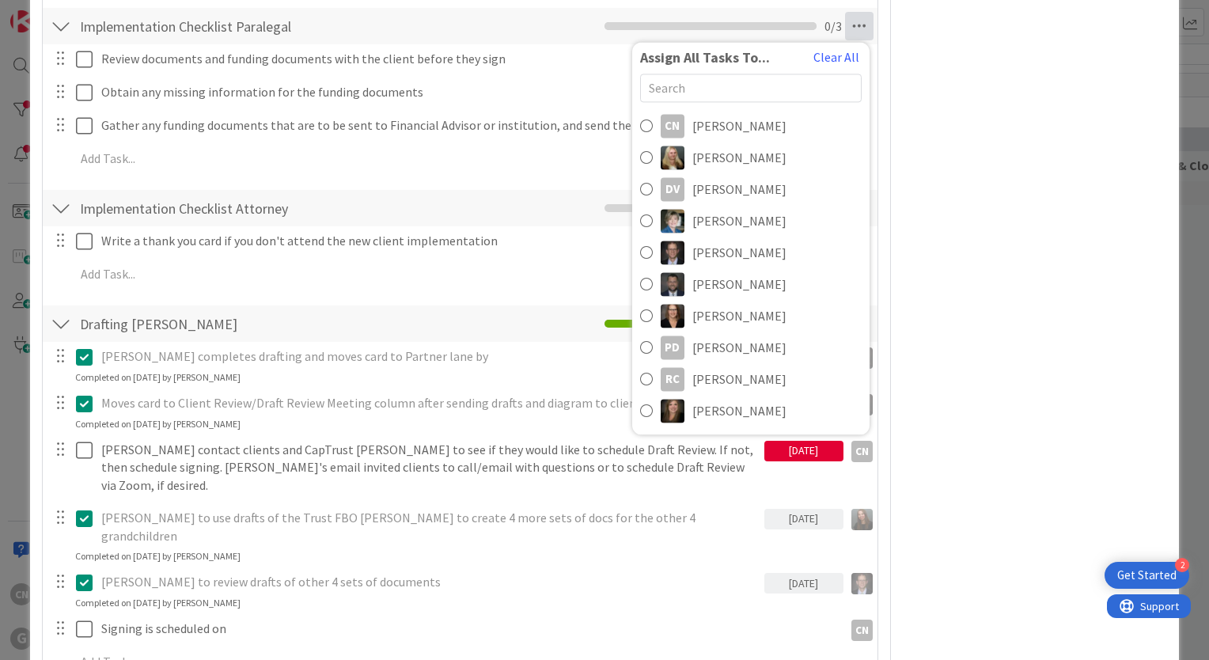
scroll to position [2594, 0]
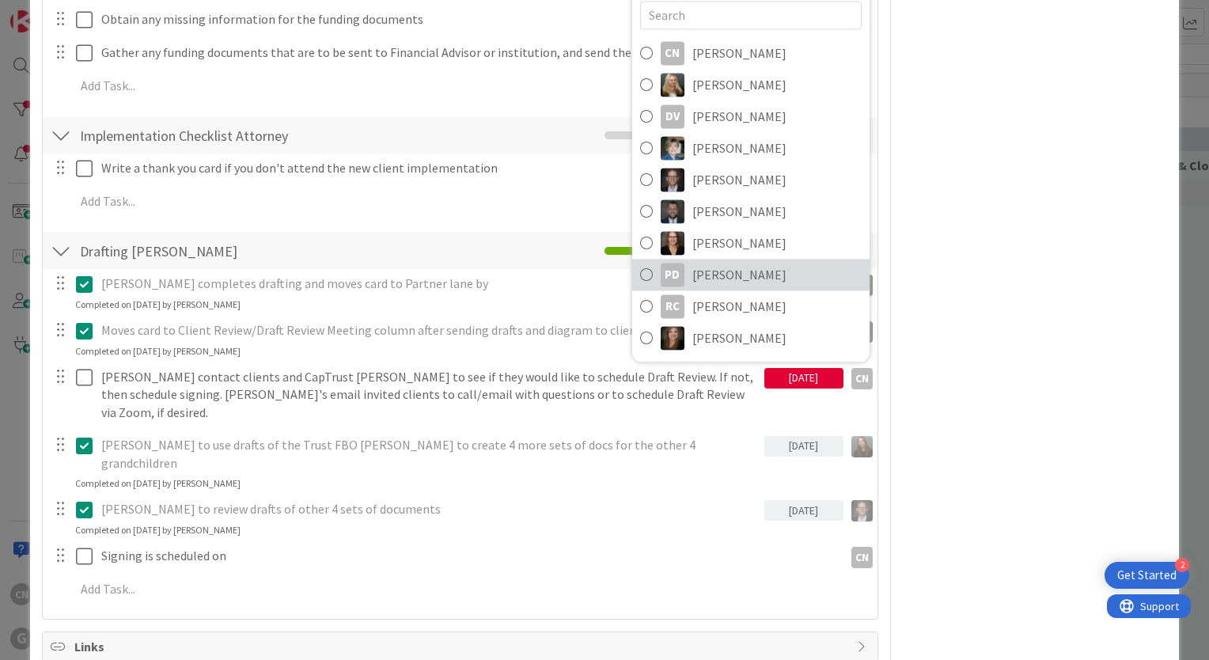
click at [782, 259] on link "PD [PERSON_NAME]" at bounding box center [750, 275] width 237 height 32
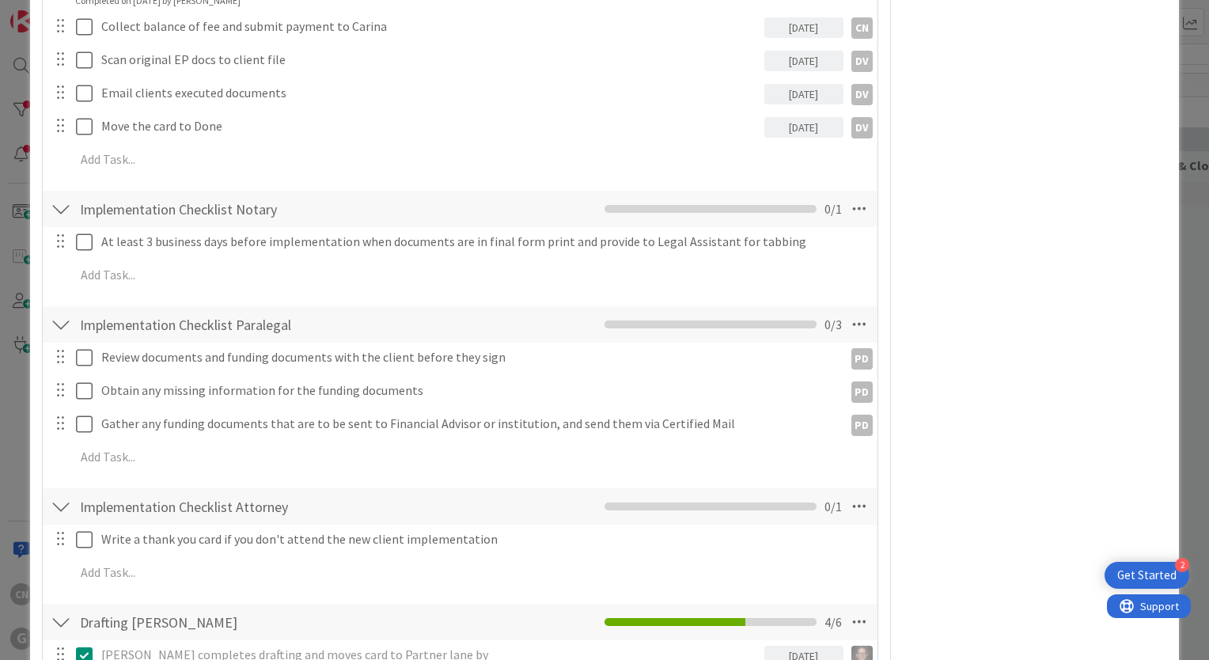
scroll to position [2234, 0]
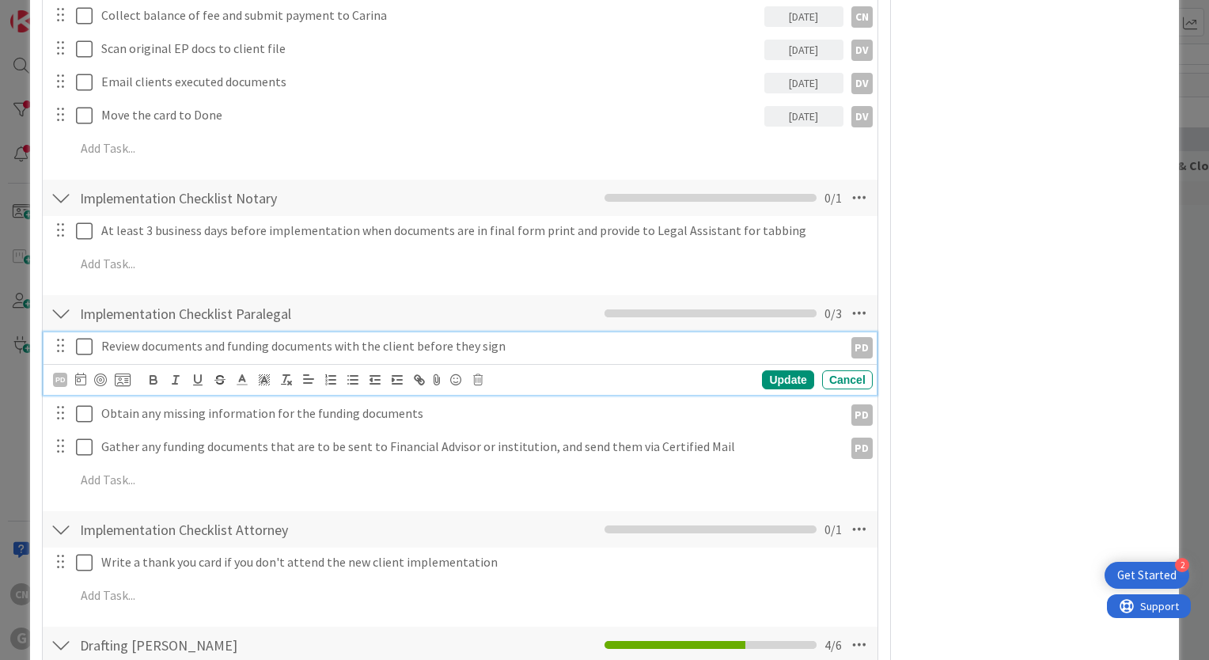
click at [114, 337] on p "Review documents and funding documents with the client before they sign" at bounding box center [469, 346] width 736 height 18
click at [74, 370] on div "PD" at bounding box center [92, 379] width 78 height 19
click at [80, 373] on icon at bounding box center [80, 379] width 11 height 13
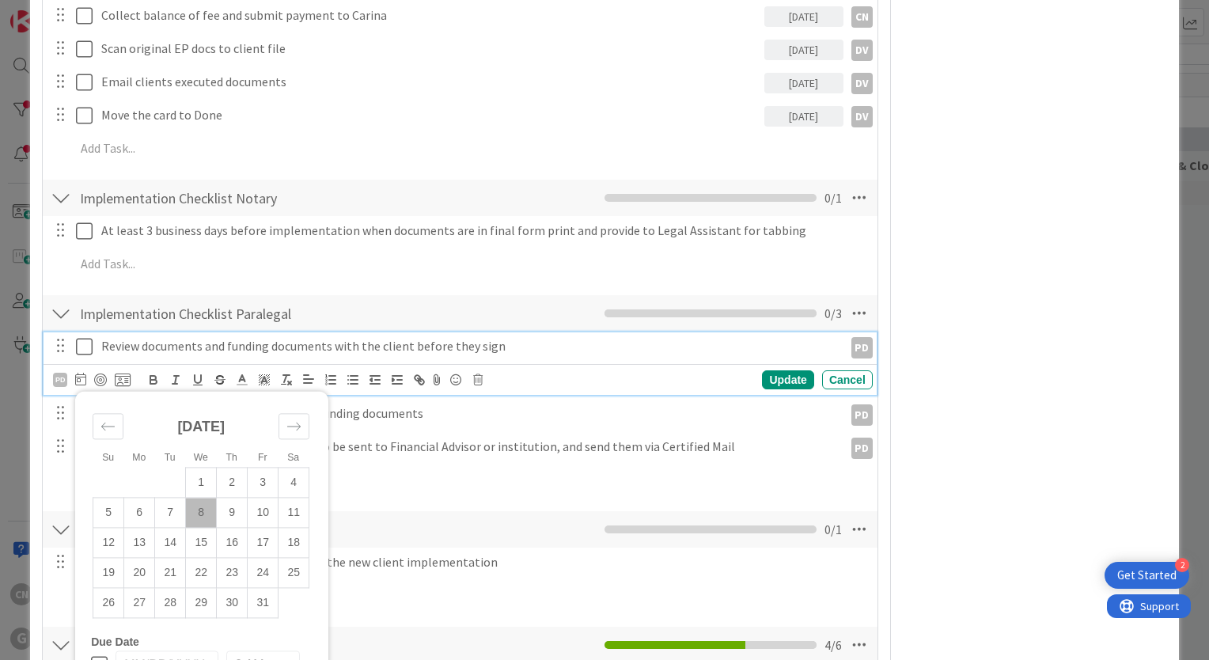
click at [198, 498] on td "8" at bounding box center [201, 513] width 31 height 30
type input "[DATE]"
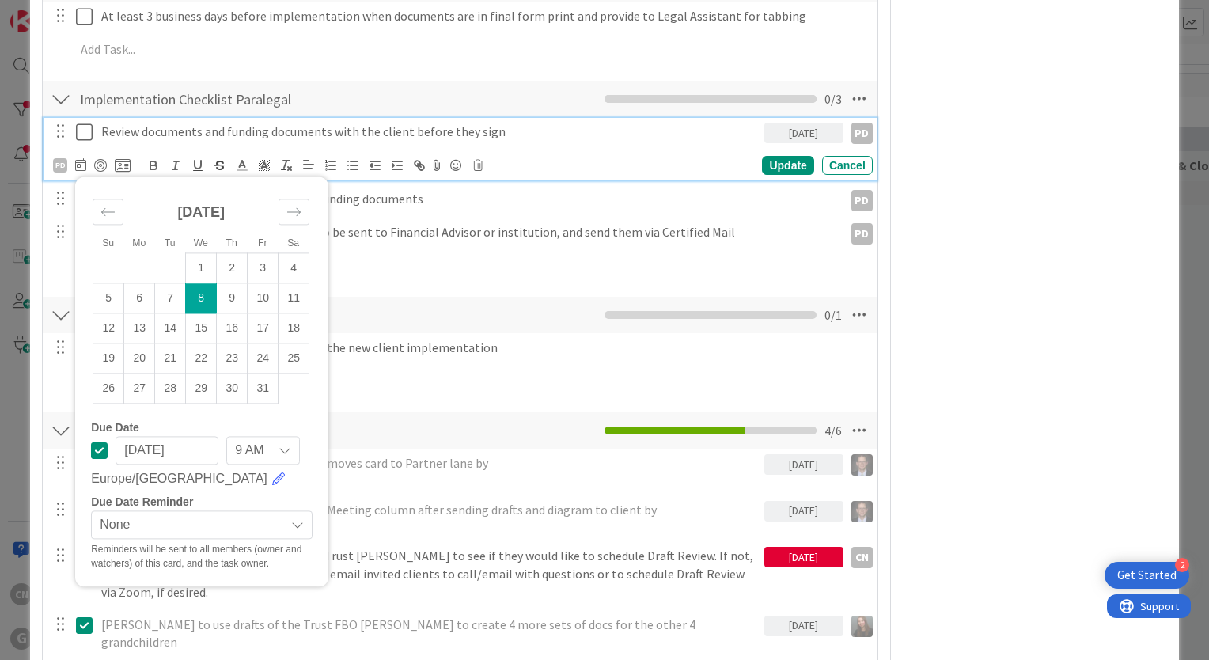
scroll to position [2478, 0]
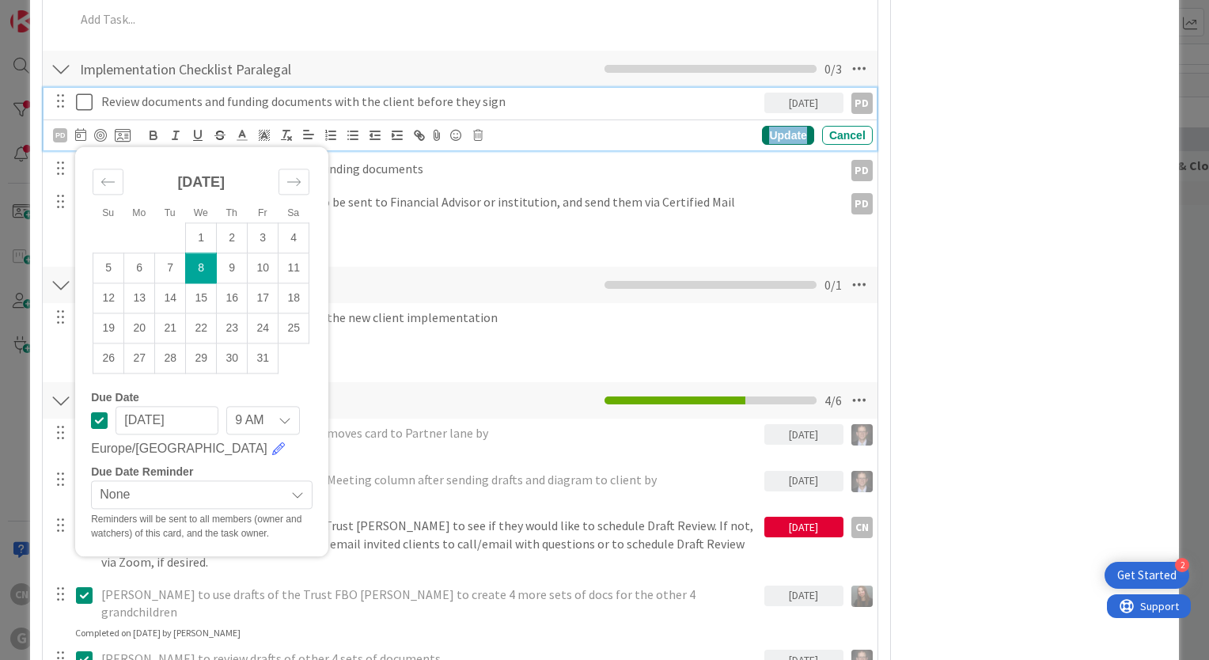
click at [774, 126] on div "Update" at bounding box center [787, 135] width 51 height 19
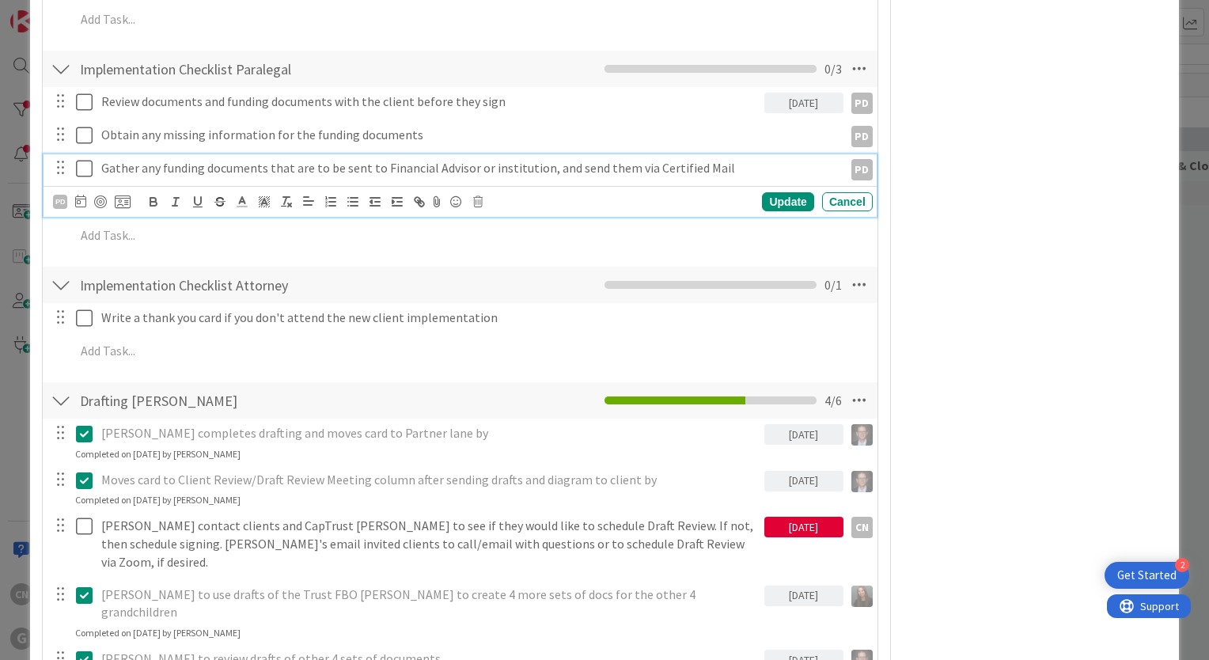
click at [734, 159] on p "Gather any funding documents that are to be sent to Financial Advisor or instit…" at bounding box center [469, 168] width 736 height 18
click at [475, 196] on icon at bounding box center [477, 201] width 9 height 11
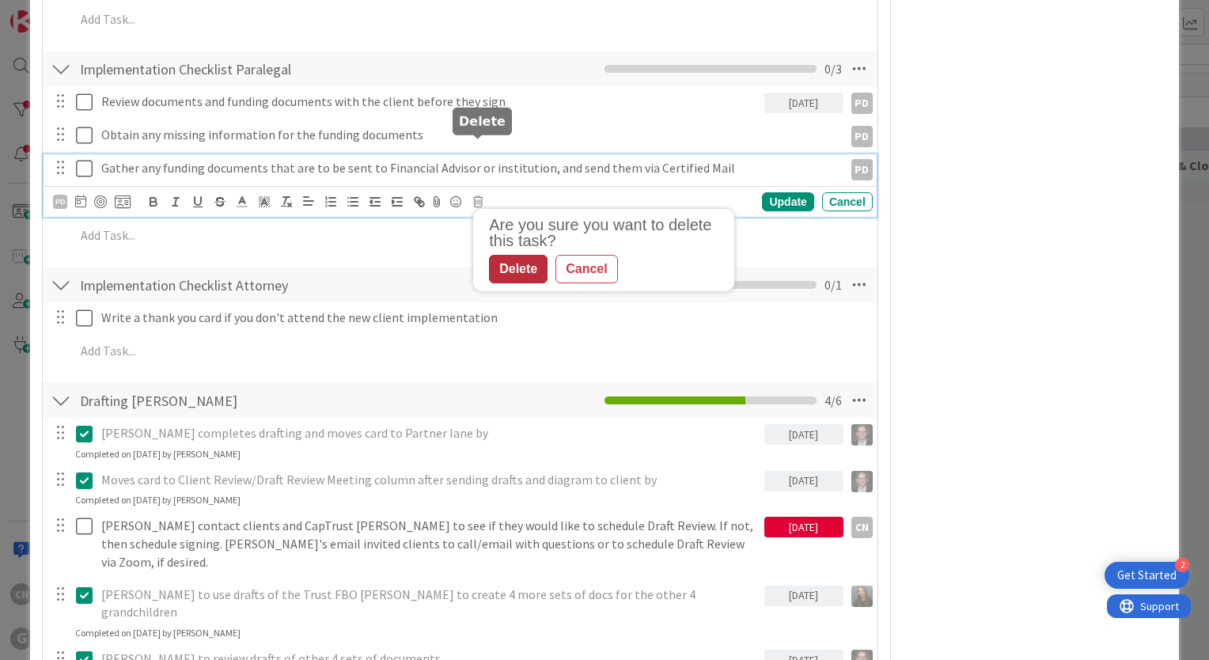
click at [519, 255] on div "Delete" at bounding box center [518, 269] width 59 height 28
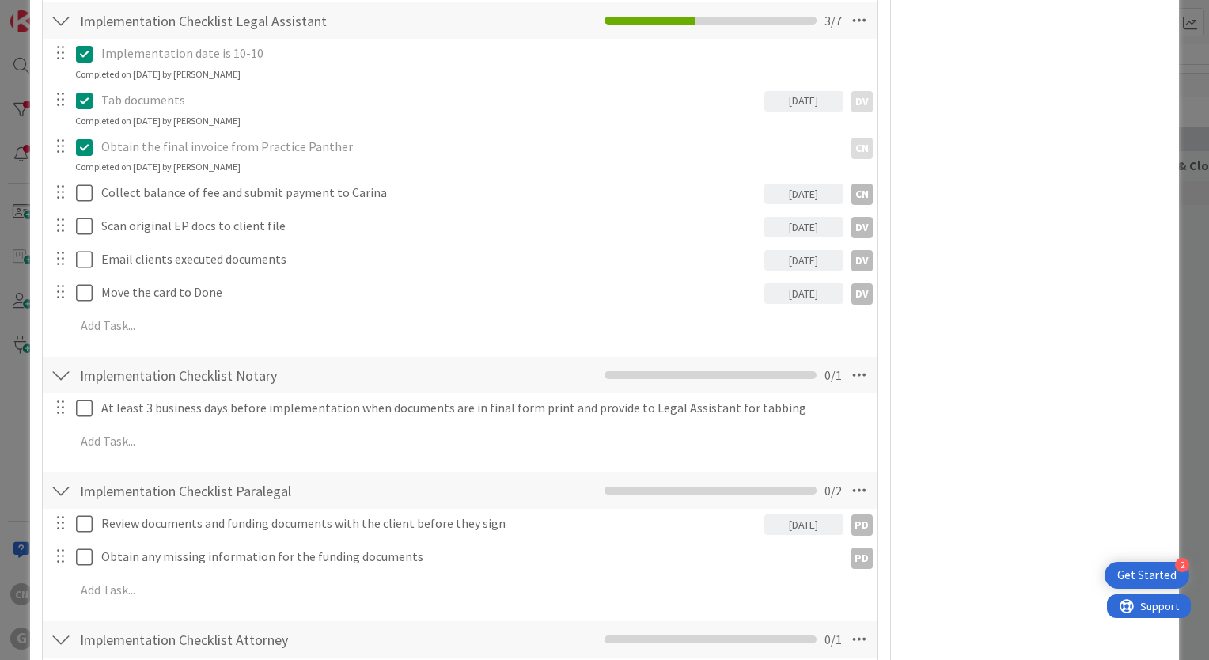
scroll to position [2041, 0]
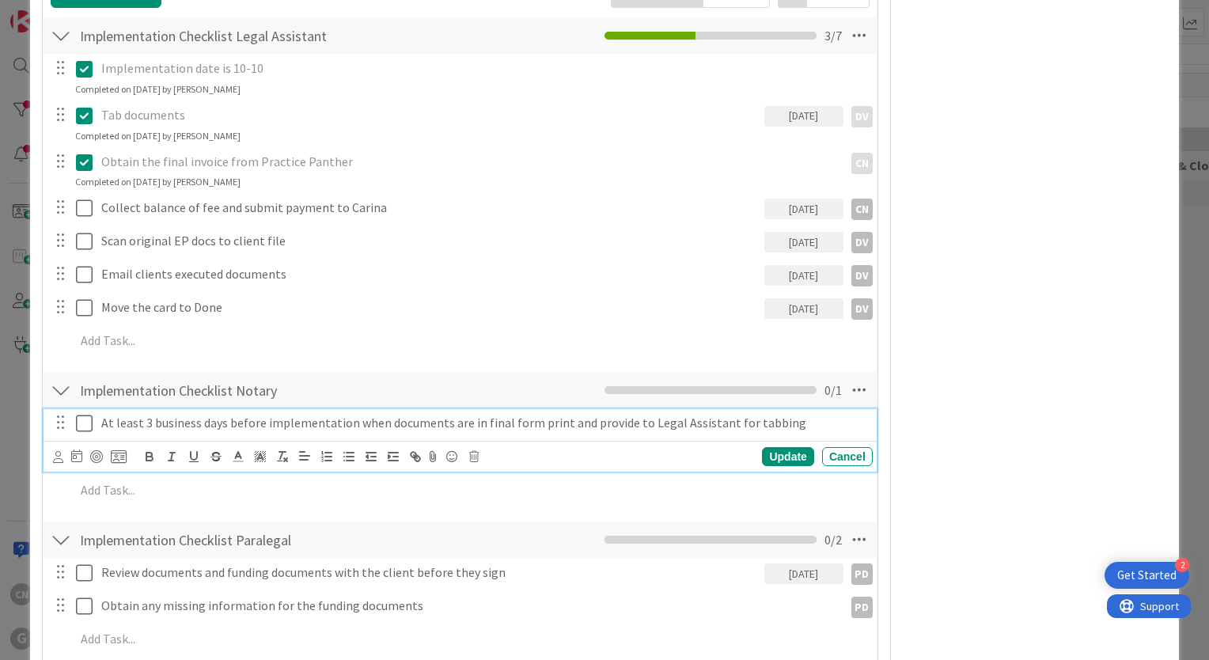
click at [179, 414] on p "At least 3 business days before implementation when documents are in final form…" at bounding box center [483, 423] width 765 height 18
click at [57, 451] on icon at bounding box center [58, 457] width 10 height 12
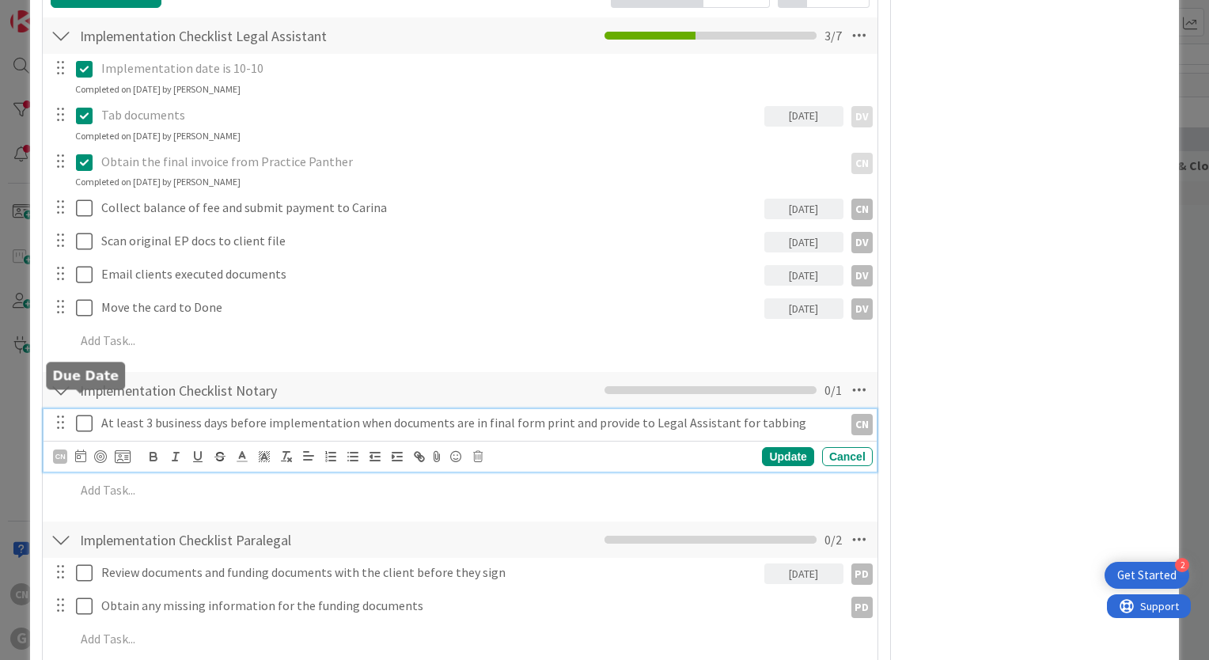
click at [82, 449] on icon at bounding box center [80, 455] width 11 height 13
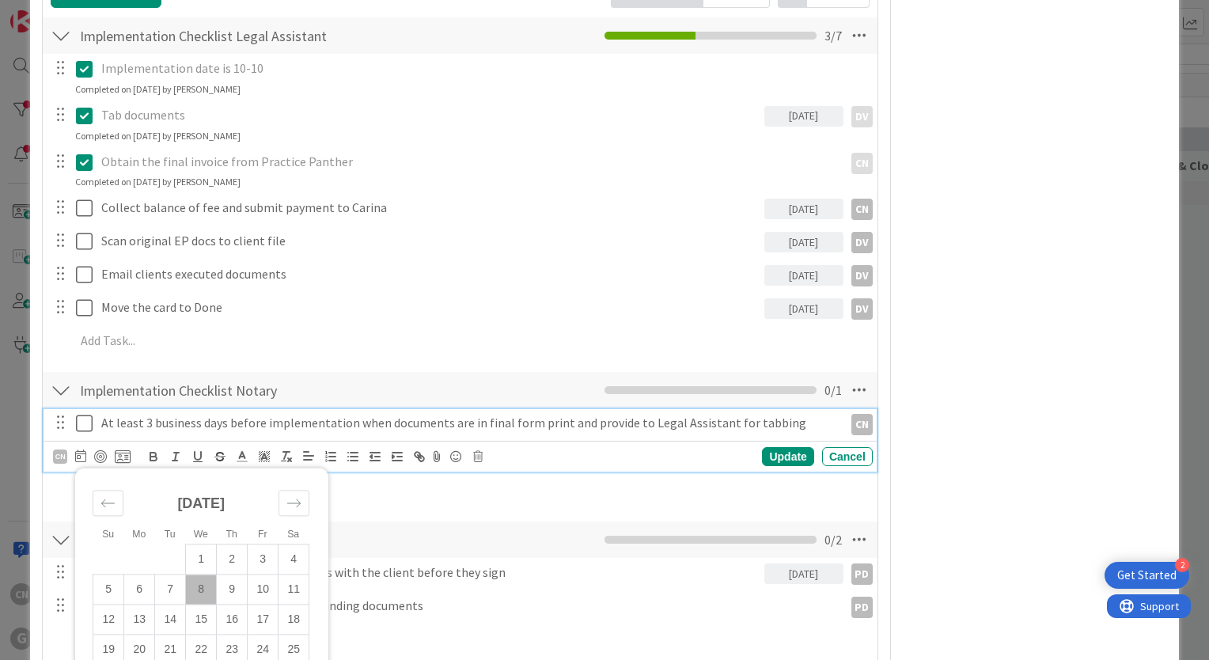
click at [202, 574] on td "8" at bounding box center [201, 589] width 31 height 30
type input "[DATE]"
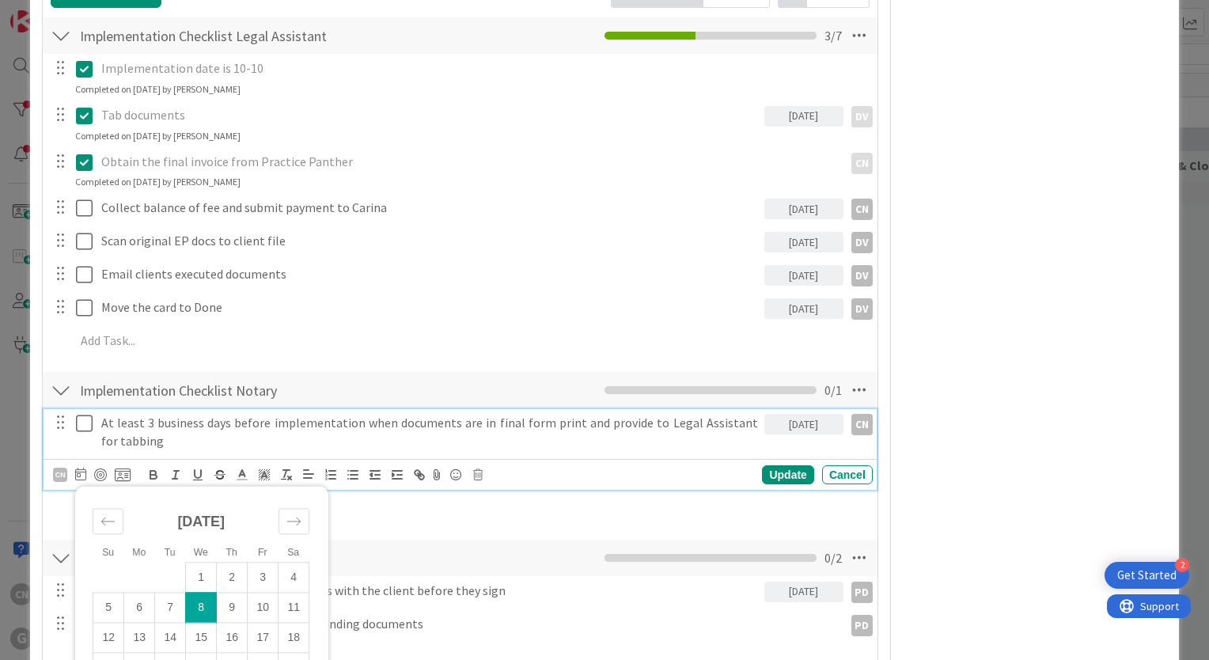
click at [85, 414] on icon at bounding box center [84, 423] width 17 height 19
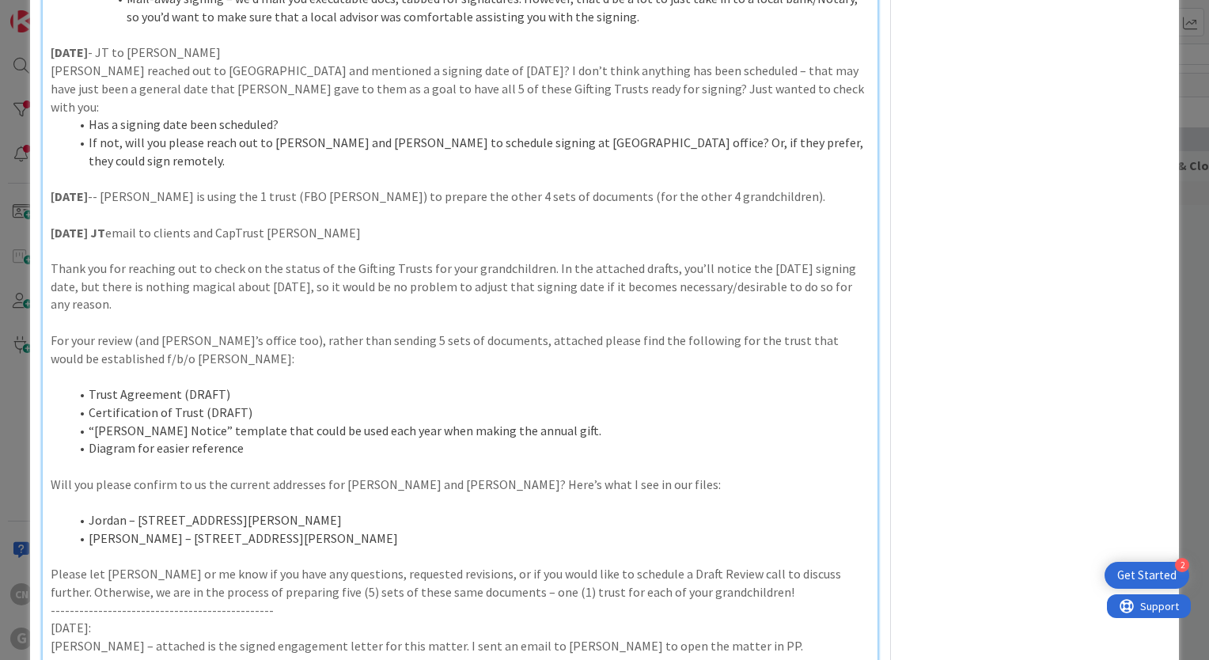
scroll to position [431, 0]
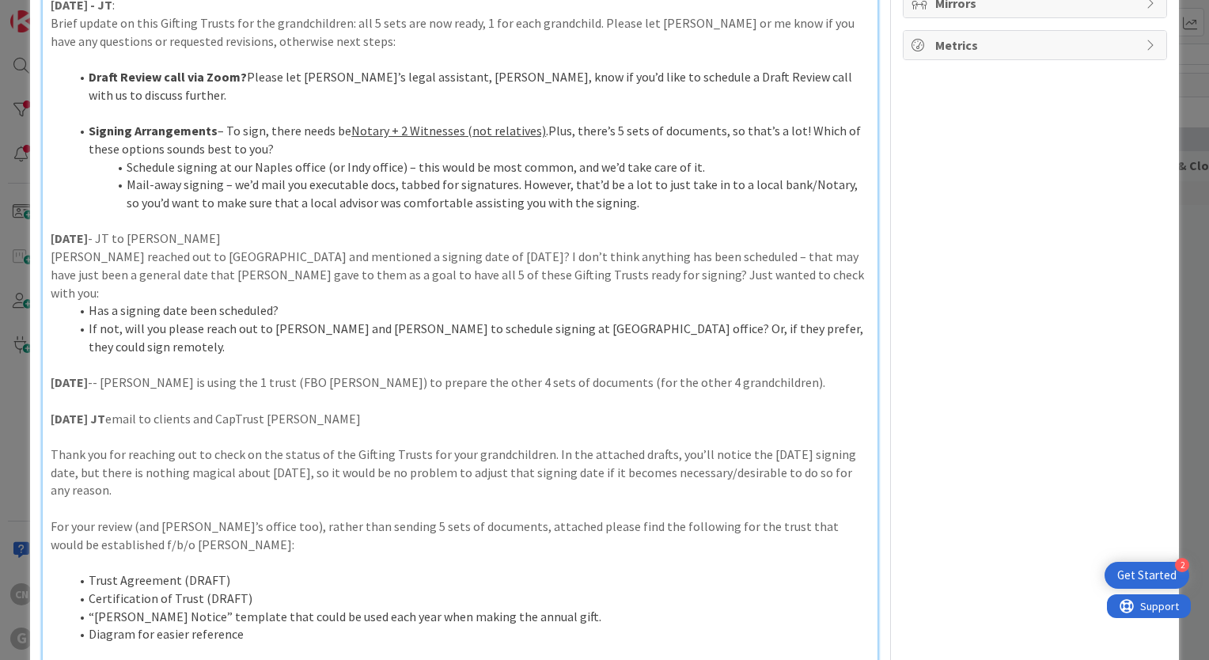
drag, startPoint x: 1202, startPoint y: 157, endPoint x: 951, endPoint y: 385, distance: 339.9
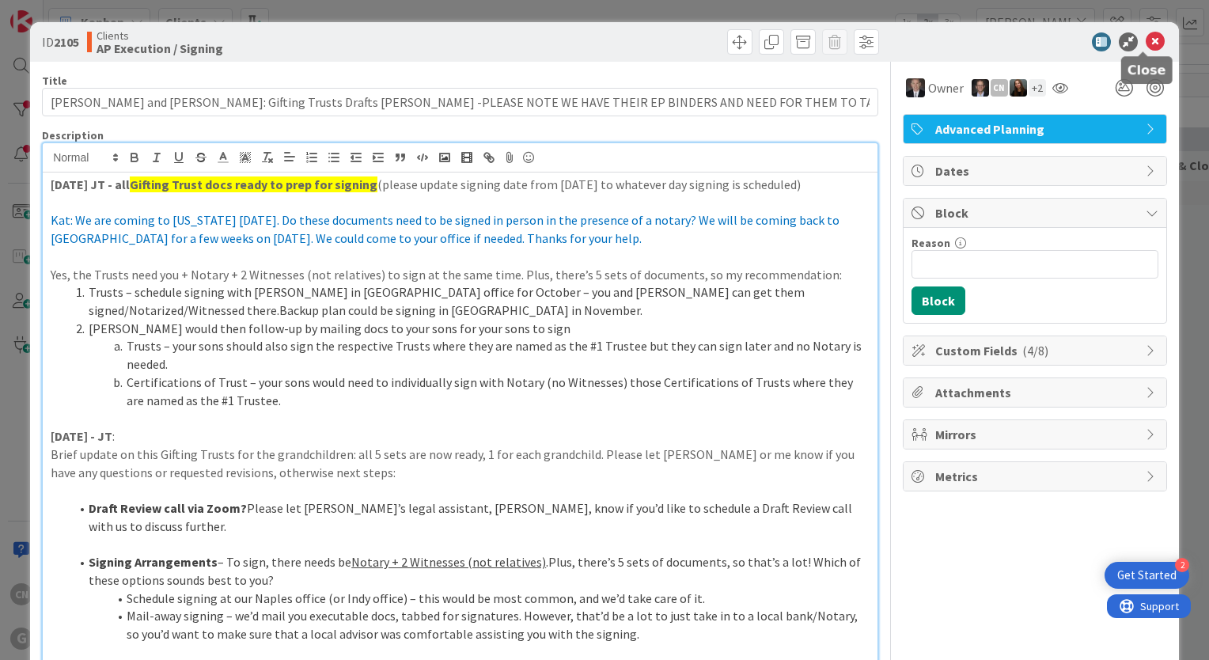
click at [1145, 38] on icon at bounding box center [1154, 41] width 19 height 19
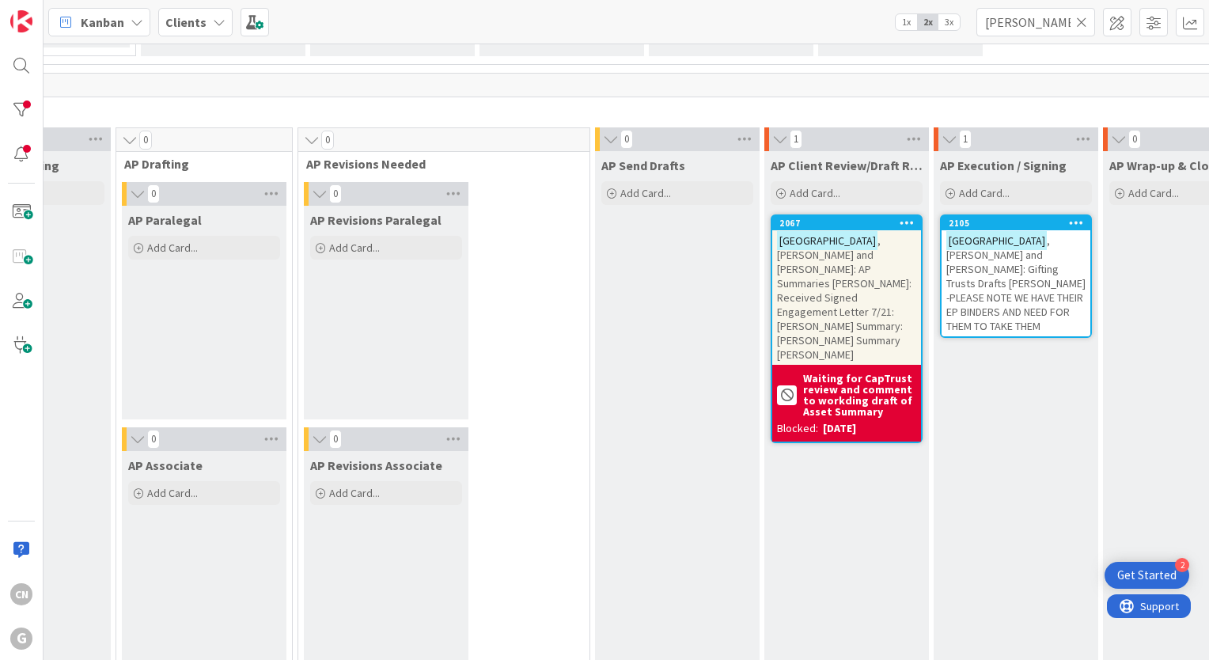
click at [777, 264] on span ", [PERSON_NAME] and [PERSON_NAME]: AP Summaries [PERSON_NAME]: Received Signed …" at bounding box center [844, 297] width 134 height 128
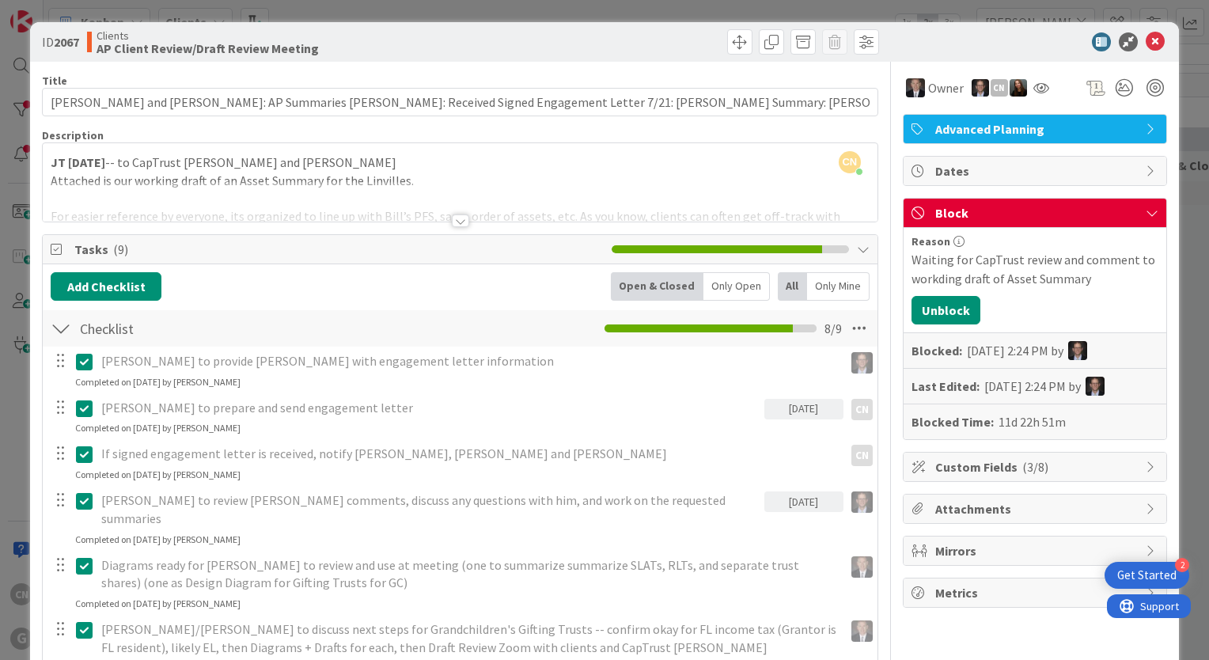
click at [548, 191] on div at bounding box center [460, 201] width 834 height 40
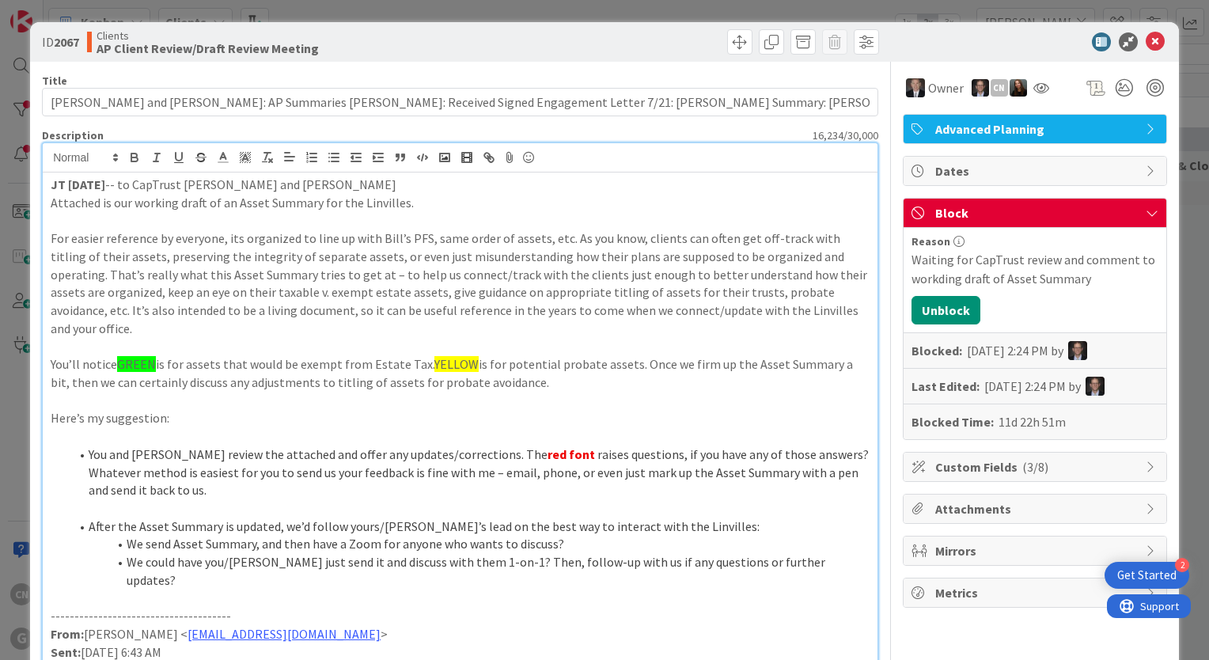
click at [51, 188] on strong "JT [DATE]" at bounding box center [78, 184] width 55 height 16
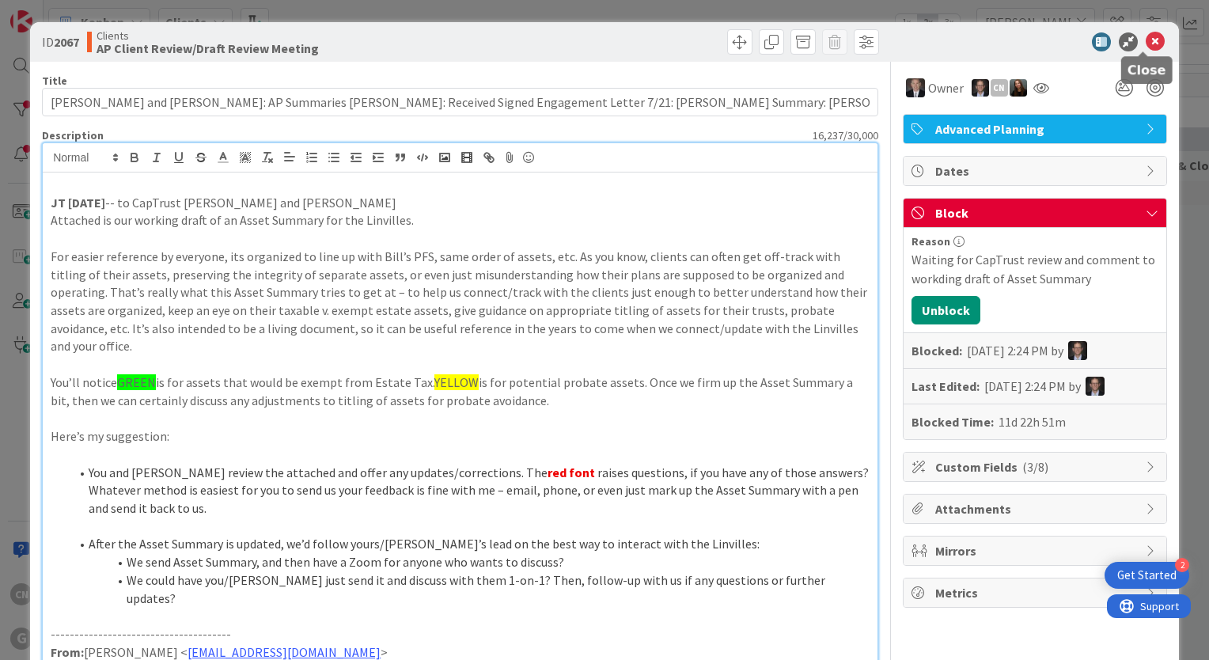
click at [1145, 40] on icon at bounding box center [1154, 41] width 19 height 19
